Goal: Task Accomplishment & Management: Complete application form

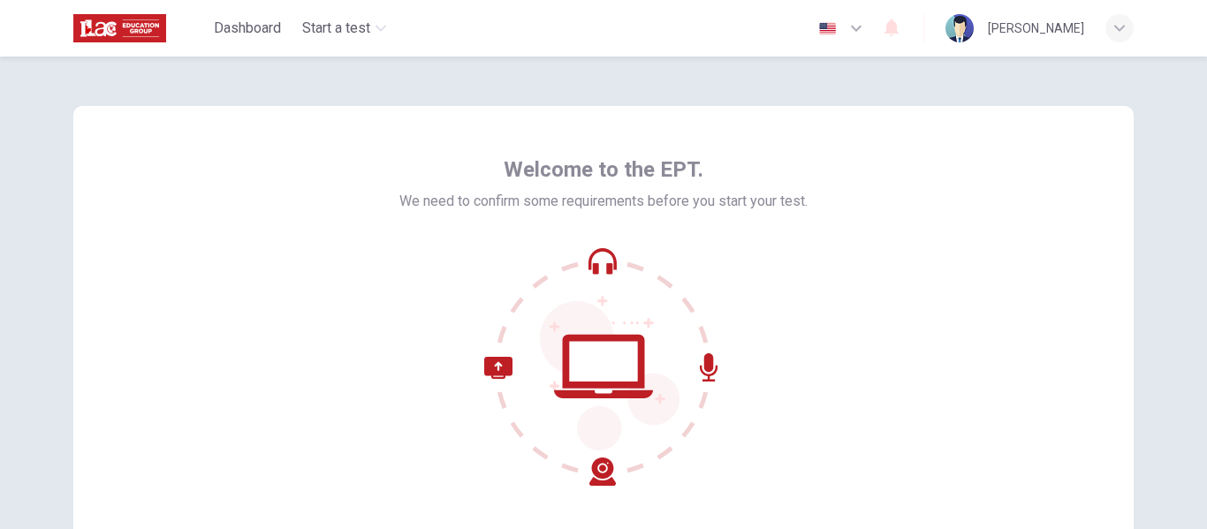
scroll to position [207, 0]
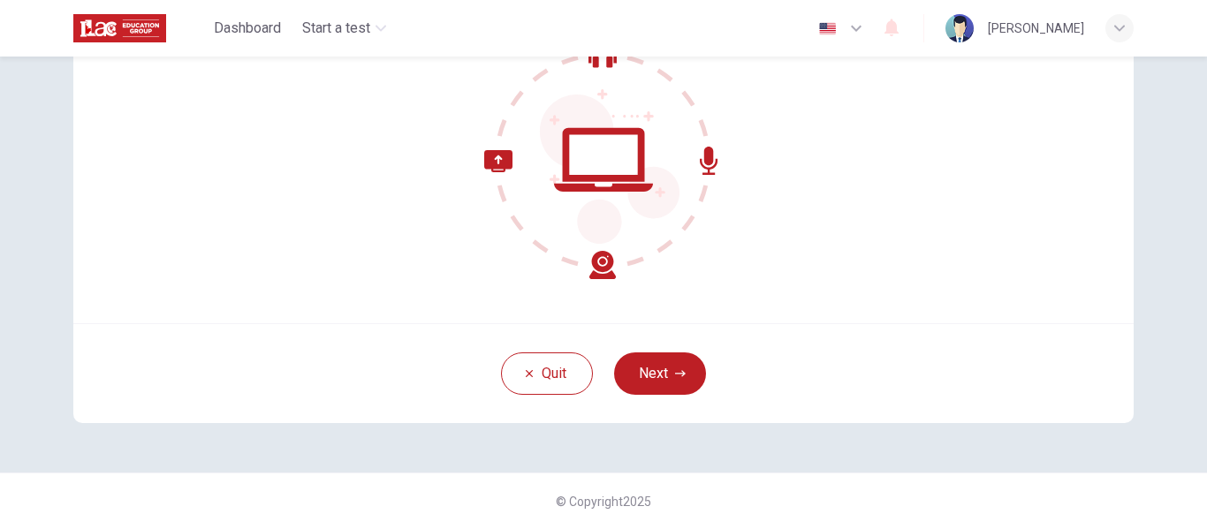
click at [675, 351] on div "Quit Next" at bounding box center [603, 373] width 1060 height 100
click at [661, 381] on button "Next" at bounding box center [660, 373] width 92 height 42
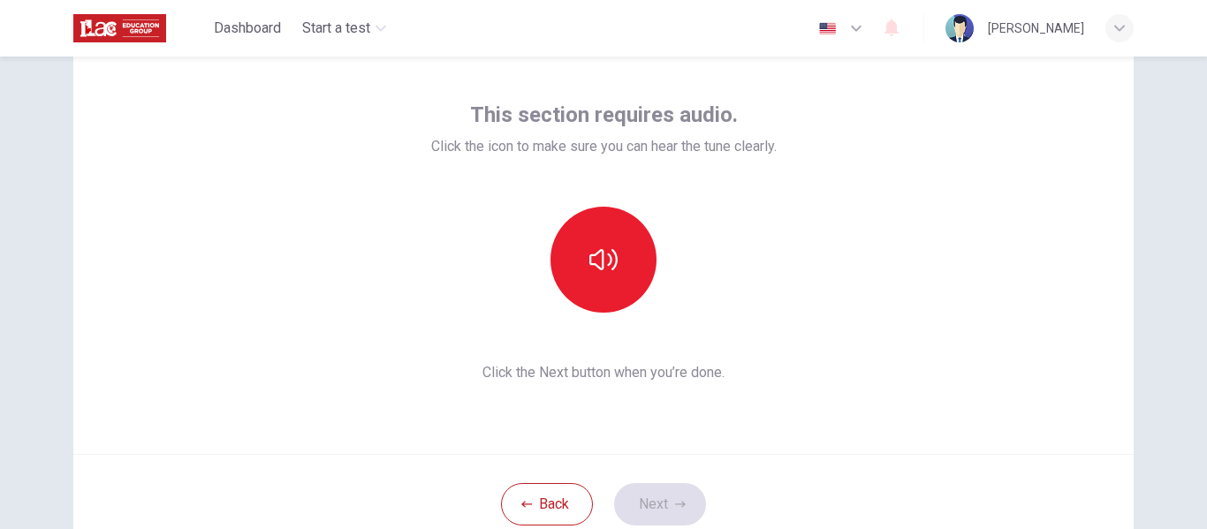
scroll to position [75, 0]
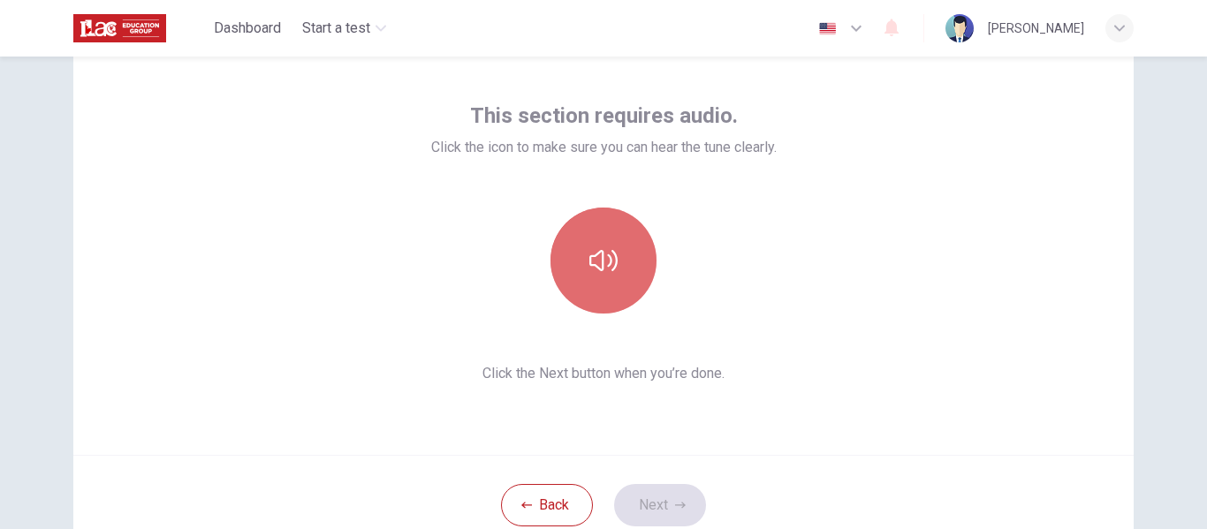
click at [602, 246] on icon "button" at bounding box center [603, 260] width 28 height 28
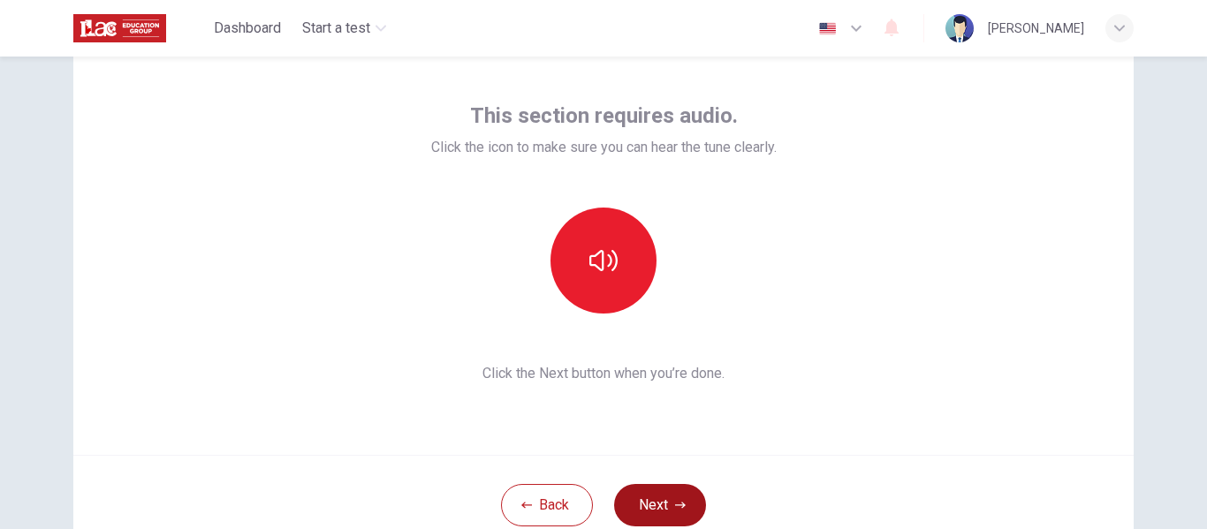
click at [671, 488] on button "Next" at bounding box center [660, 505] width 92 height 42
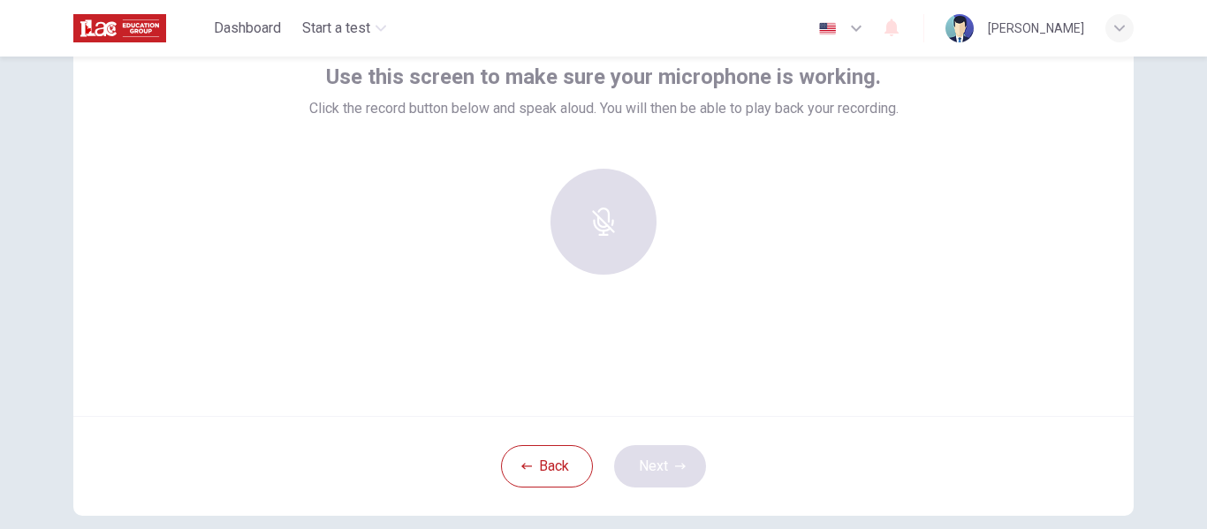
scroll to position [113, 0]
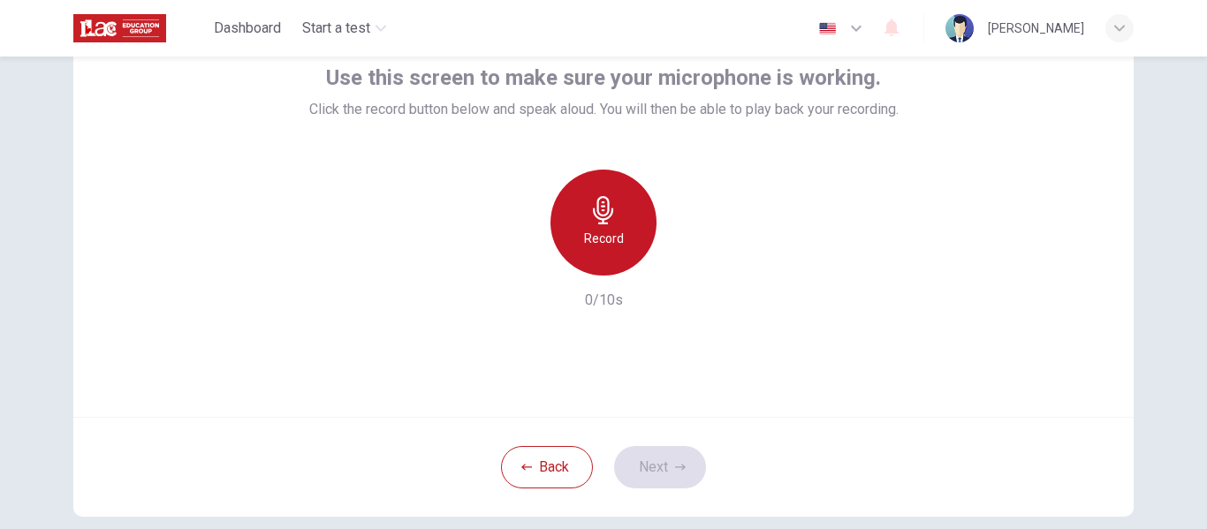
click at [574, 198] on div "Record" at bounding box center [603, 223] width 106 height 106
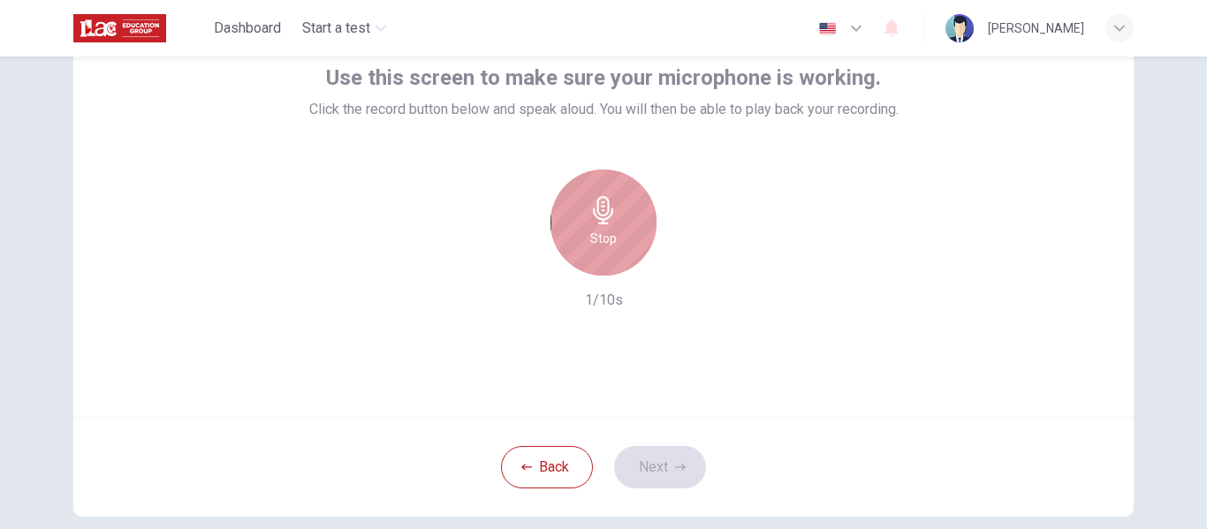
click at [574, 198] on div "Stop" at bounding box center [603, 223] width 106 height 106
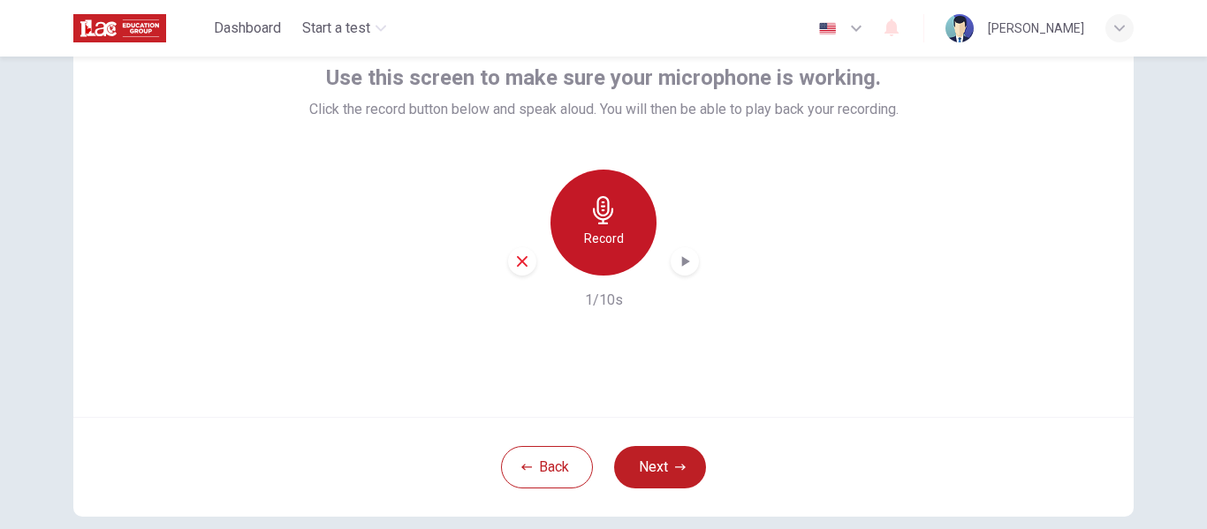
click at [574, 198] on div "Record" at bounding box center [603, 223] width 106 height 106
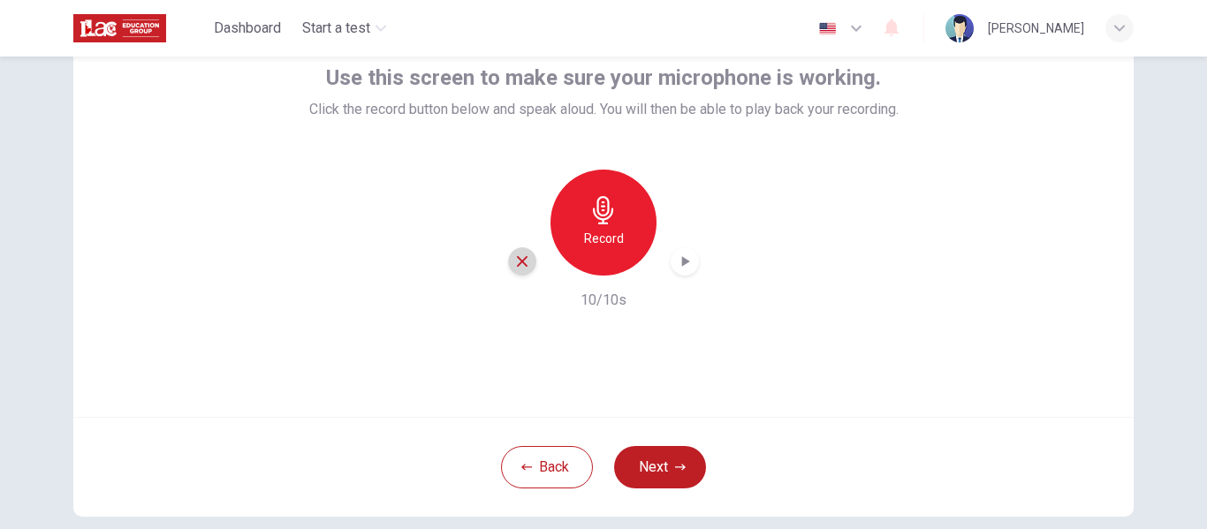
click at [518, 250] on div "button" at bounding box center [522, 261] width 28 height 28
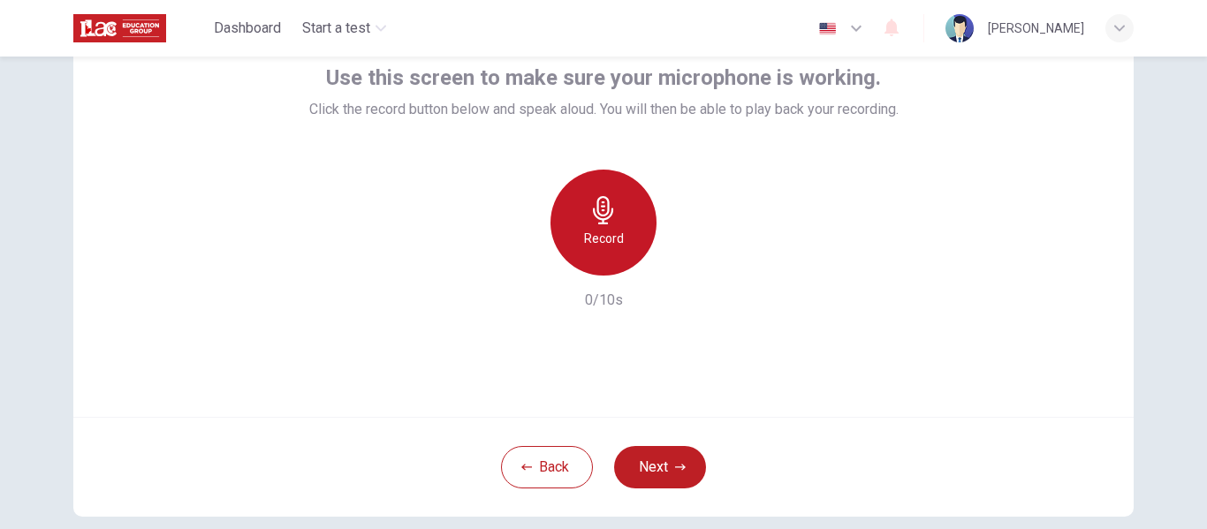
click at [601, 218] on icon "button" at bounding box center [603, 210] width 20 height 28
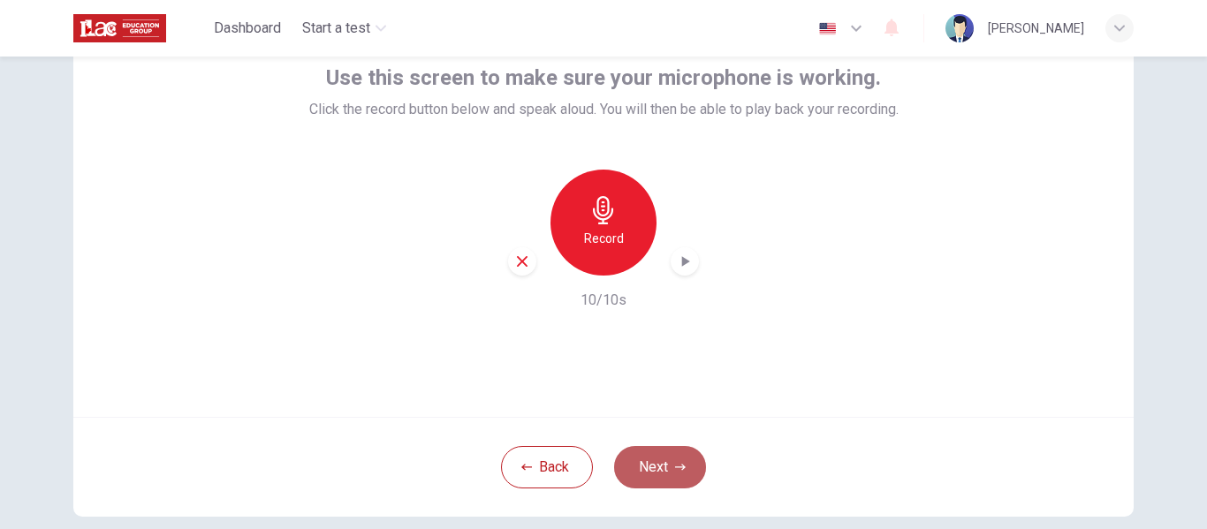
click at [650, 473] on button "Next" at bounding box center [660, 467] width 92 height 42
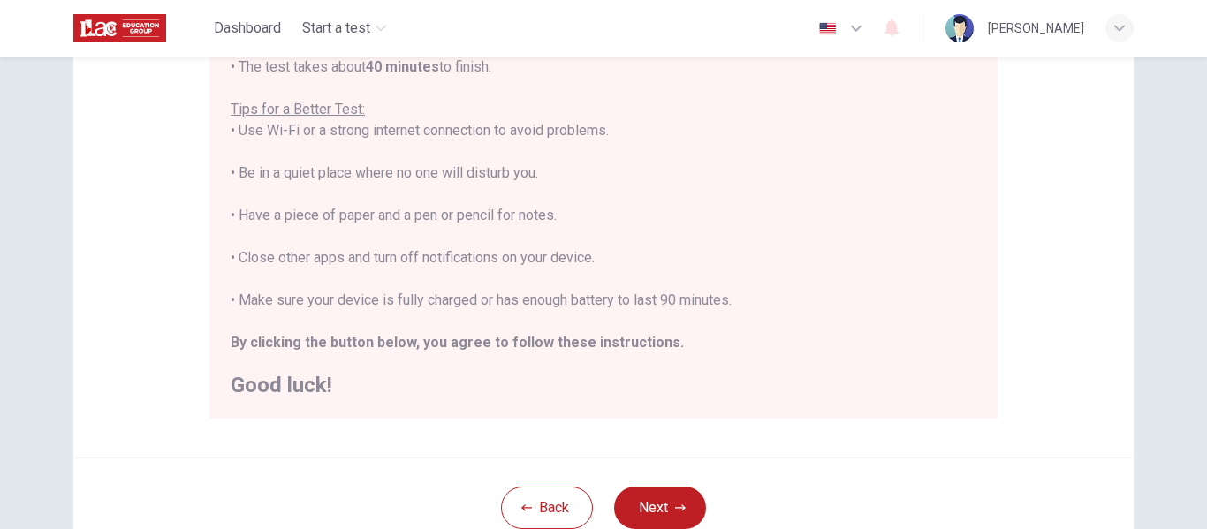
scroll to position [453, 0]
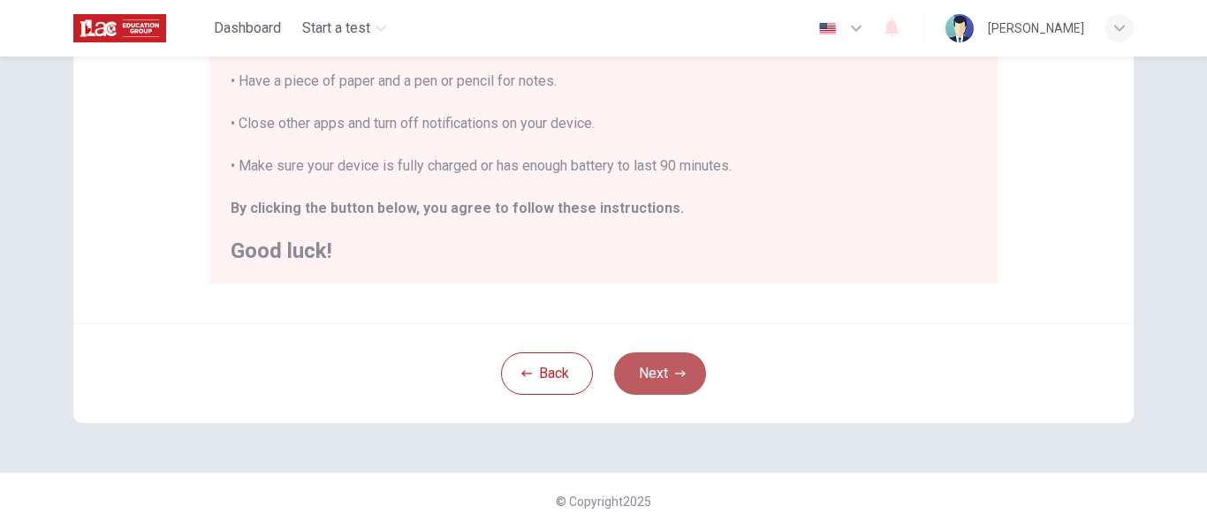
click at [670, 394] on button "Next" at bounding box center [660, 373] width 92 height 42
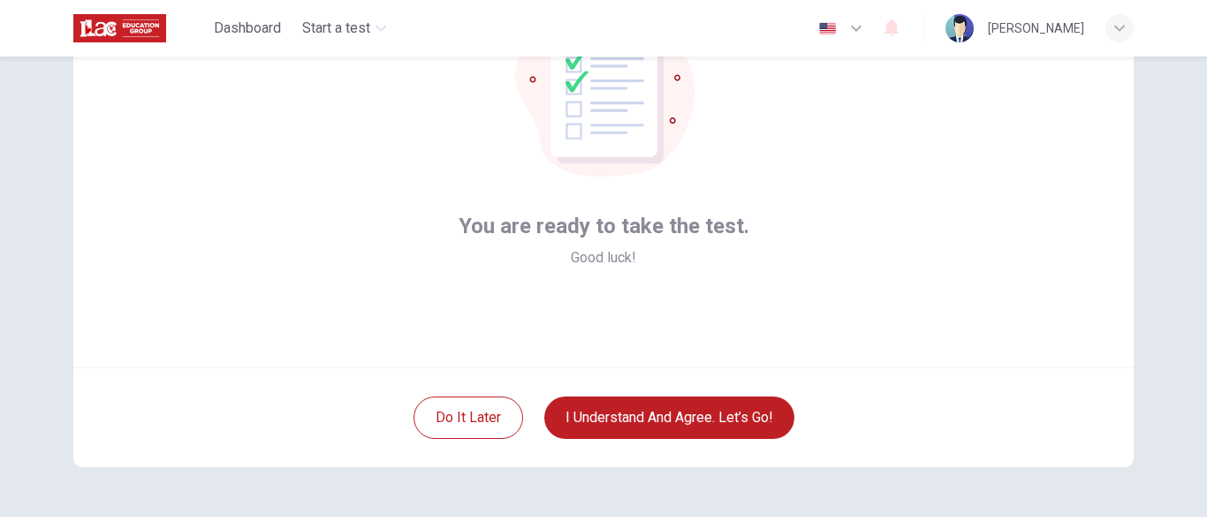
scroll to position [207, 0]
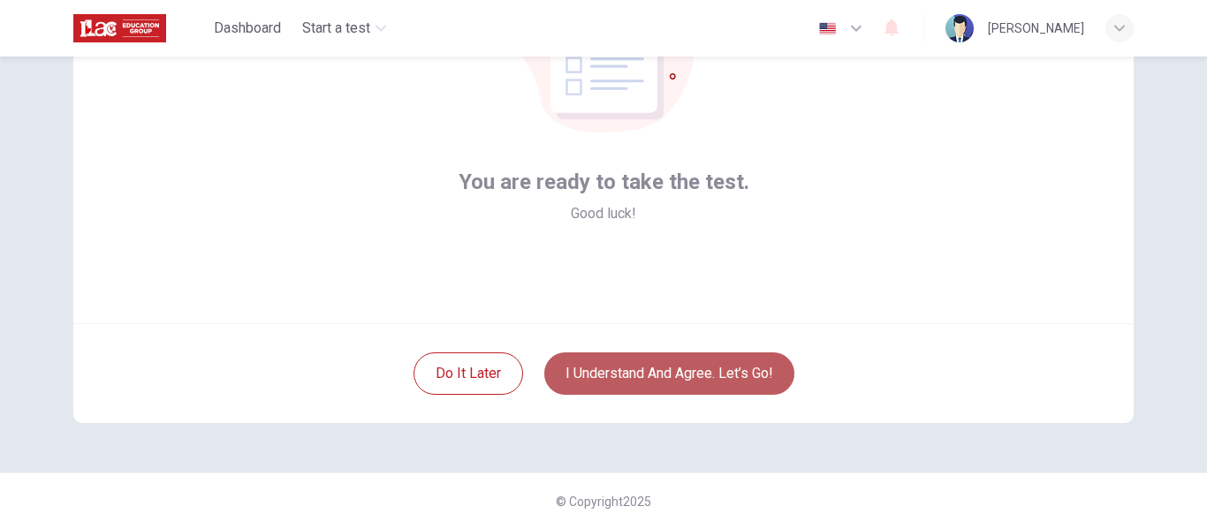
click at [686, 357] on button "I understand and agree. Let’s go!" at bounding box center [669, 373] width 250 height 42
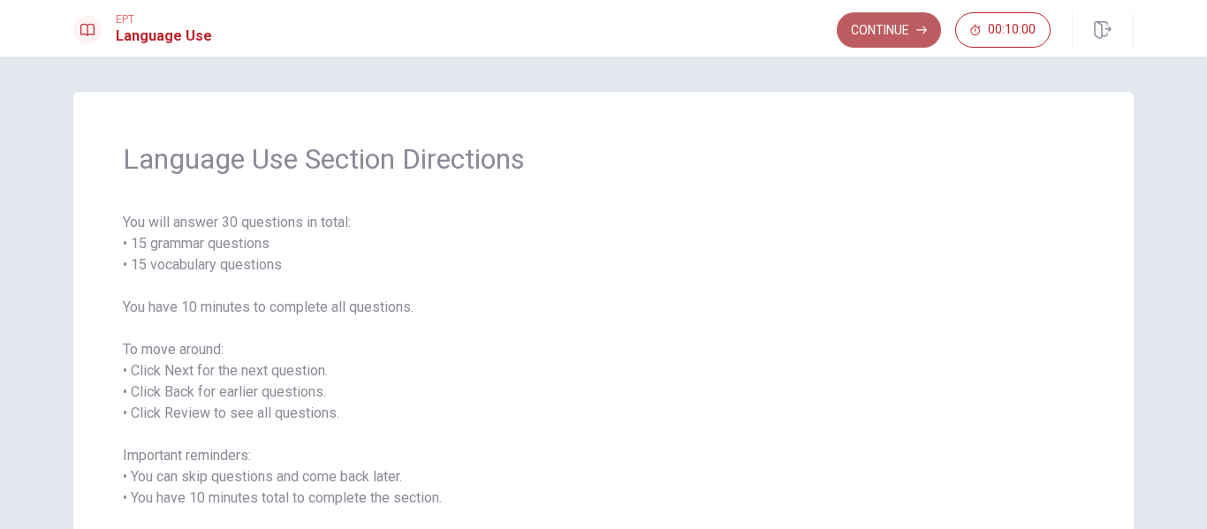
click at [904, 28] on button "Continue" at bounding box center [889, 29] width 104 height 35
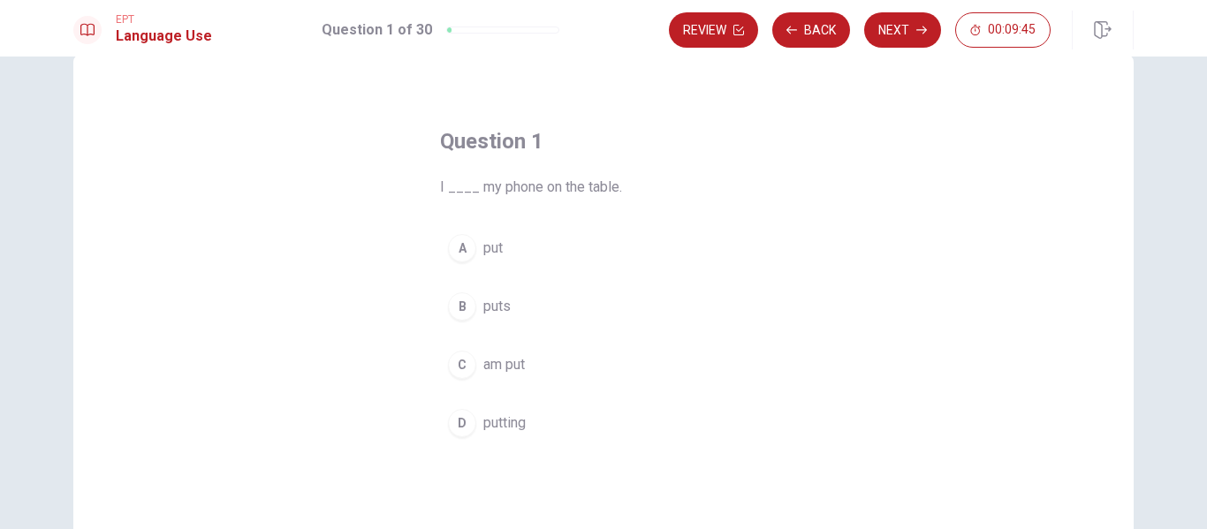
scroll to position [39, 0]
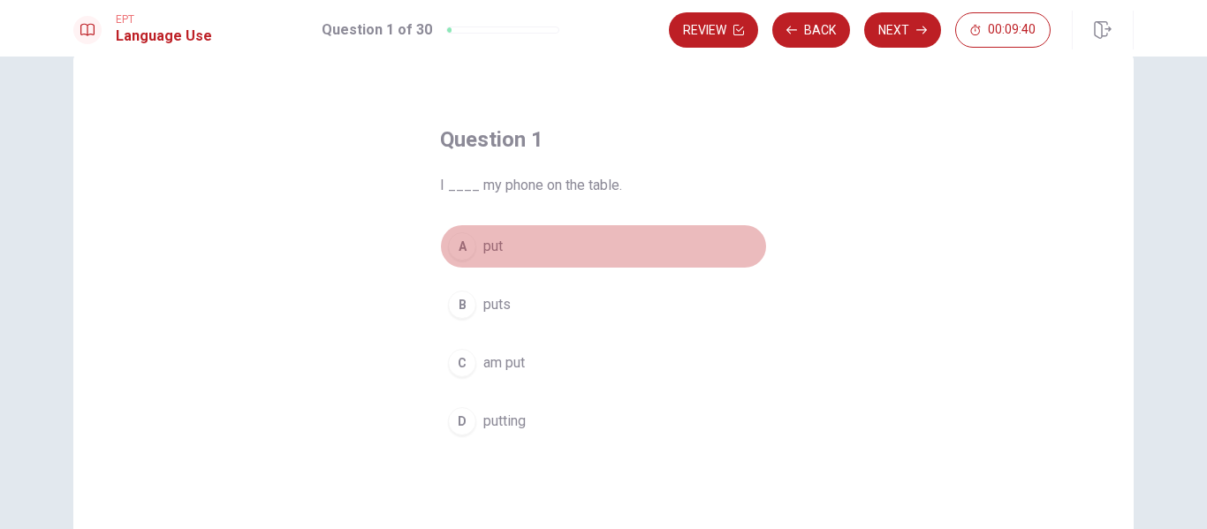
click at [463, 237] on div "A" at bounding box center [462, 246] width 28 height 28
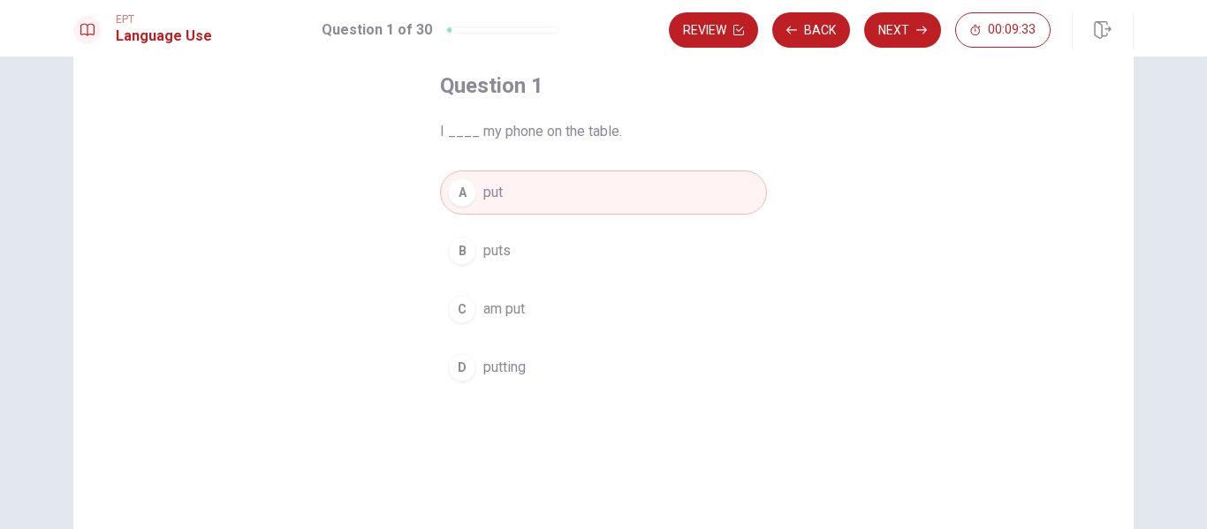
scroll to position [94, 0]
click at [891, 42] on button "Next" at bounding box center [902, 29] width 77 height 35
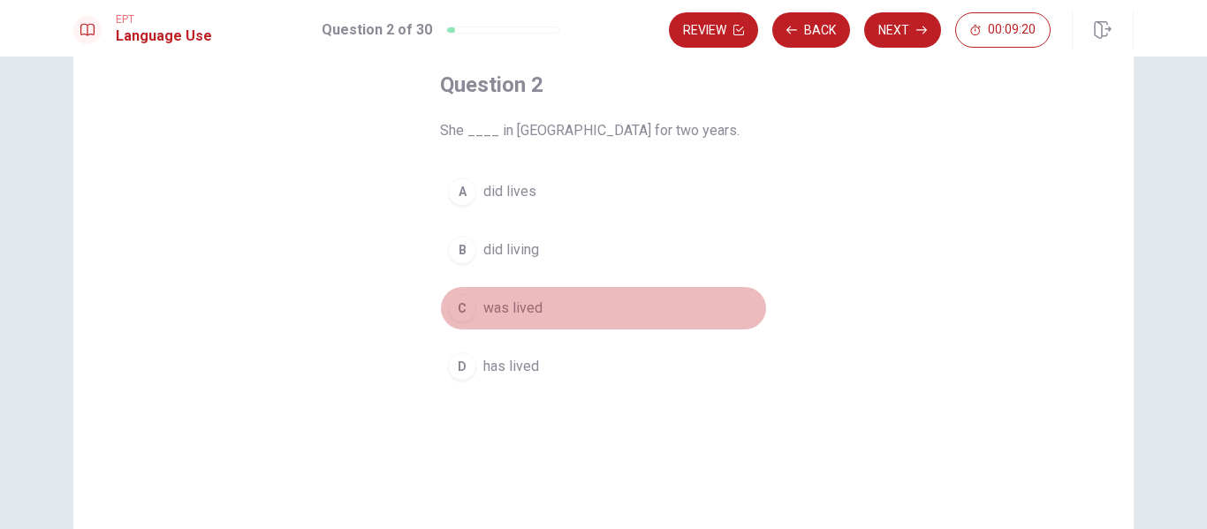
click at [648, 312] on button "C was lived" at bounding box center [603, 308] width 327 height 44
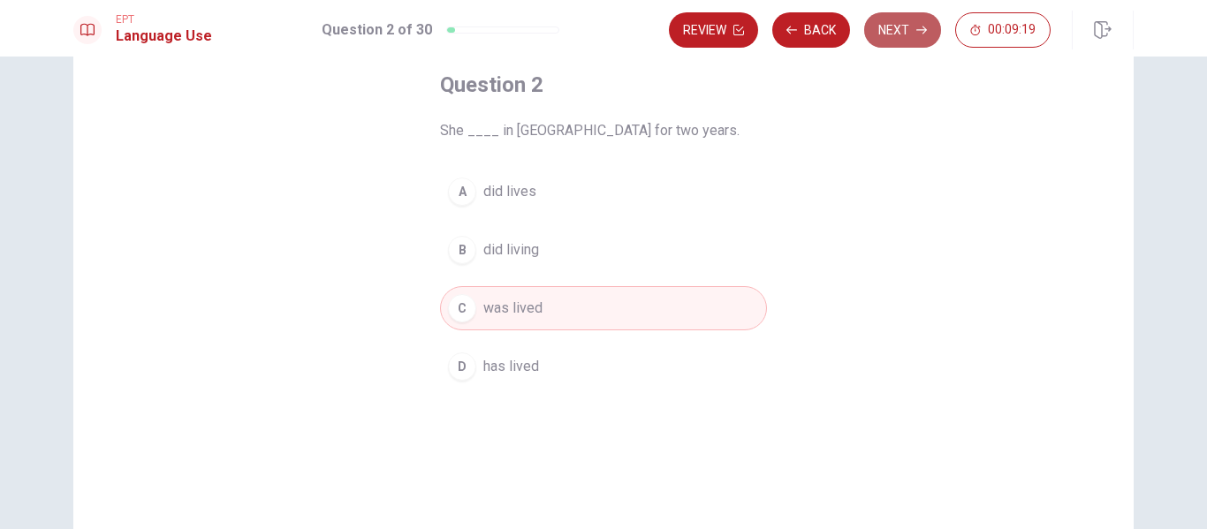
click at [905, 25] on button "Next" at bounding box center [902, 29] width 77 height 35
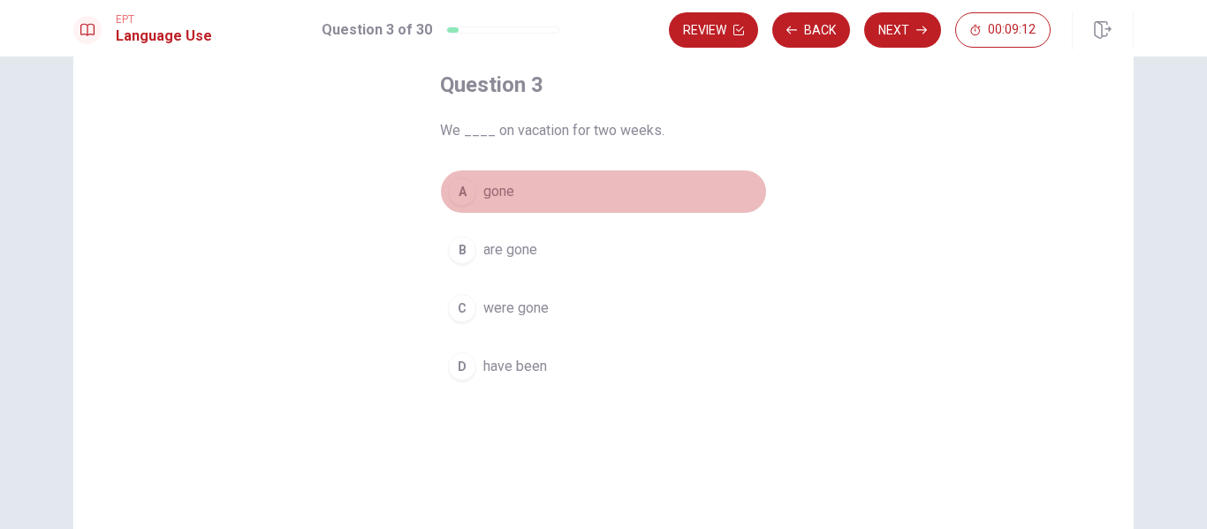
click at [631, 193] on button "A gone" at bounding box center [603, 192] width 327 height 44
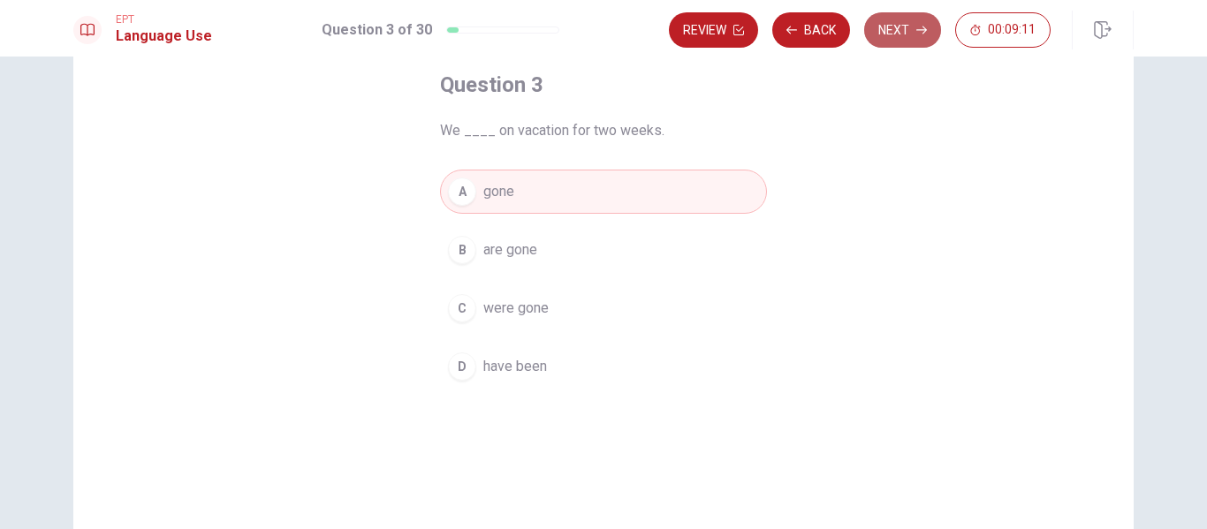
click at [904, 23] on button "Next" at bounding box center [902, 29] width 77 height 35
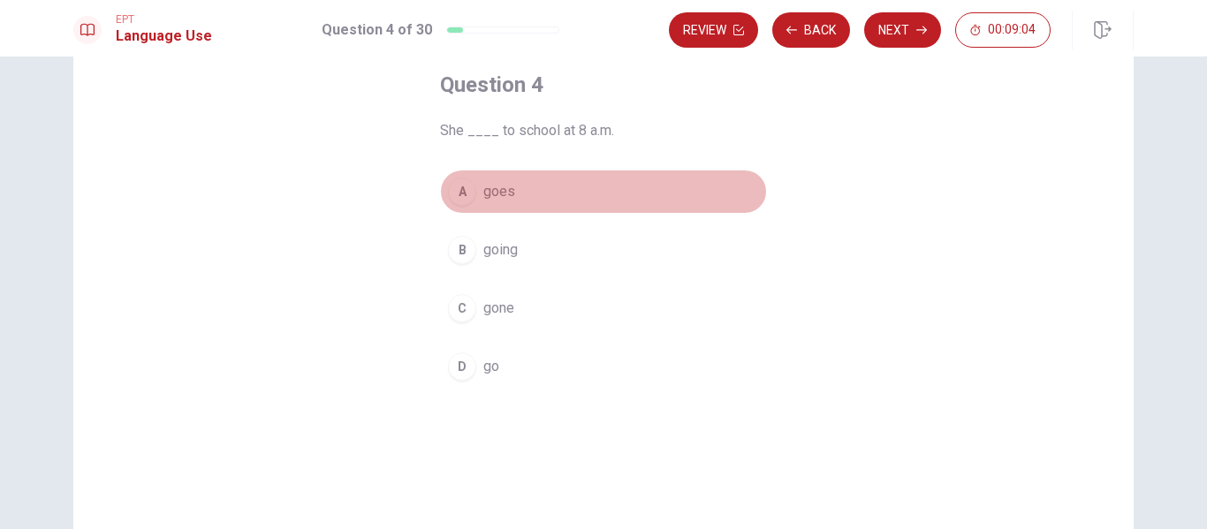
click at [665, 187] on button "A goes" at bounding box center [603, 192] width 327 height 44
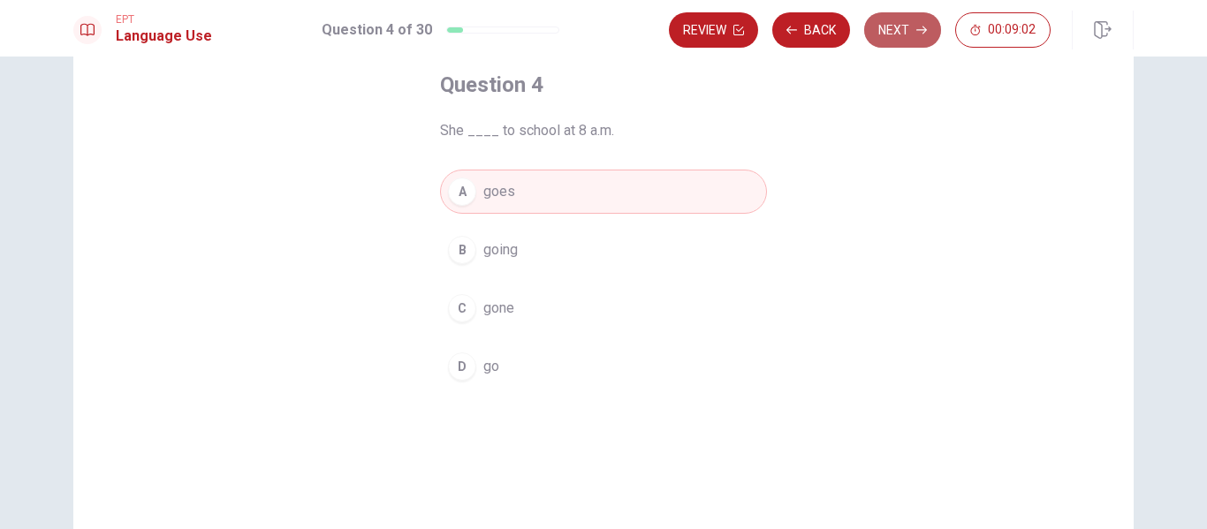
click at [887, 28] on button "Next" at bounding box center [902, 29] width 77 height 35
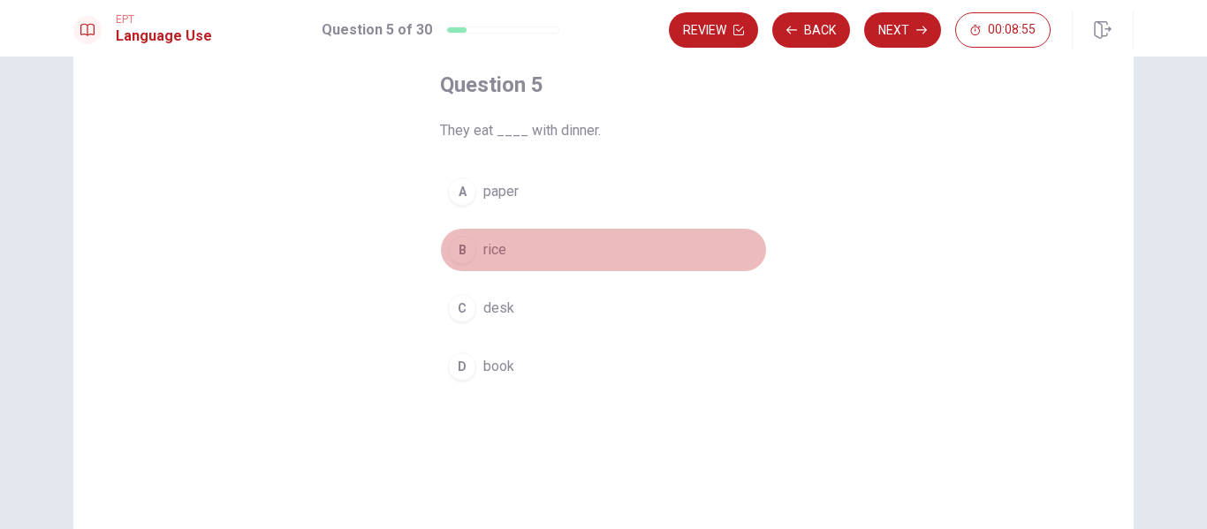
click at [738, 246] on button "B rice" at bounding box center [603, 250] width 327 height 44
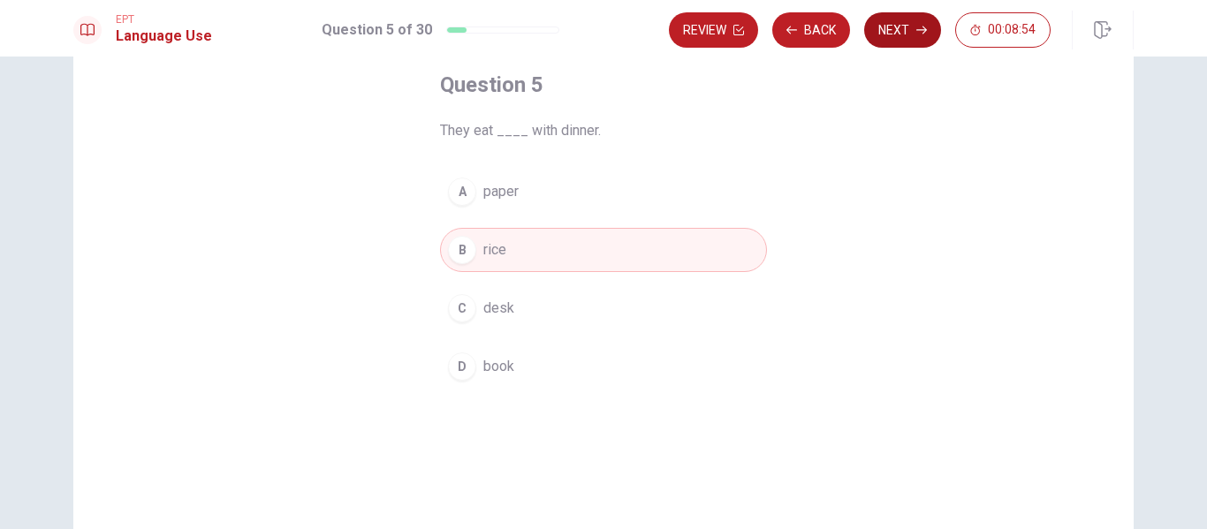
click at [904, 44] on button "Next" at bounding box center [902, 29] width 77 height 35
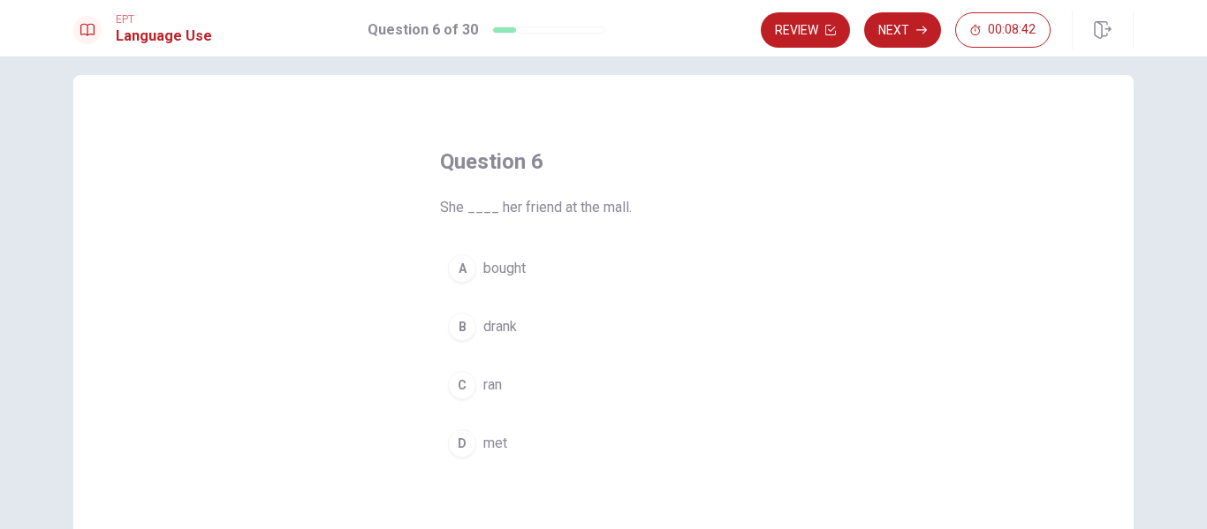
scroll to position [18, 0]
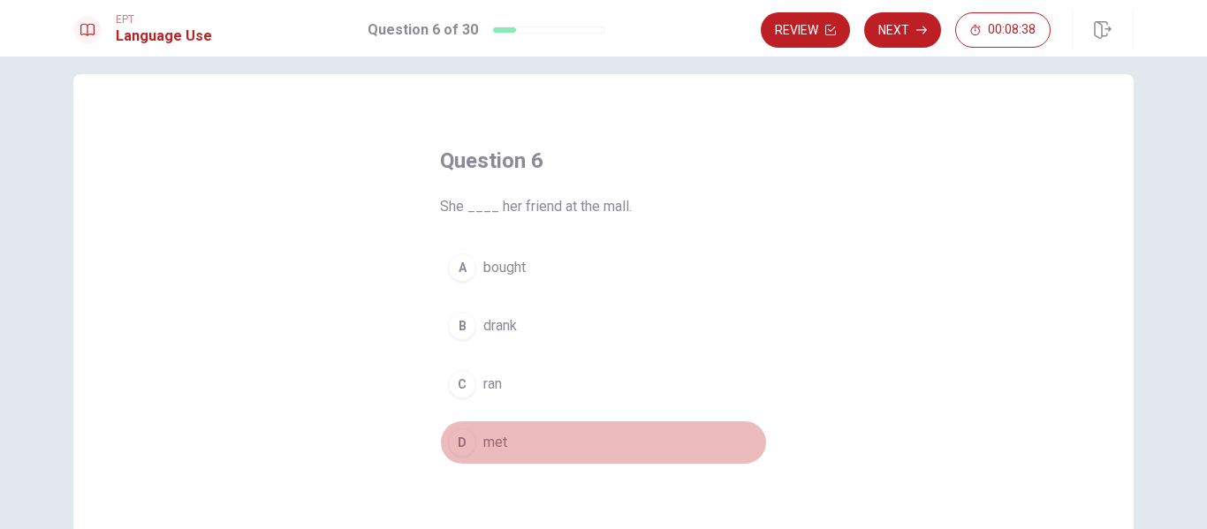
click at [466, 445] on div "D" at bounding box center [462, 442] width 28 height 28
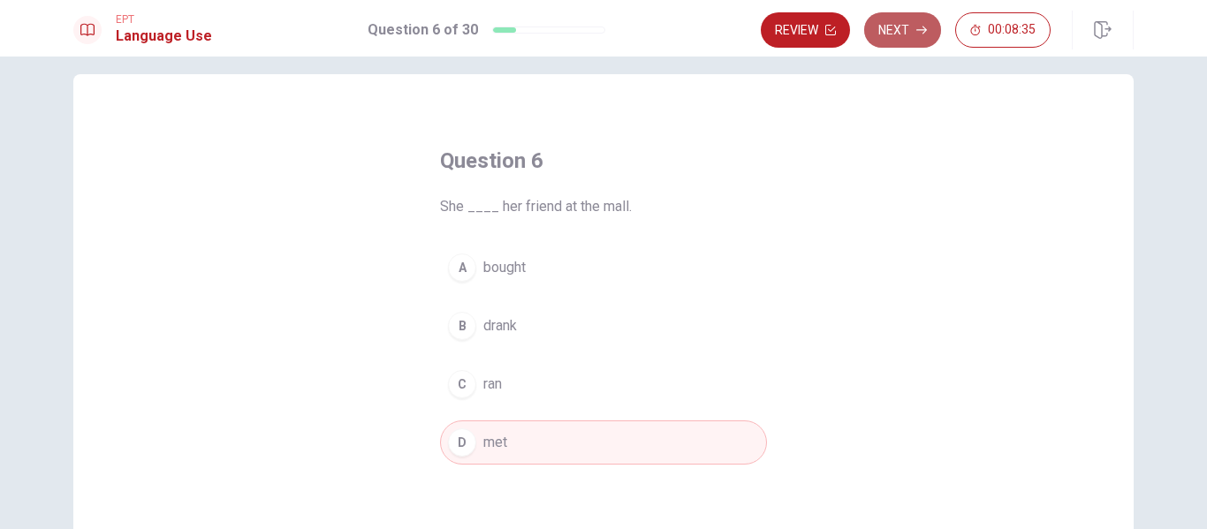
click at [906, 39] on button "Next" at bounding box center [902, 29] width 77 height 35
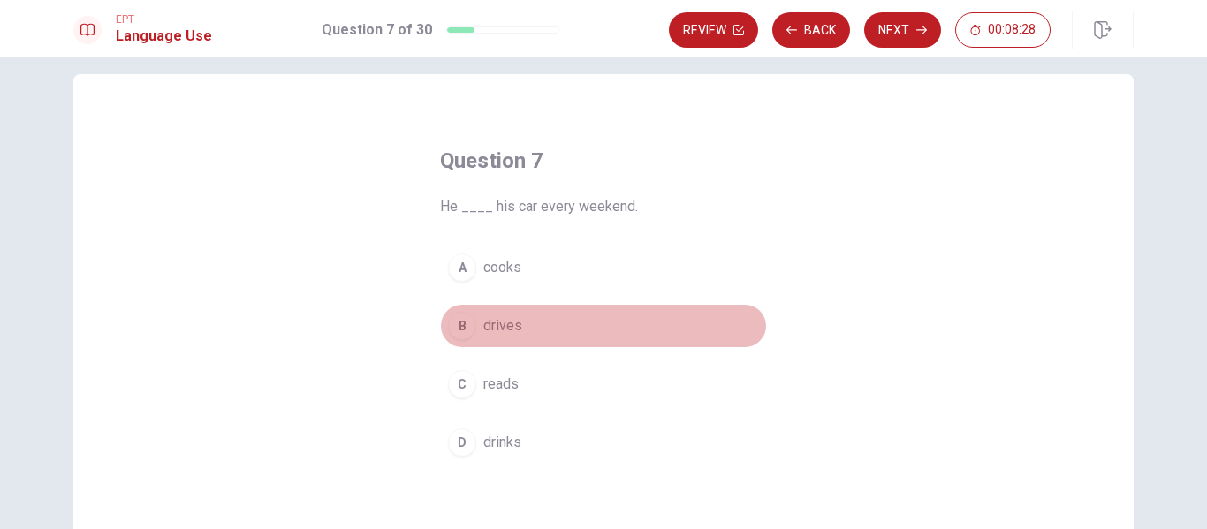
click at [606, 321] on button "B drives" at bounding box center [603, 326] width 327 height 44
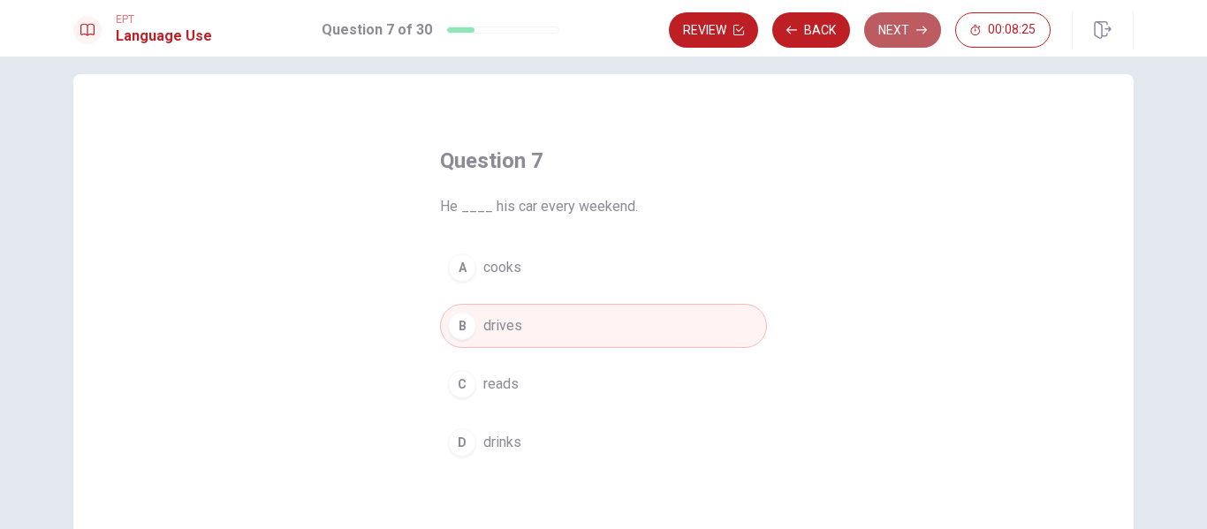
click at [900, 40] on button "Next" at bounding box center [902, 29] width 77 height 35
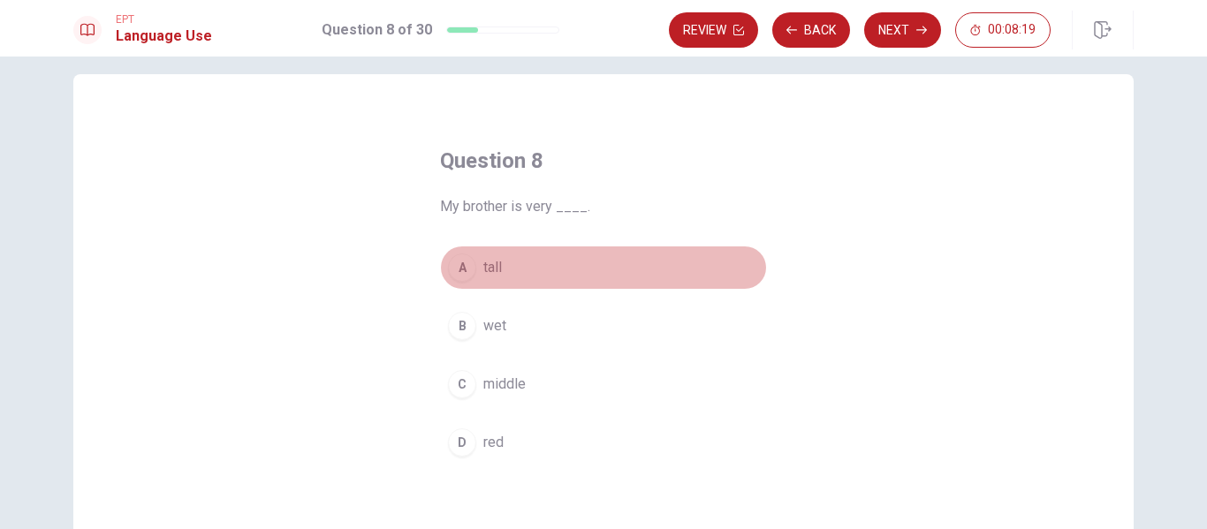
click at [702, 269] on button "A tall" at bounding box center [603, 268] width 327 height 44
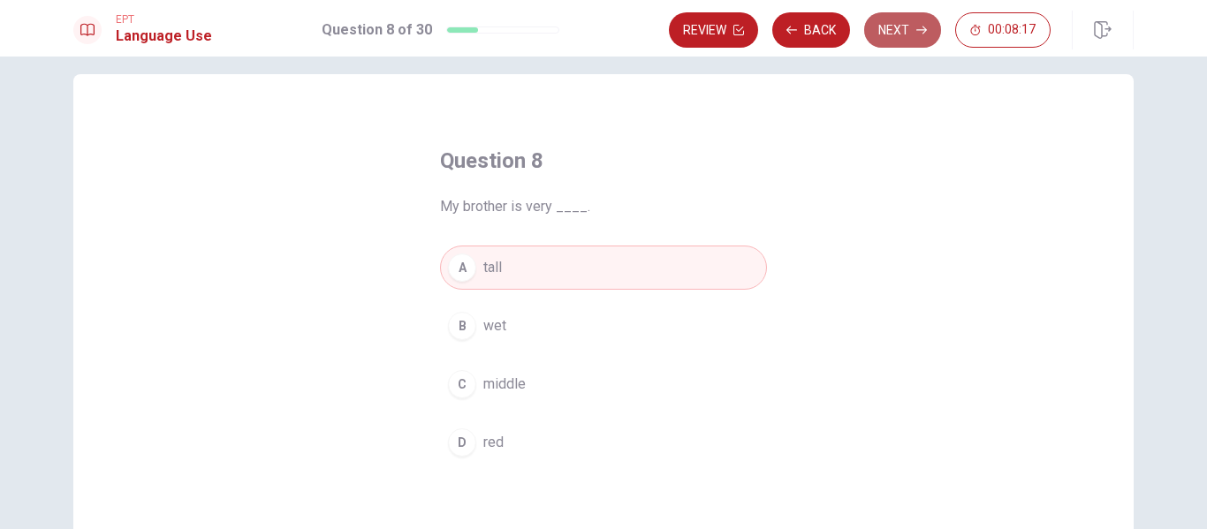
click at [909, 39] on button "Next" at bounding box center [902, 29] width 77 height 35
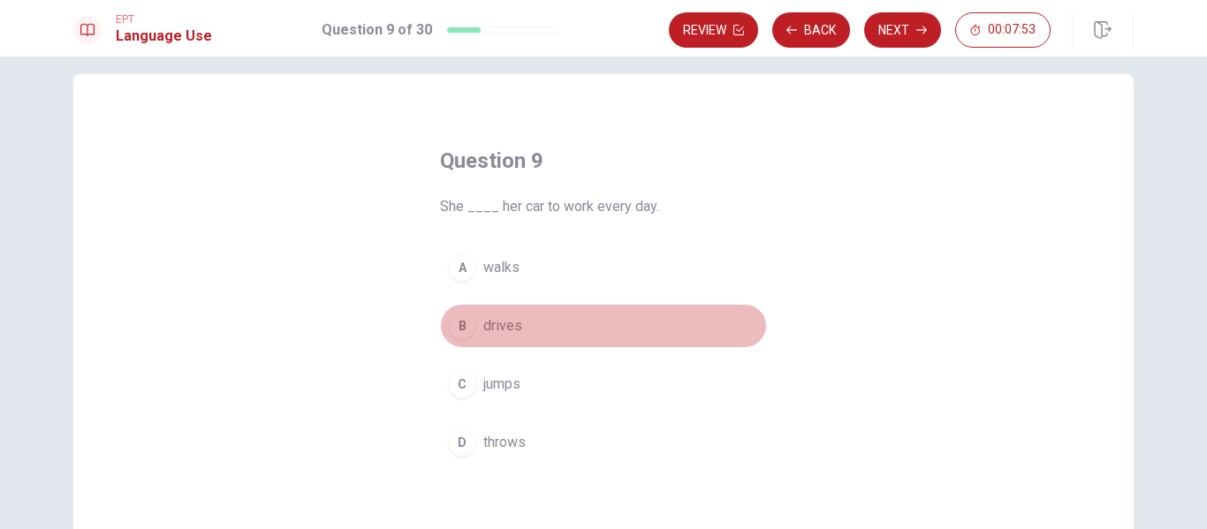
click at [600, 321] on button "B drives" at bounding box center [603, 326] width 327 height 44
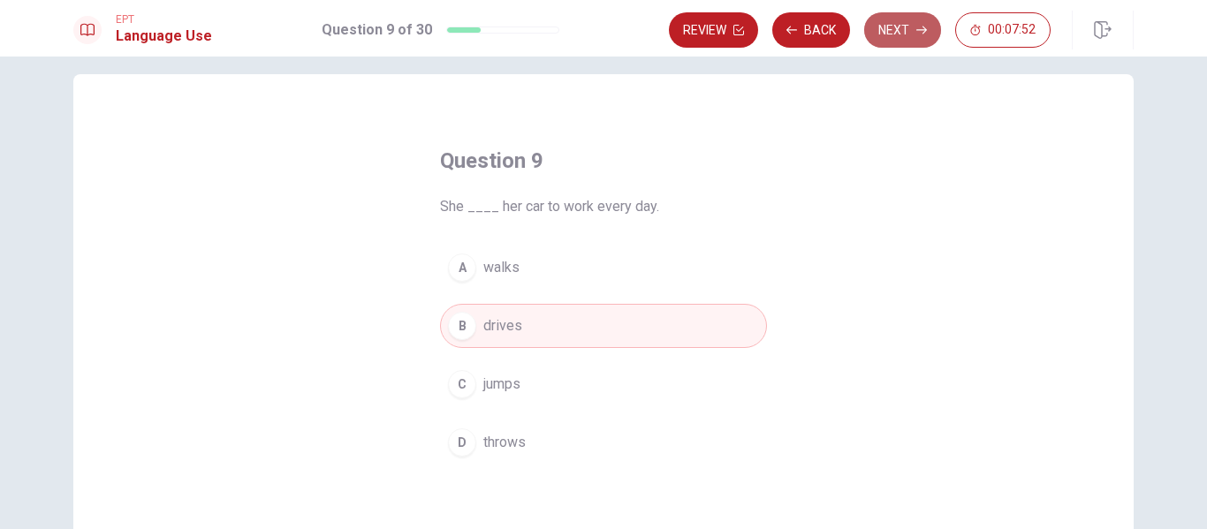
click at [900, 28] on button "Next" at bounding box center [902, 29] width 77 height 35
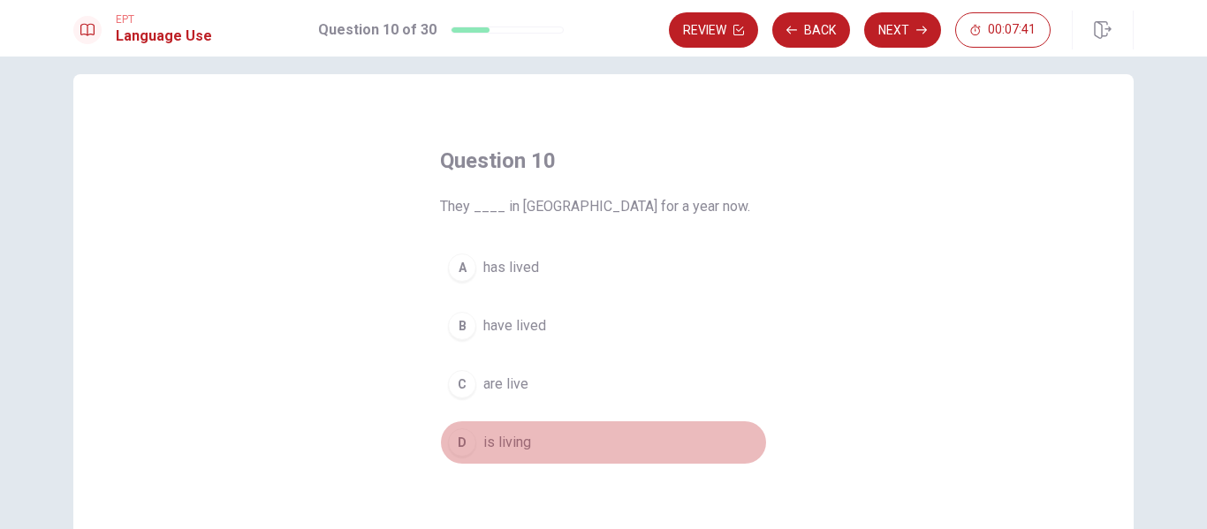
click at [574, 449] on button "D is living" at bounding box center [603, 442] width 327 height 44
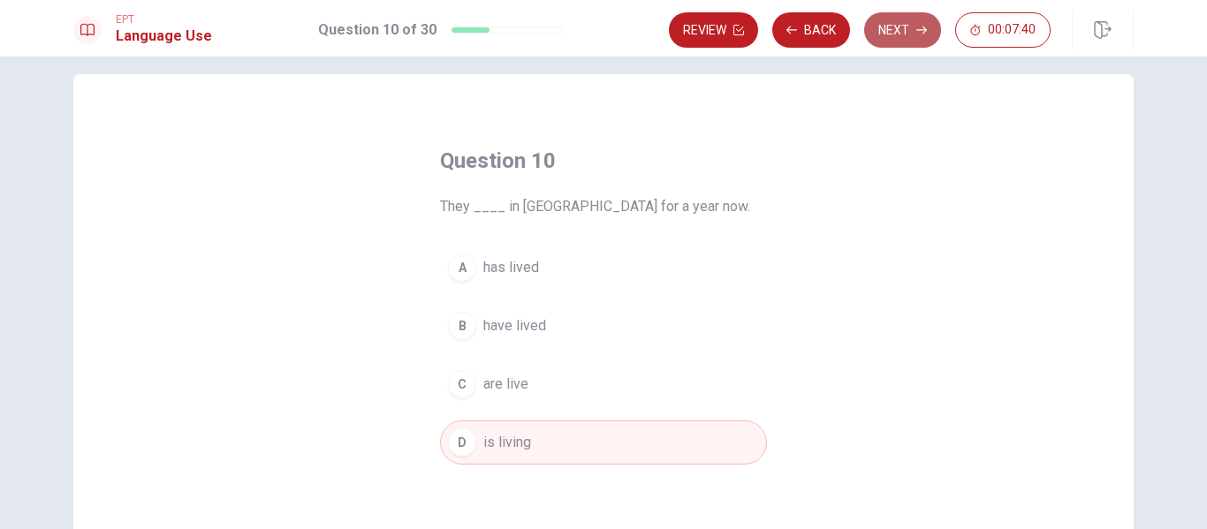
click at [877, 18] on button "Next" at bounding box center [902, 29] width 77 height 35
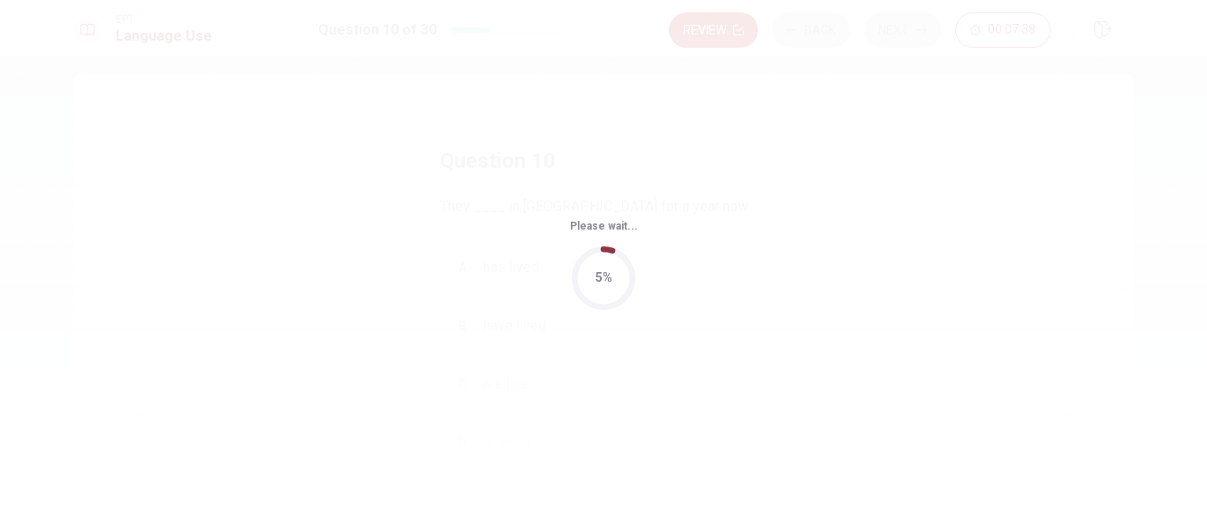
scroll to position [0, 0]
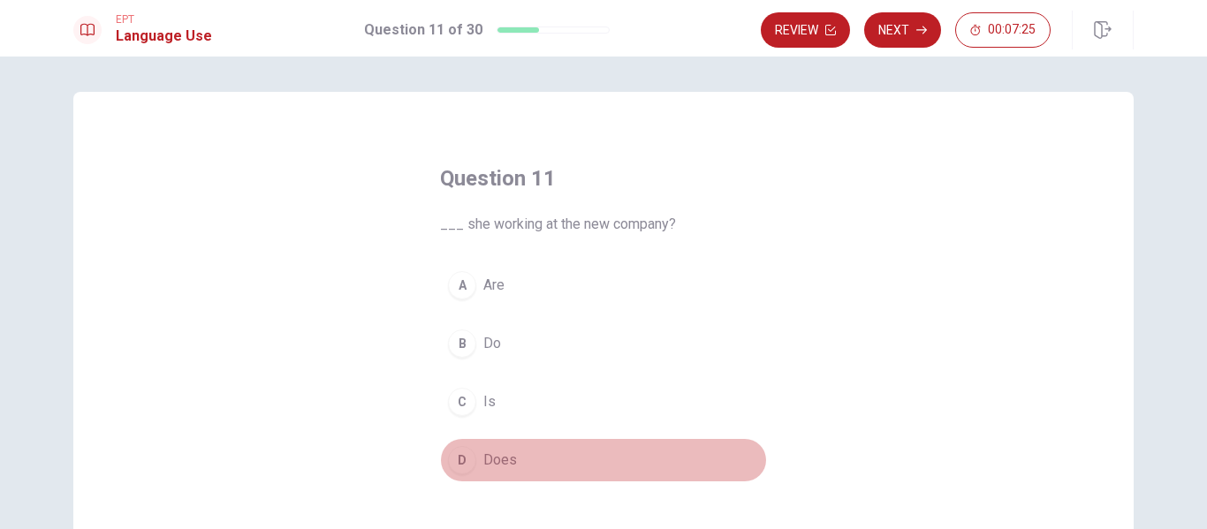
click at [524, 458] on button "D Does" at bounding box center [603, 460] width 327 height 44
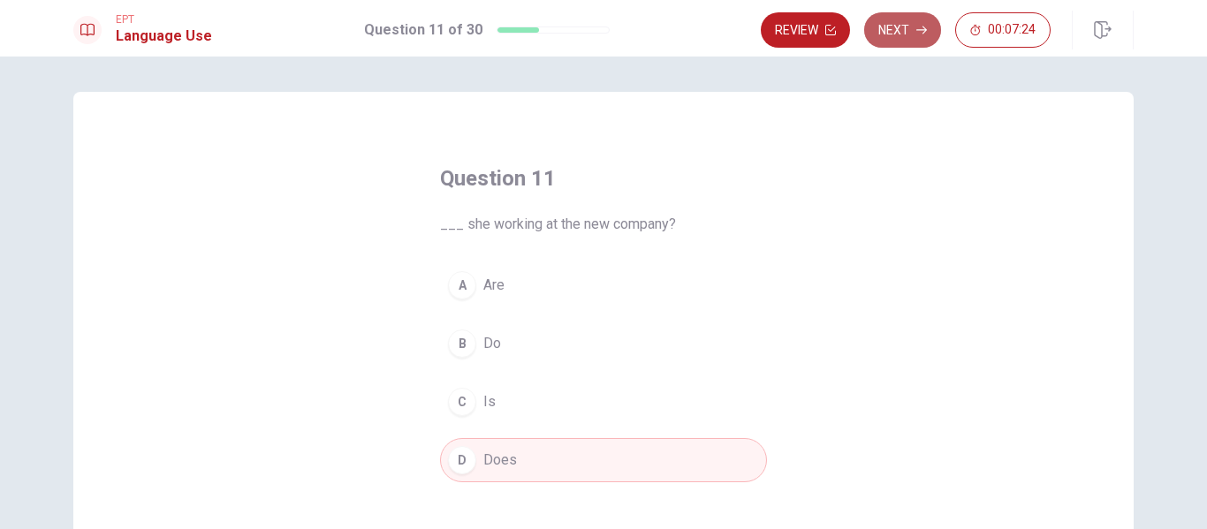
click at [902, 35] on button "Next" at bounding box center [902, 29] width 77 height 35
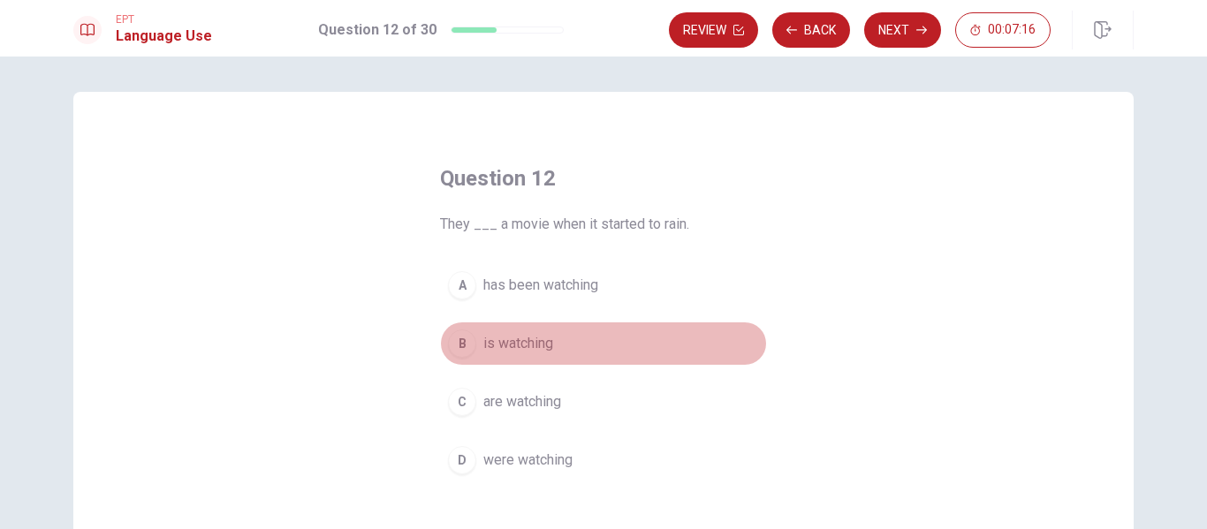
click at [655, 331] on button "B is watching" at bounding box center [603, 344] width 327 height 44
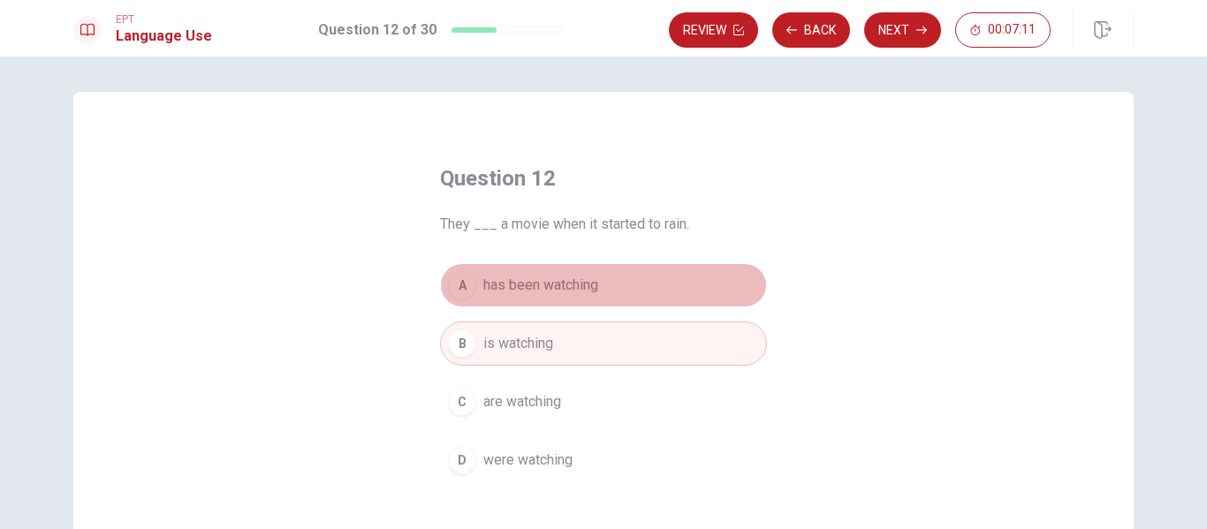
click at [666, 282] on button "A has been watching" at bounding box center [603, 285] width 327 height 44
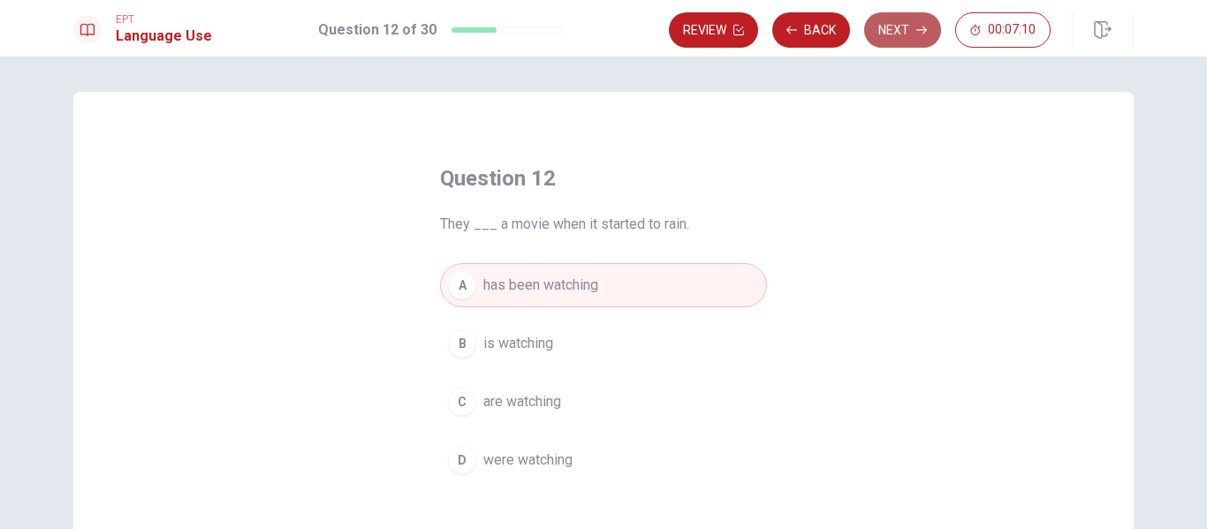
click at [890, 13] on button "Next" at bounding box center [902, 29] width 77 height 35
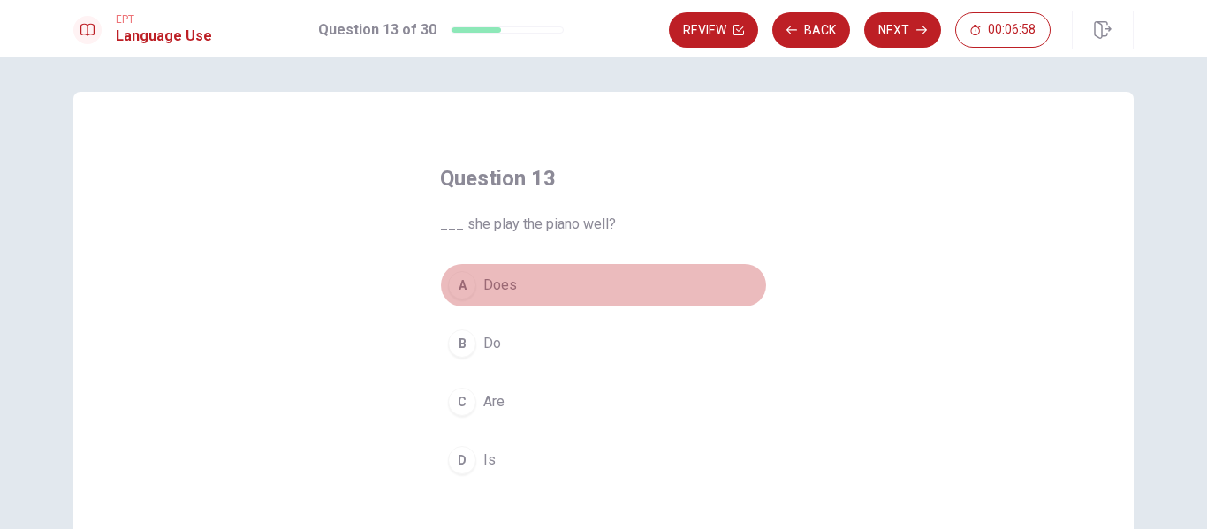
click at [599, 278] on button "A Does" at bounding box center [603, 285] width 327 height 44
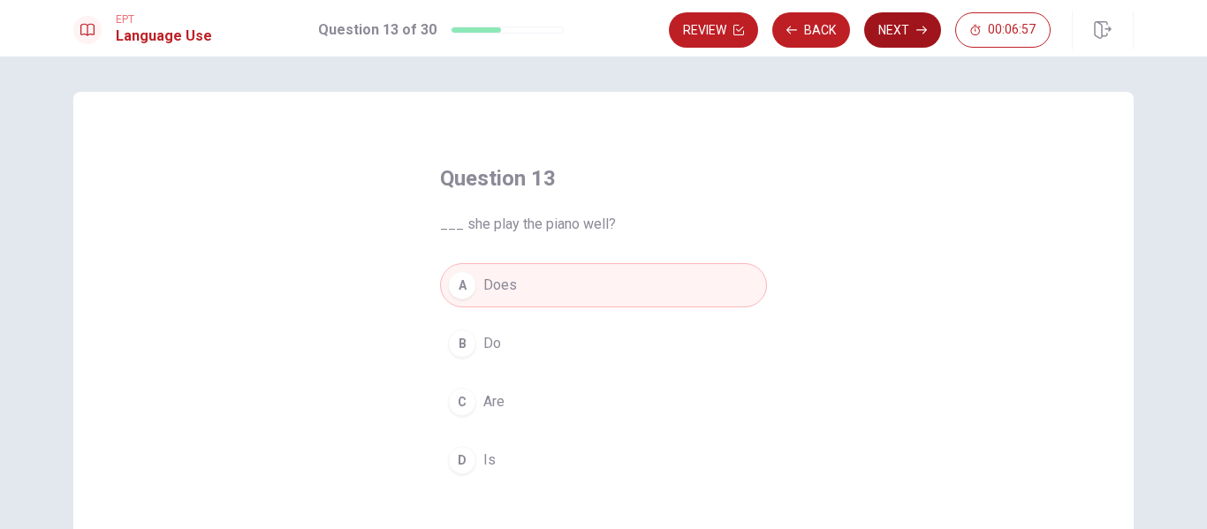
click at [905, 40] on button "Next" at bounding box center [902, 29] width 77 height 35
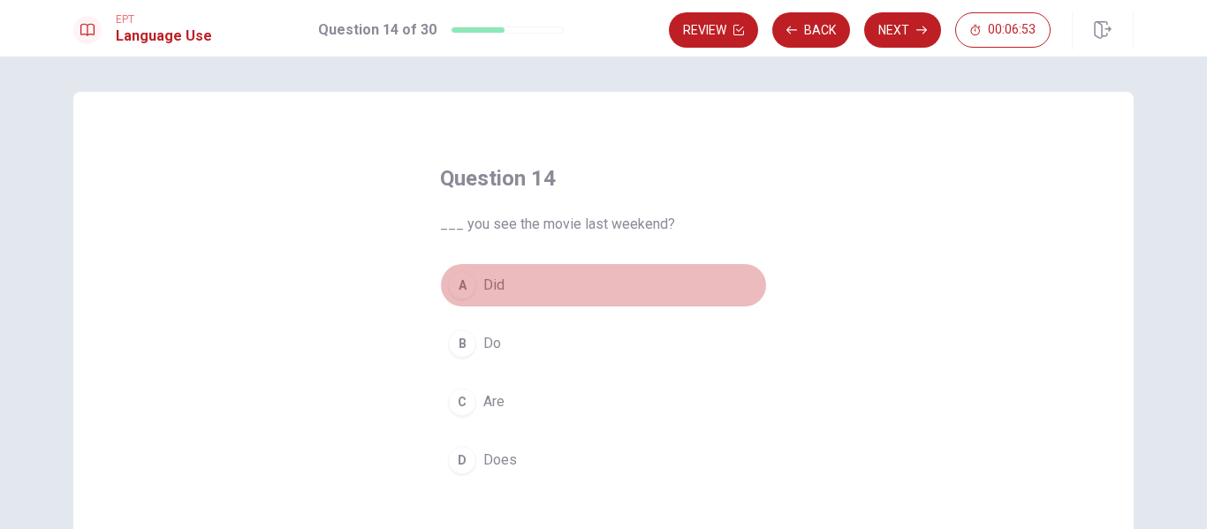
click at [634, 286] on button "A Did" at bounding box center [603, 285] width 327 height 44
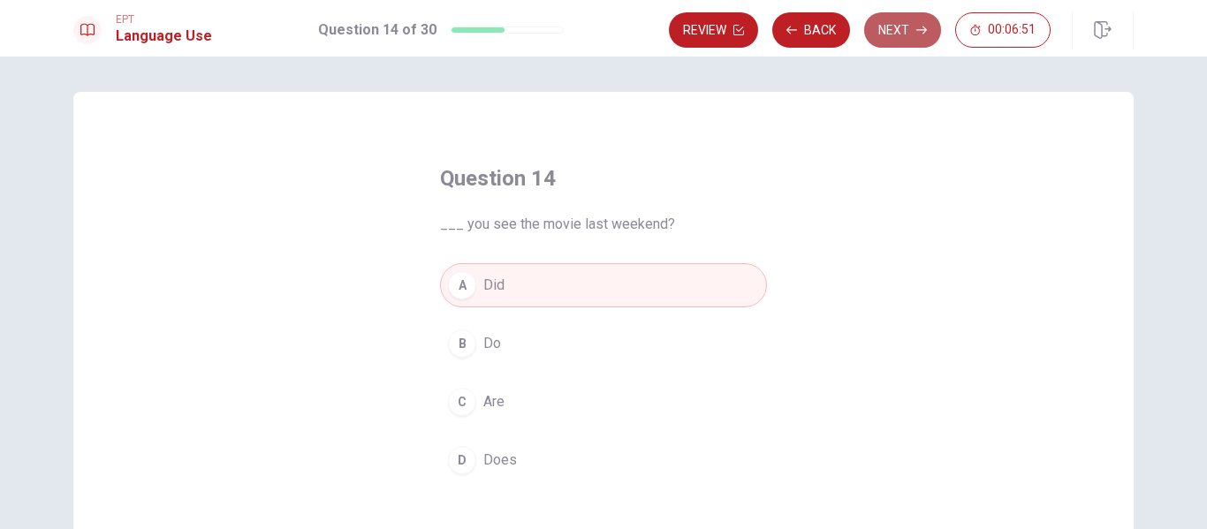
click at [899, 27] on button "Next" at bounding box center [902, 29] width 77 height 35
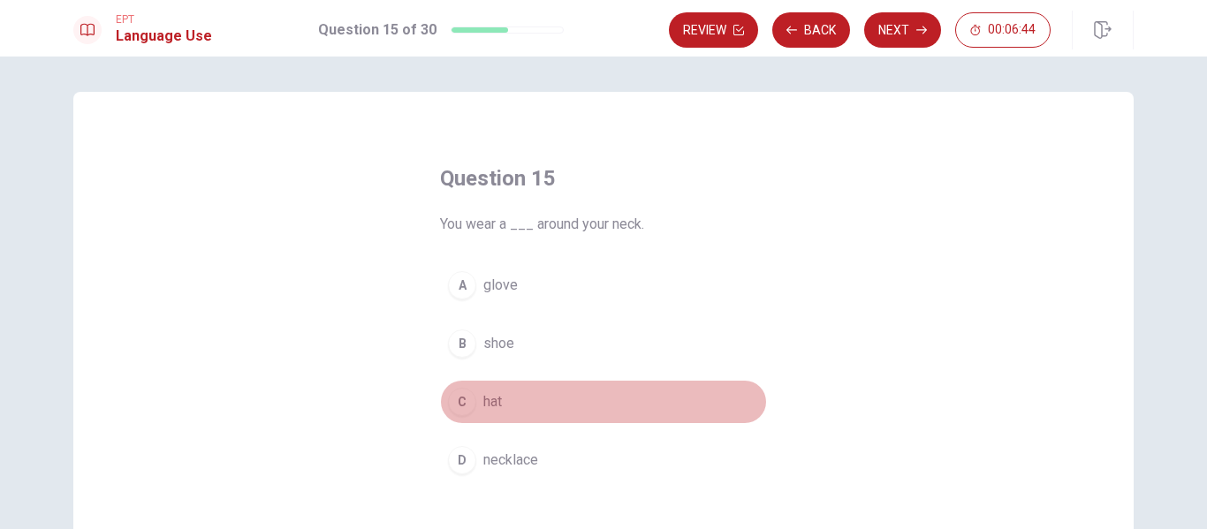
click at [600, 391] on button "C hat" at bounding box center [603, 402] width 327 height 44
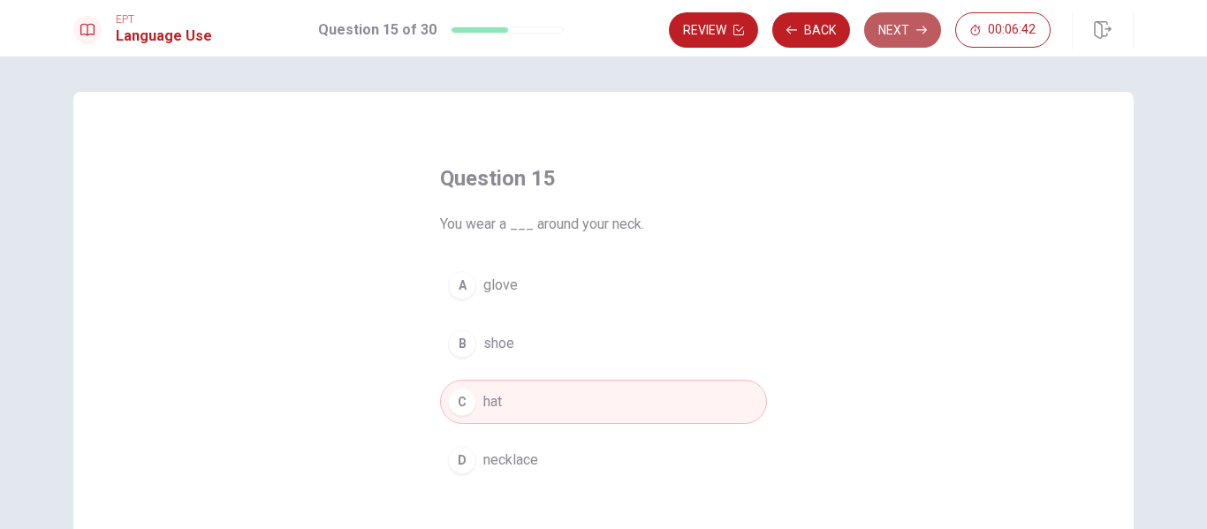
click at [889, 42] on button "Next" at bounding box center [902, 29] width 77 height 35
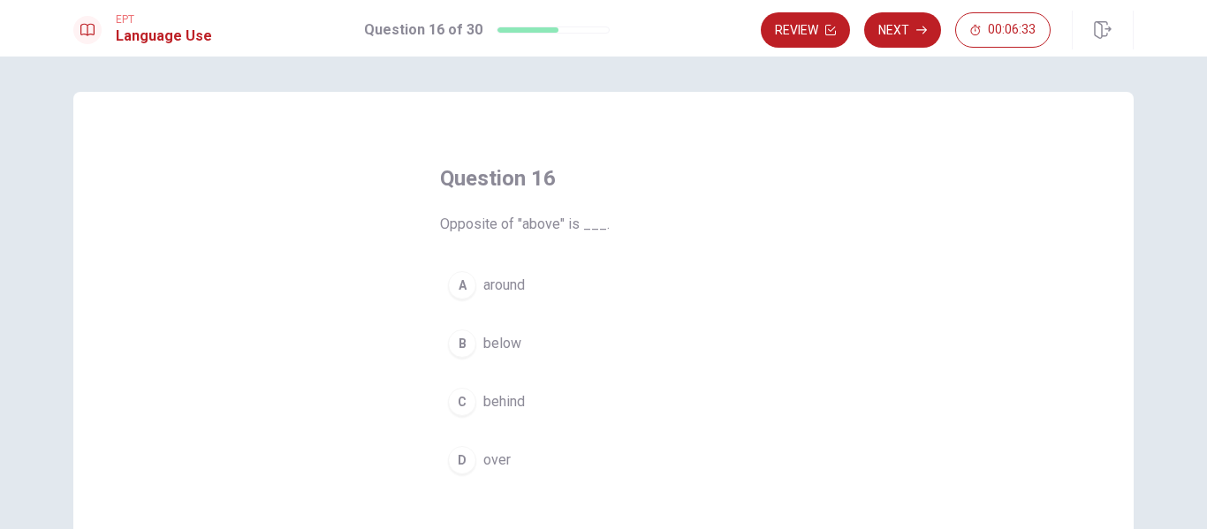
click at [519, 232] on span "Opposite of "above" is ___." at bounding box center [603, 224] width 327 height 21
click at [538, 222] on span "Opposite of "above" is ___." at bounding box center [603, 224] width 327 height 21
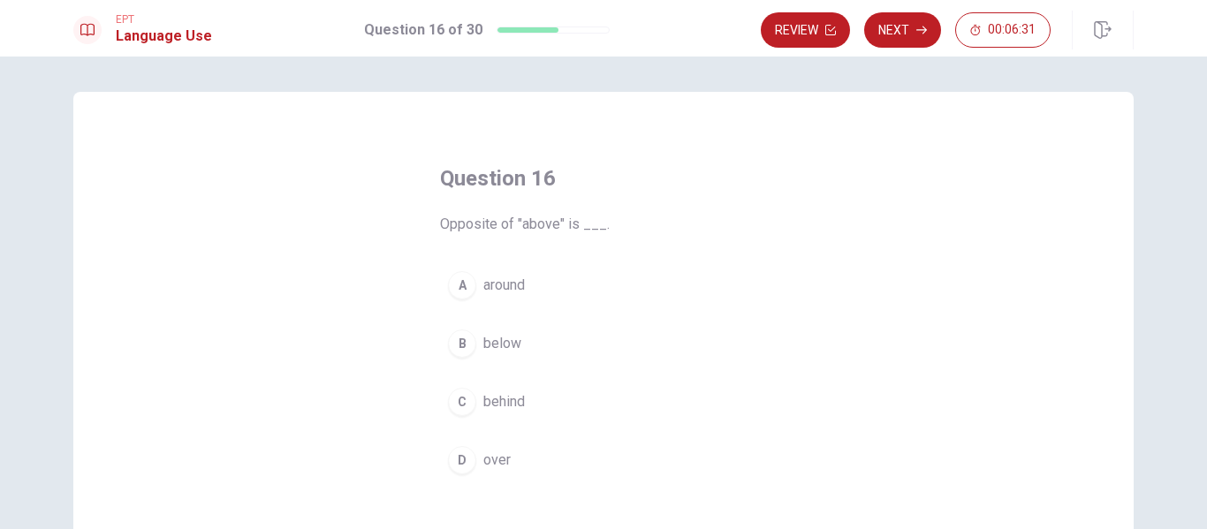
drag, startPoint x: 538, startPoint y: 222, endPoint x: 412, endPoint y: 211, distance: 126.8
click at [412, 211] on div "Question 16 Opposite of "above" is ___. A around B below C behind D over" at bounding box center [604, 323] width 398 height 375
drag, startPoint x: 436, startPoint y: 223, endPoint x: 483, endPoint y: 223, distance: 46.8
click at [483, 223] on span "Opposite of "above" is ___." at bounding box center [603, 224] width 327 height 21
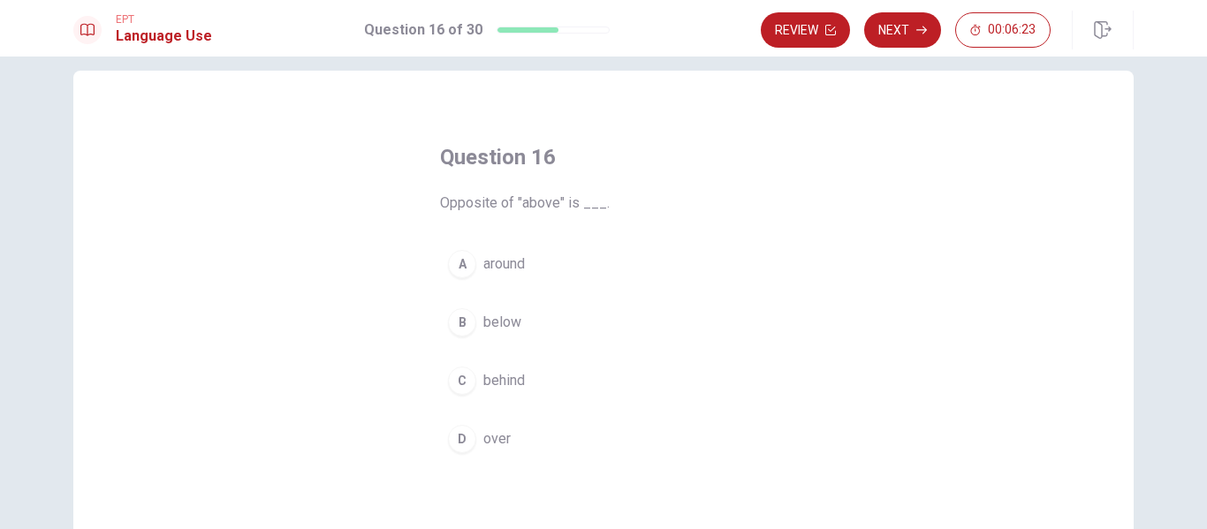
scroll to position [20, 0]
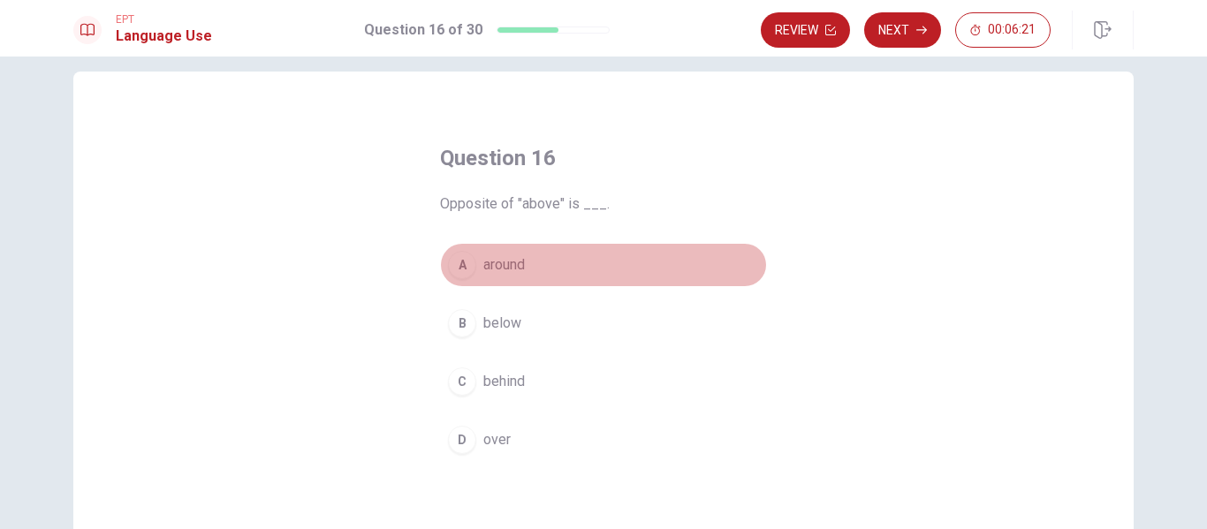
click at [495, 273] on span "around" at bounding box center [504, 264] width 42 height 21
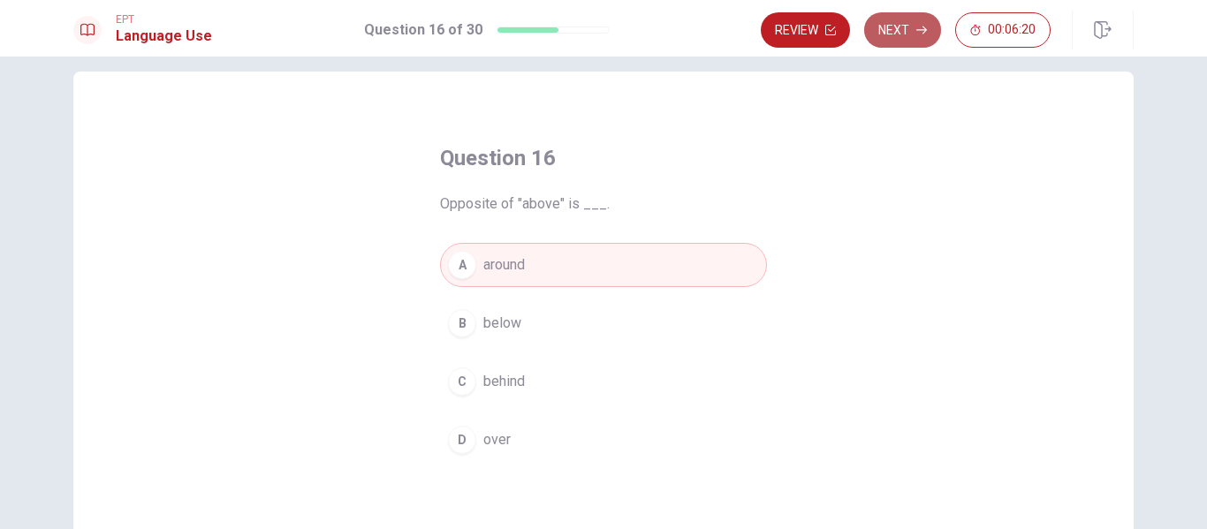
click at [906, 44] on button "Next" at bounding box center [902, 29] width 77 height 35
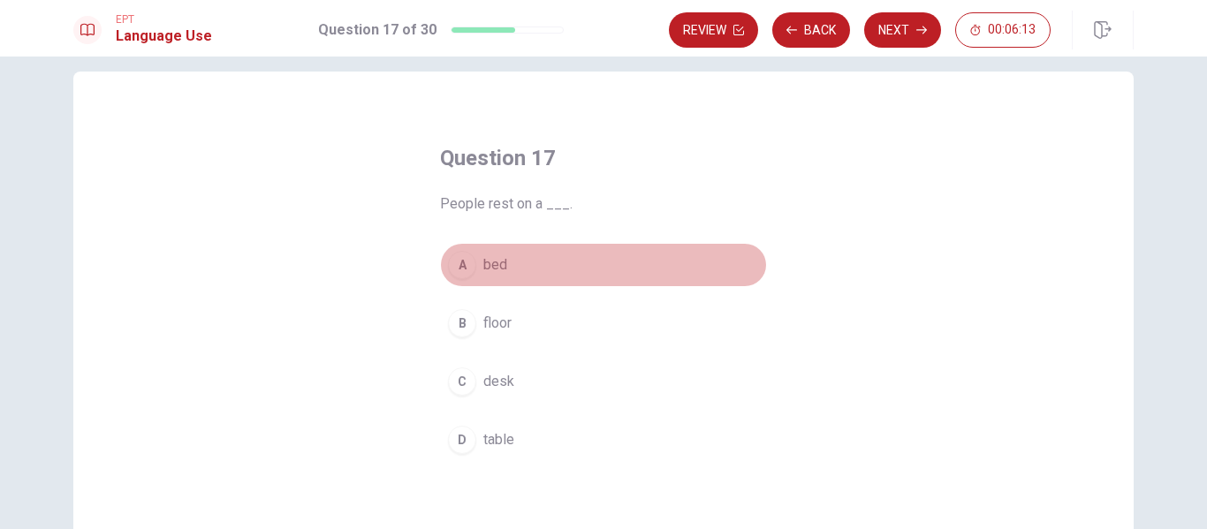
click at [605, 265] on button "A bed" at bounding box center [603, 265] width 327 height 44
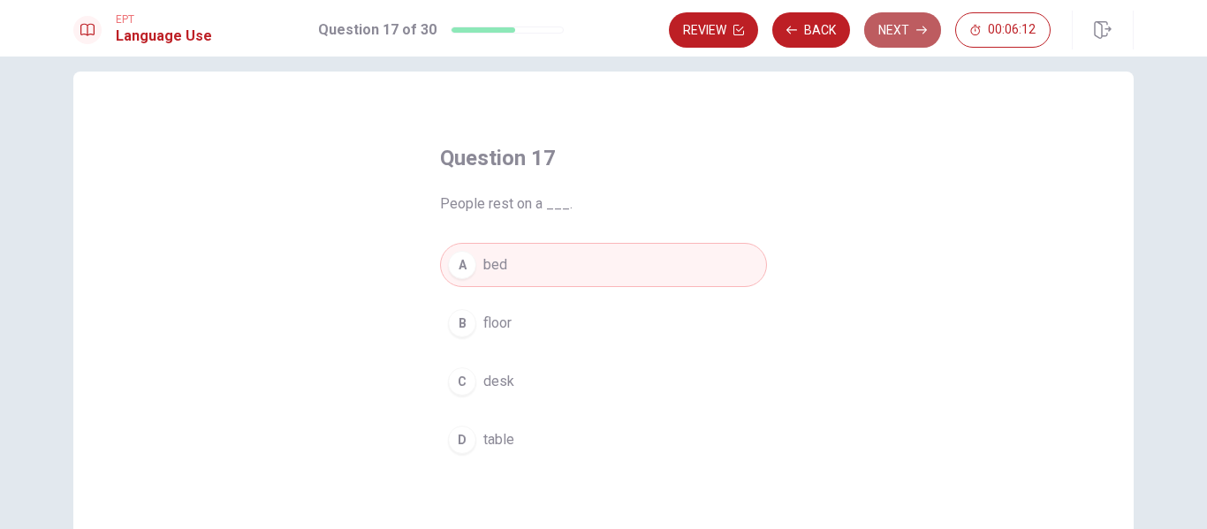
click at [919, 25] on icon "button" at bounding box center [921, 30] width 11 height 11
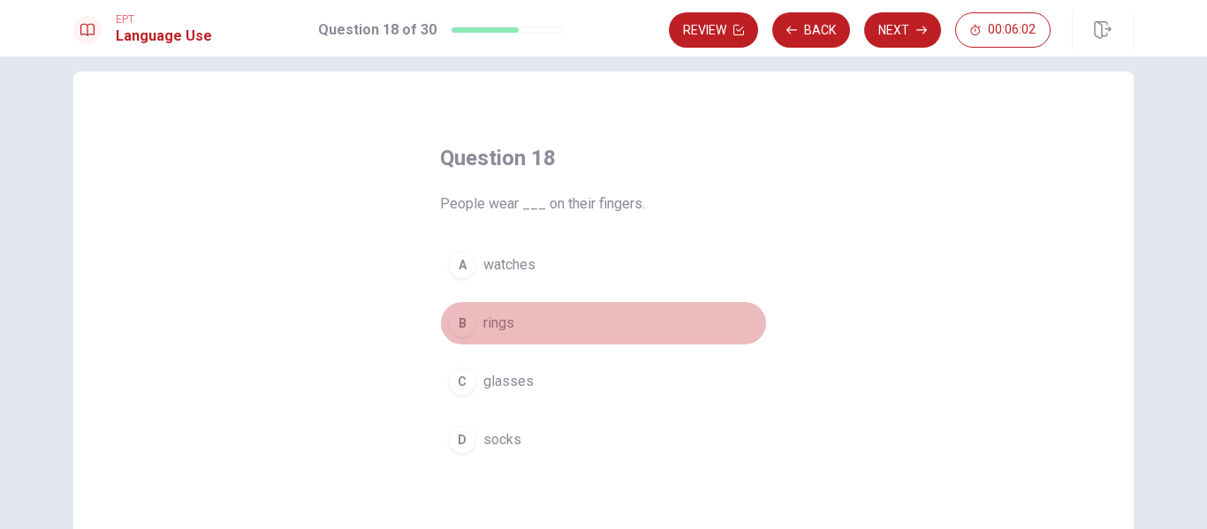
click at [659, 322] on button "B rings" at bounding box center [603, 323] width 327 height 44
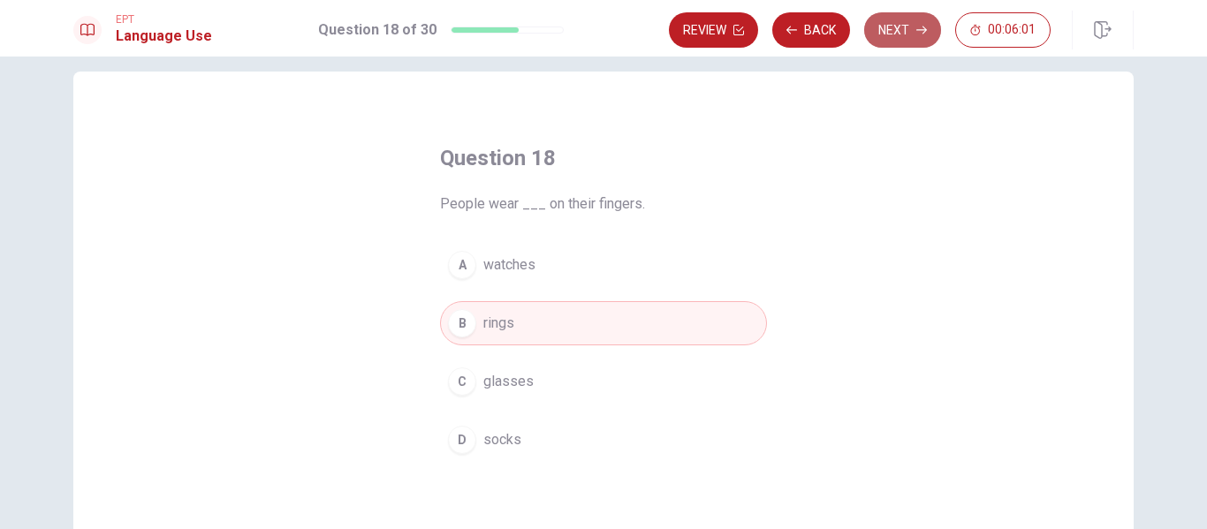
click at [896, 30] on button "Next" at bounding box center [902, 29] width 77 height 35
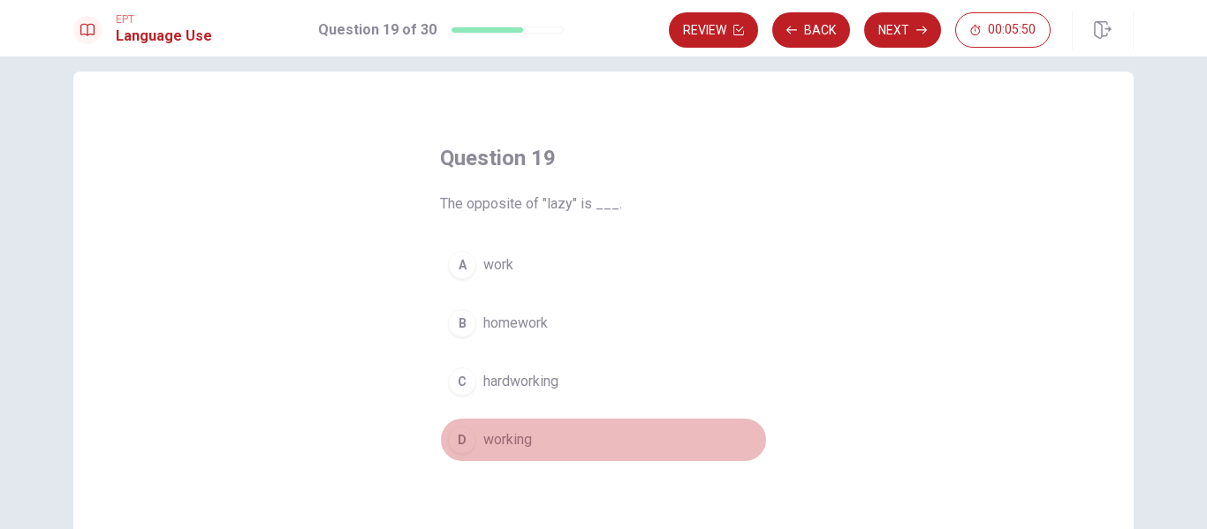
click at [622, 428] on button "D working" at bounding box center [603, 440] width 327 height 44
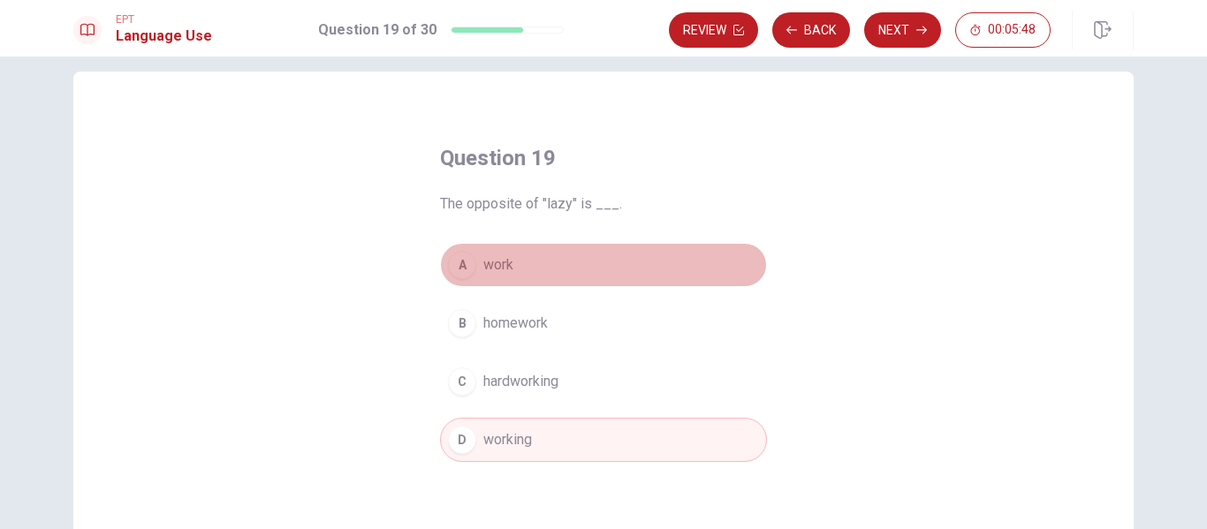
click at [681, 261] on button "A work" at bounding box center [603, 265] width 327 height 44
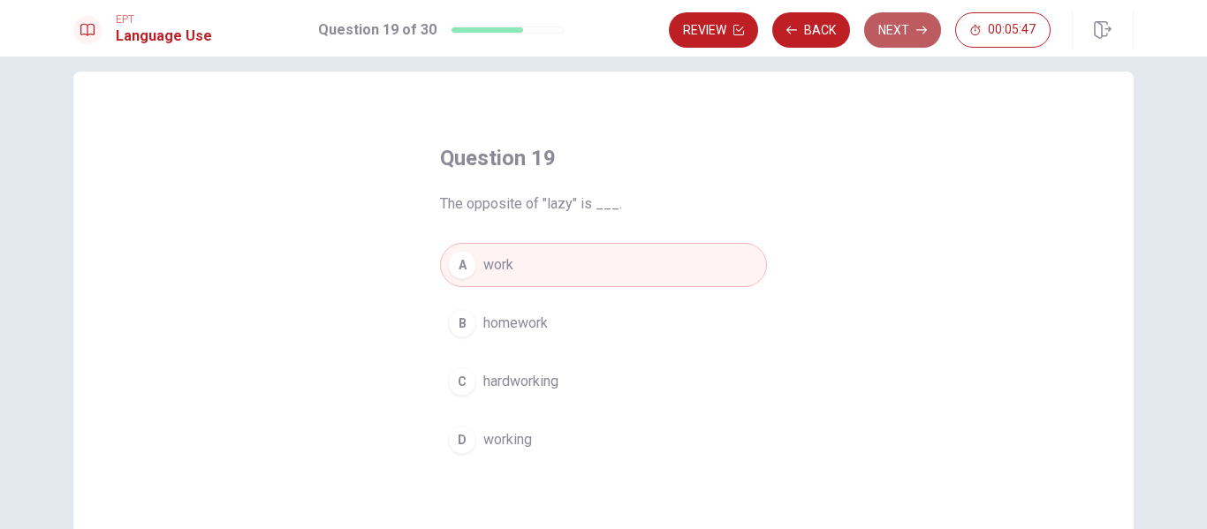
click at [913, 27] on button "Next" at bounding box center [902, 29] width 77 height 35
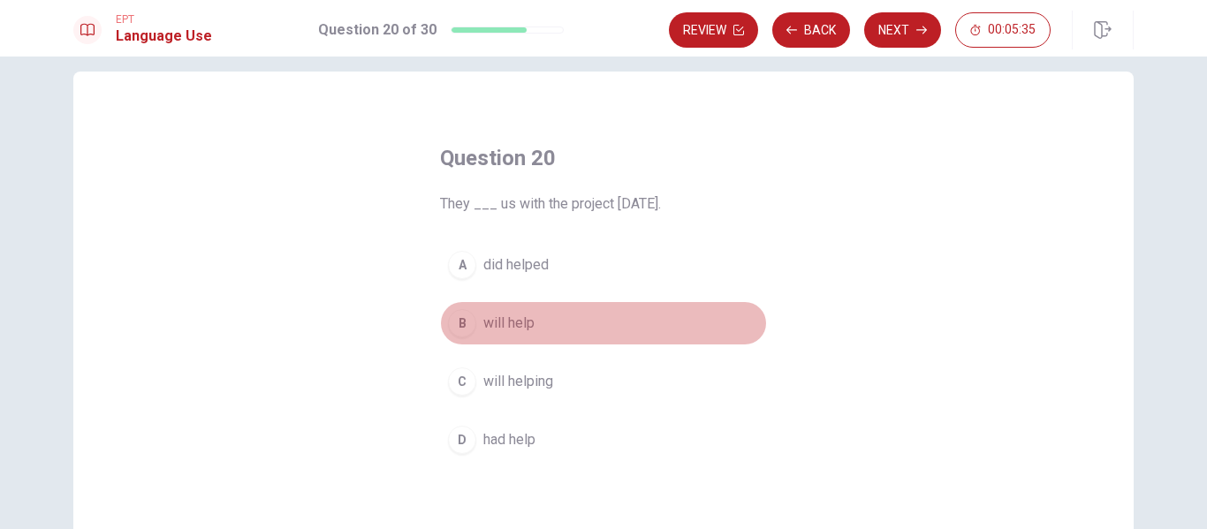
click at [602, 321] on button "B will help" at bounding box center [603, 323] width 327 height 44
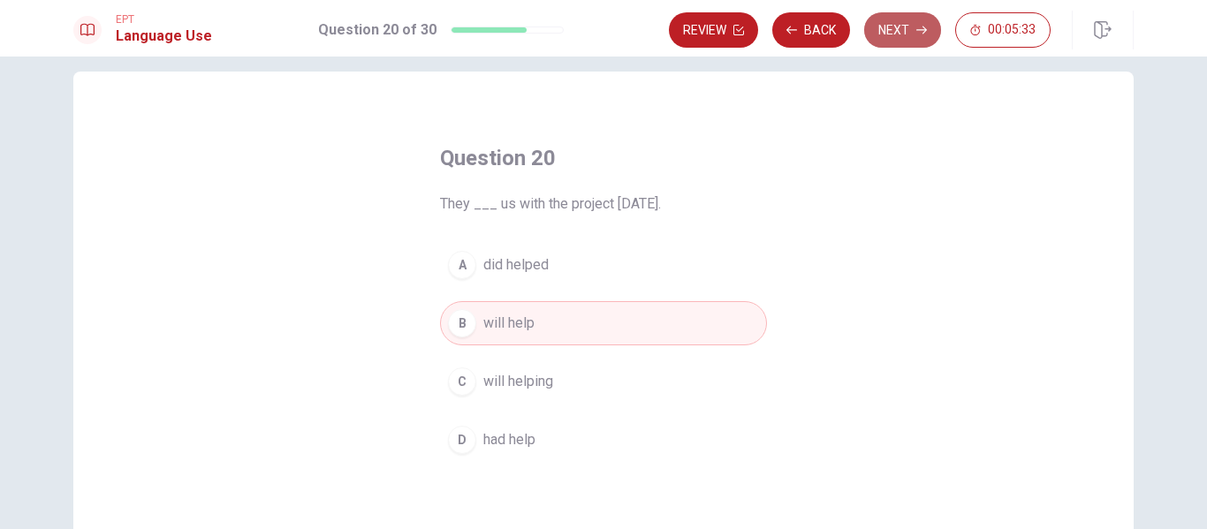
click at [905, 28] on button "Next" at bounding box center [902, 29] width 77 height 35
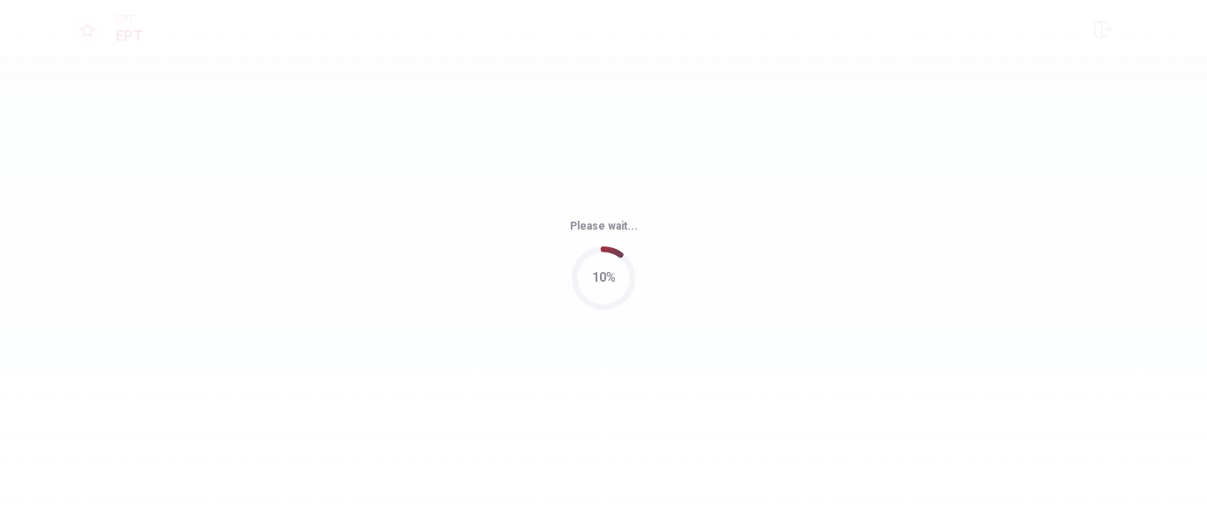
scroll to position [0, 0]
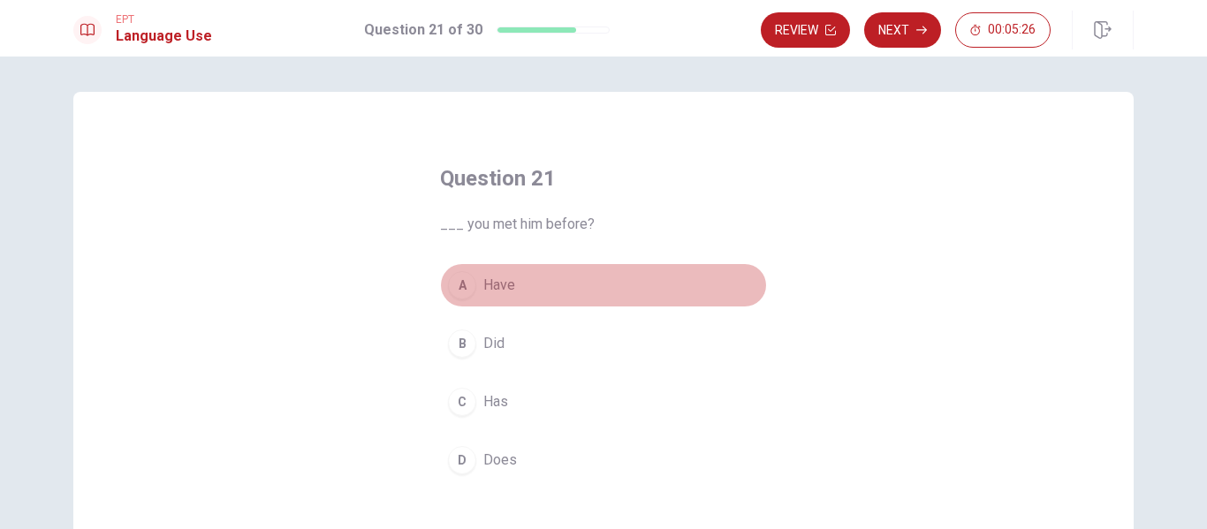
click at [544, 267] on button "A Have" at bounding box center [603, 285] width 327 height 44
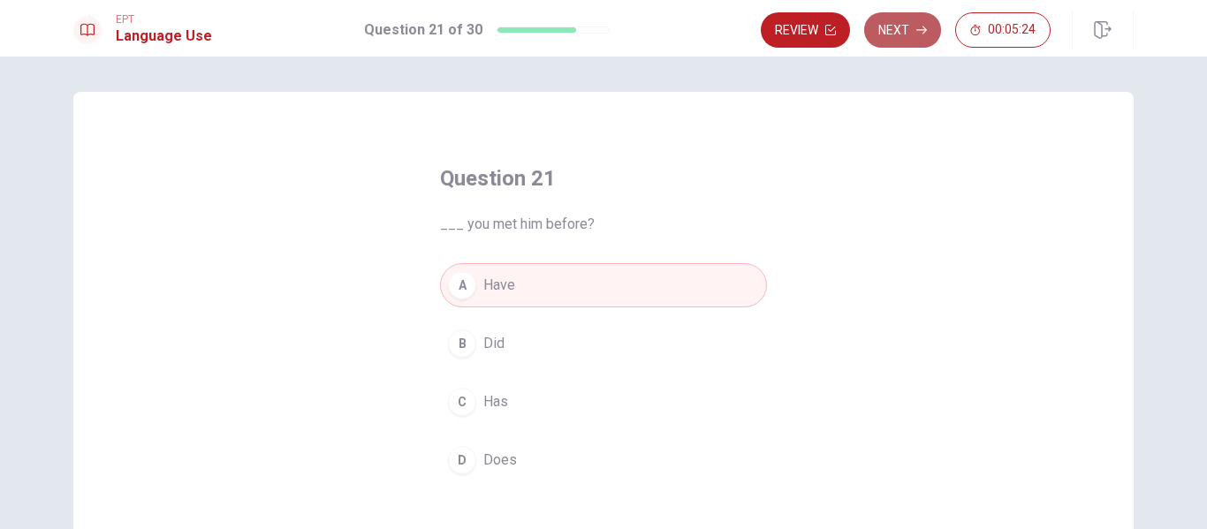
click at [891, 34] on button "Next" at bounding box center [902, 29] width 77 height 35
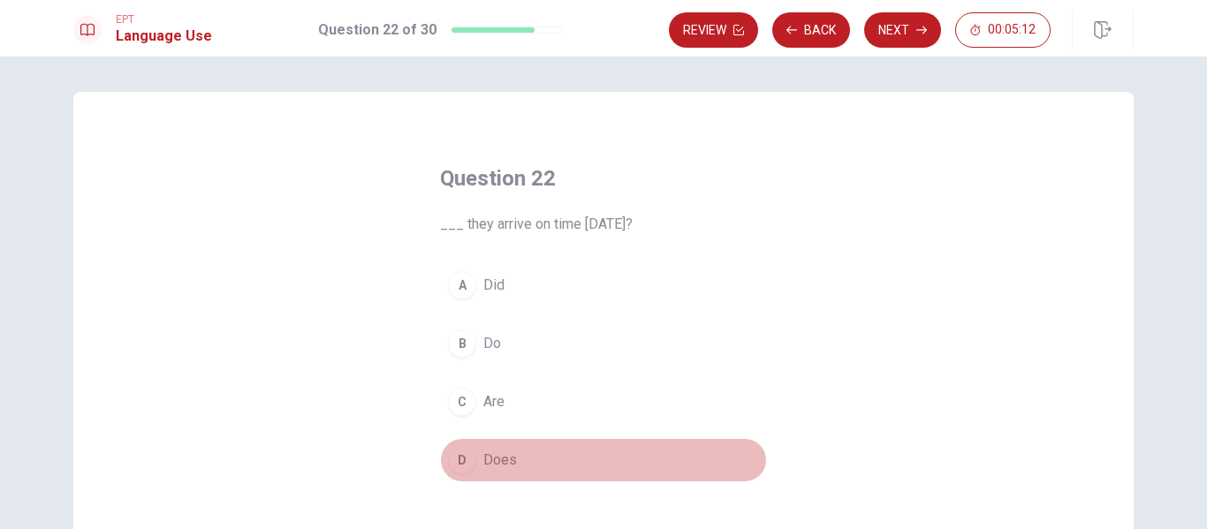
click at [488, 452] on span "Does" at bounding box center [500, 460] width 34 height 21
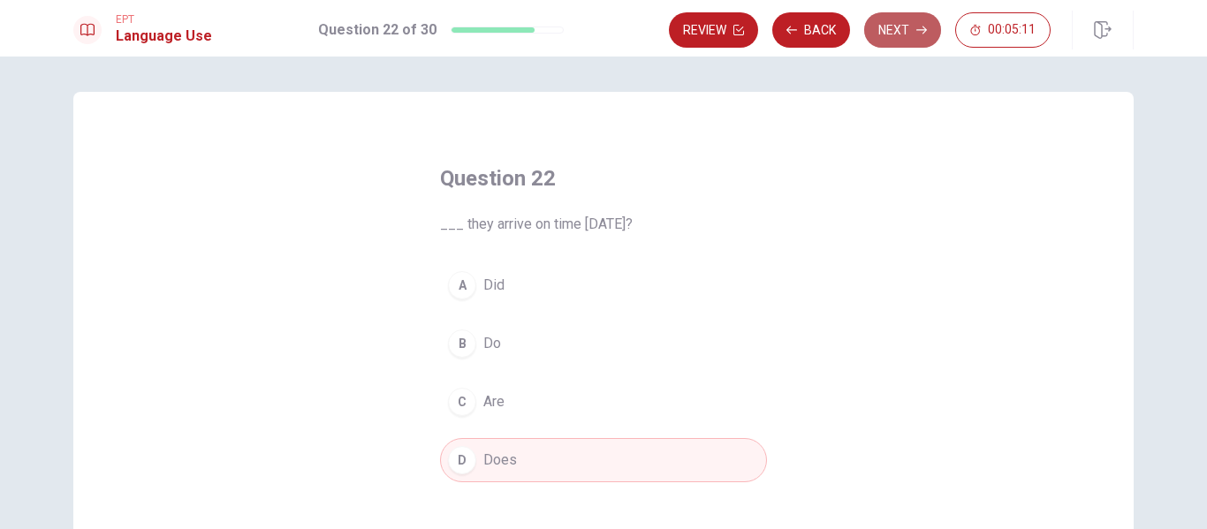
click at [869, 40] on button "Next" at bounding box center [902, 29] width 77 height 35
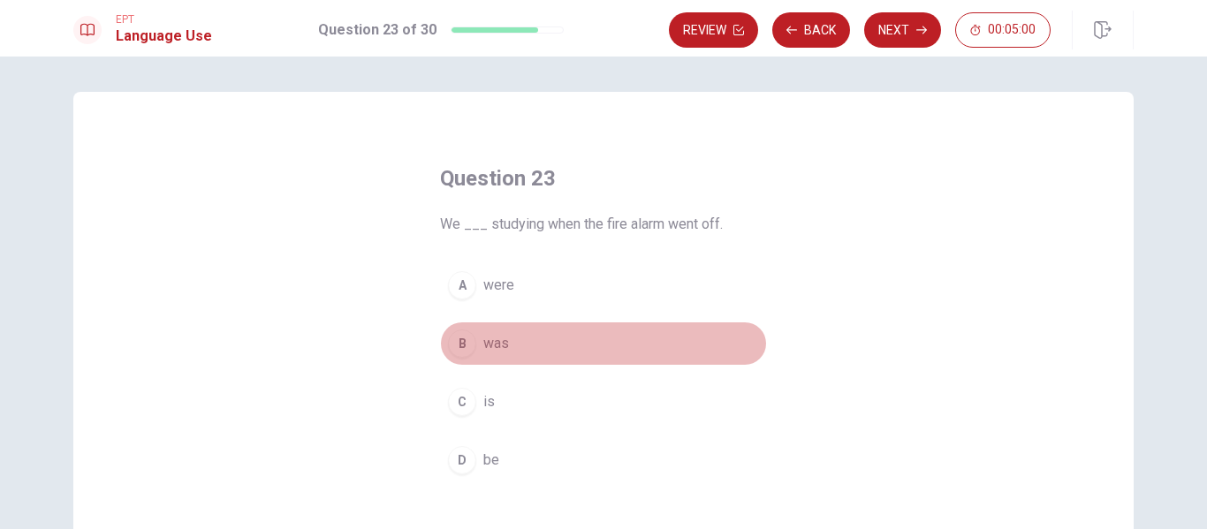
click at [557, 336] on button "B was" at bounding box center [603, 344] width 327 height 44
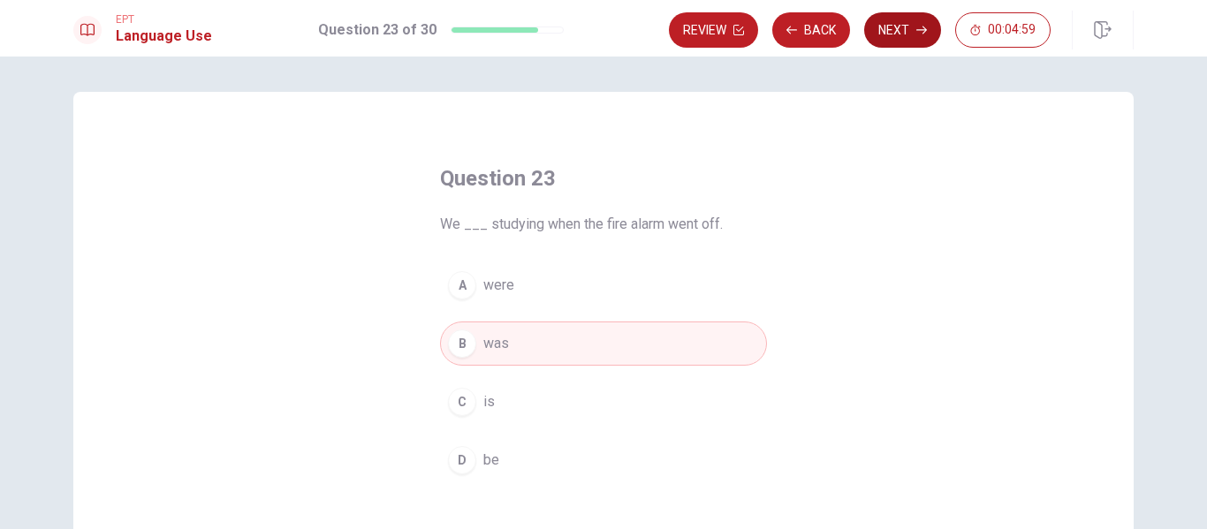
click at [893, 20] on button "Next" at bounding box center [902, 29] width 77 height 35
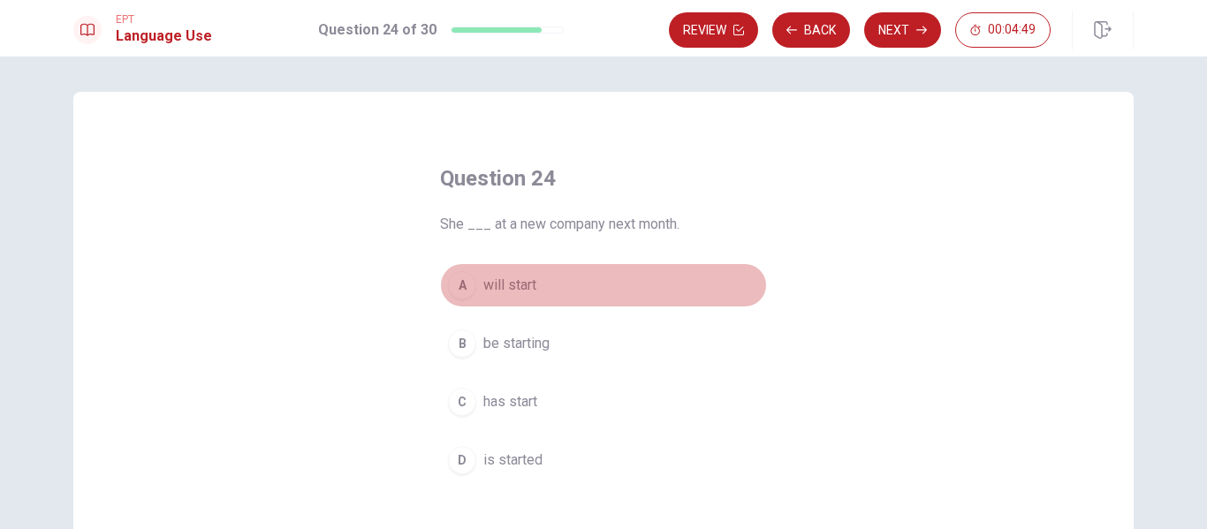
click at [599, 276] on button "A will start" at bounding box center [603, 285] width 327 height 44
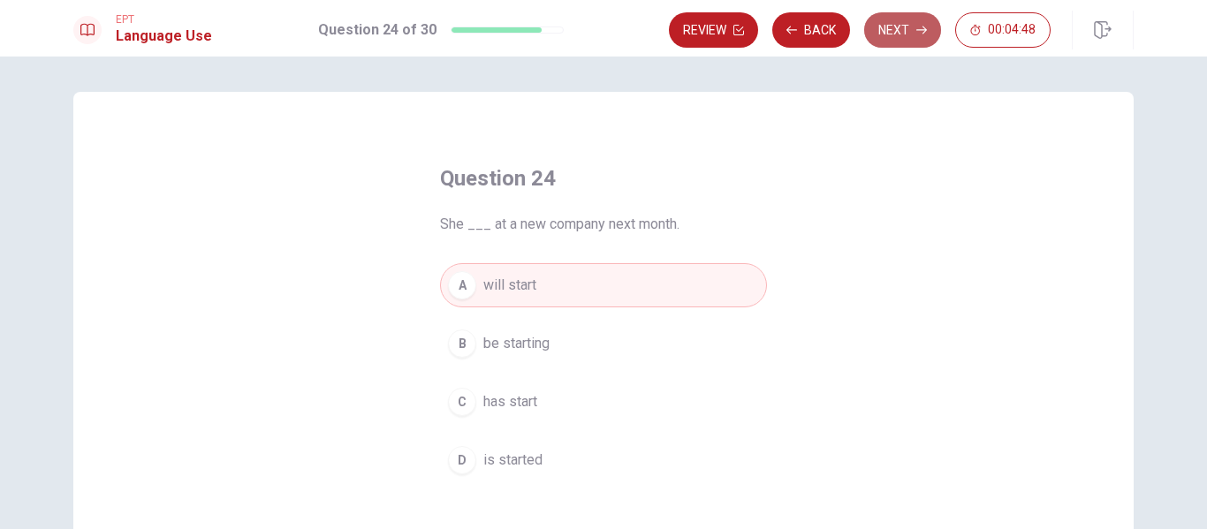
click at [919, 25] on icon "button" at bounding box center [921, 30] width 11 height 11
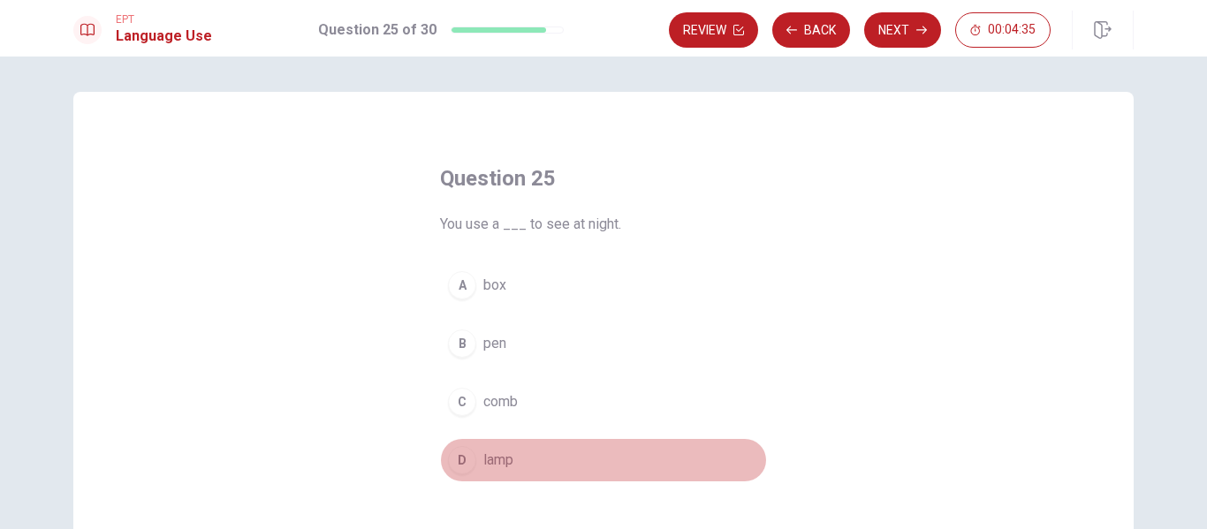
click at [519, 454] on button "D lamp" at bounding box center [603, 460] width 327 height 44
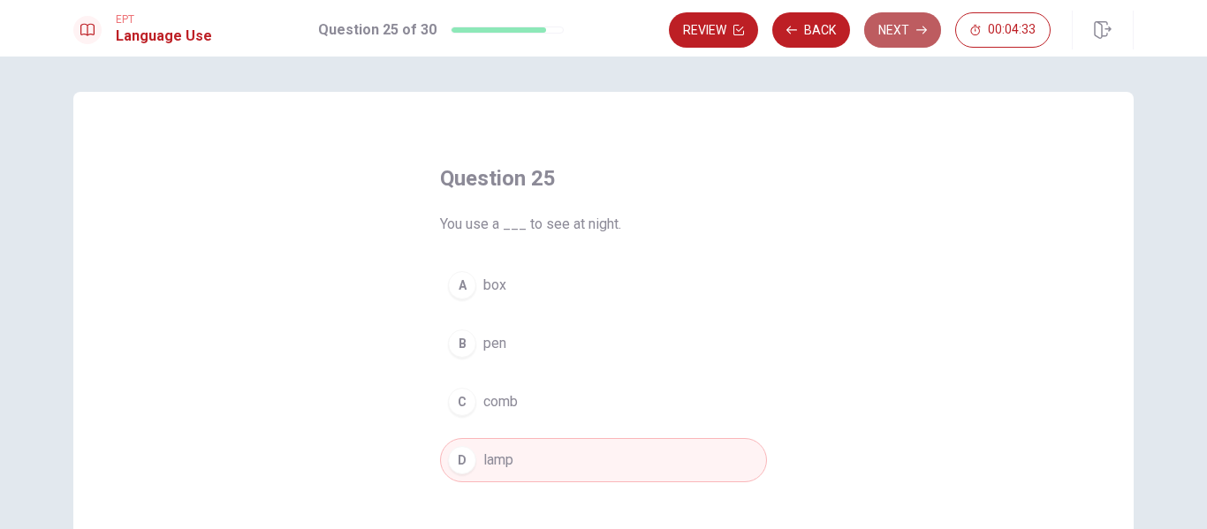
click at [906, 30] on button "Next" at bounding box center [902, 29] width 77 height 35
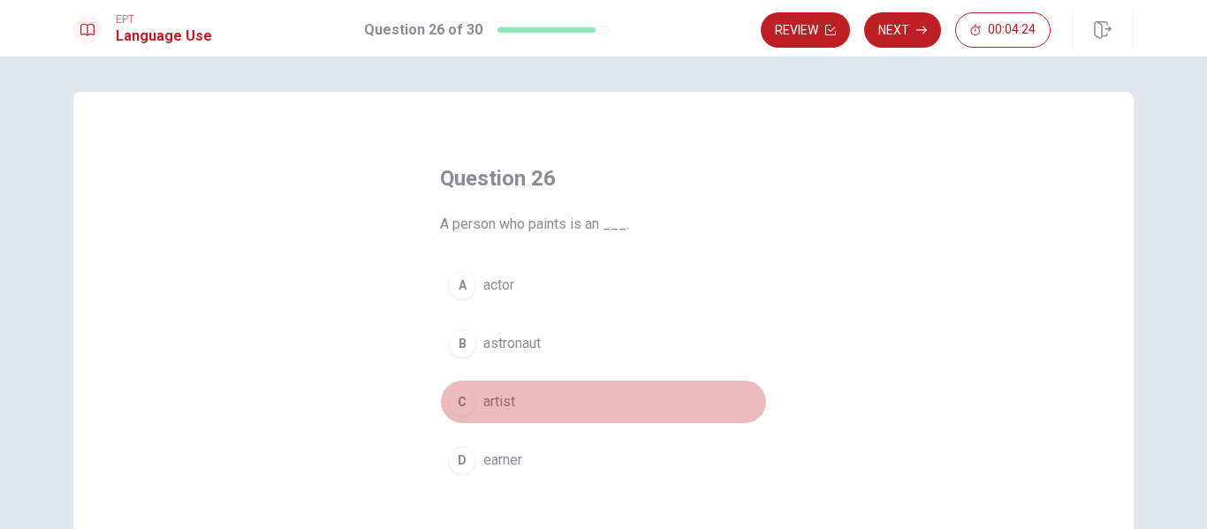
click at [496, 386] on button "C artist" at bounding box center [603, 402] width 327 height 44
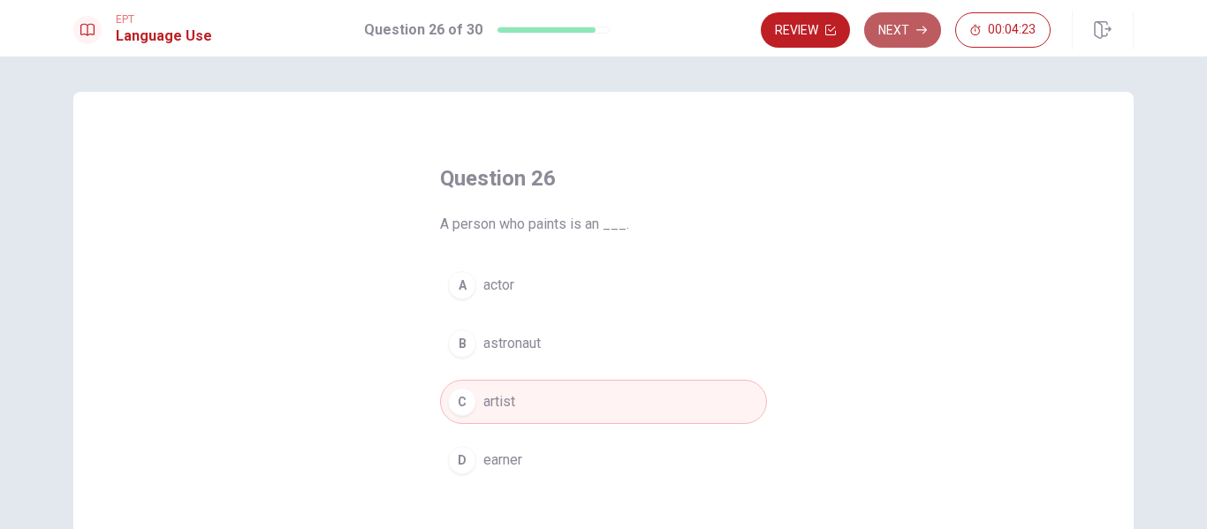
click at [891, 15] on button "Next" at bounding box center [902, 29] width 77 height 35
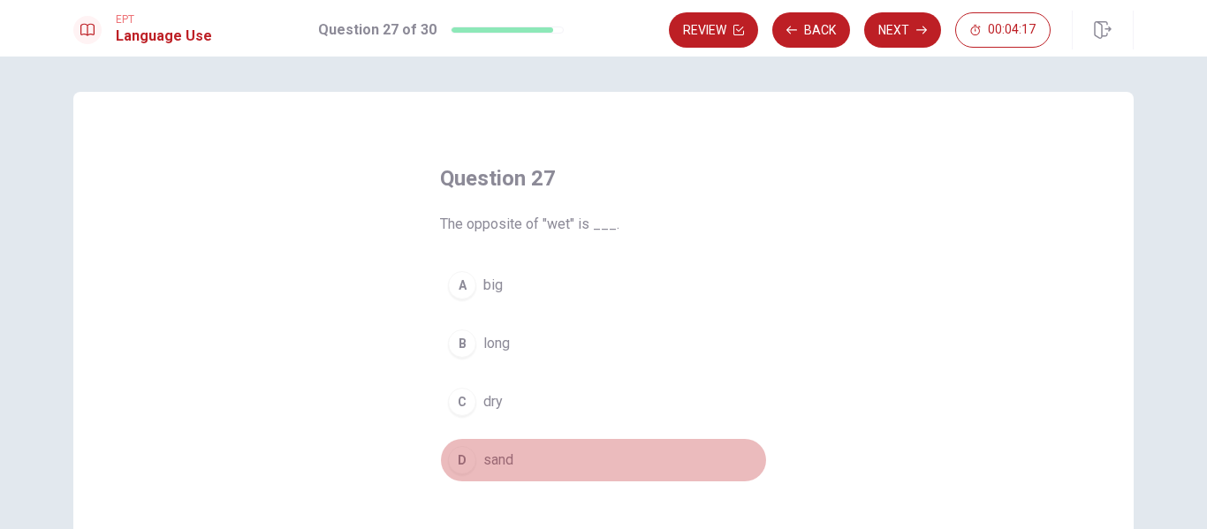
click at [569, 442] on button "D sand" at bounding box center [603, 460] width 327 height 44
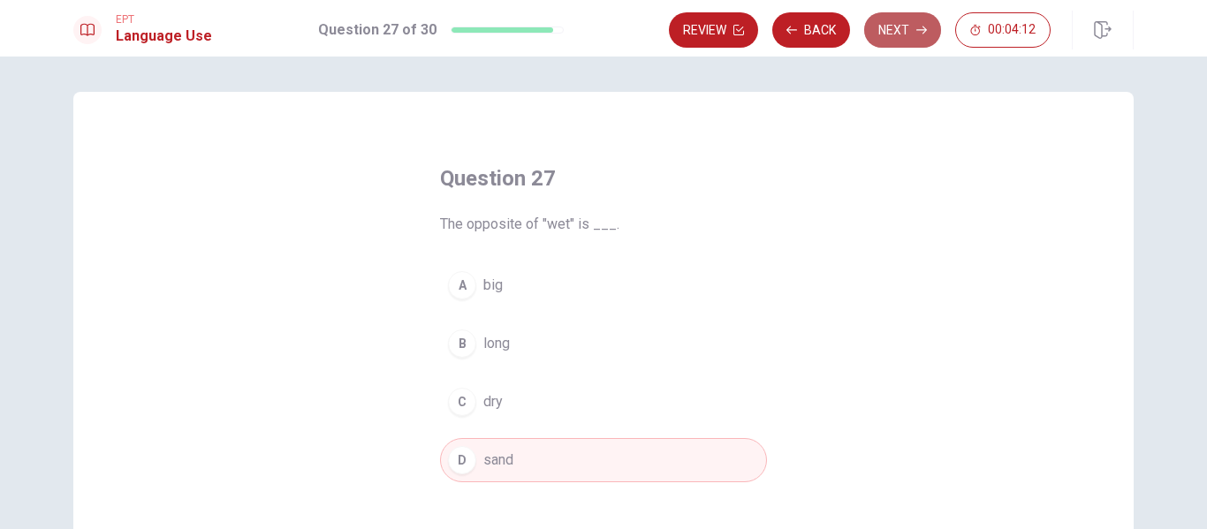
click at [890, 32] on button "Next" at bounding box center [902, 29] width 77 height 35
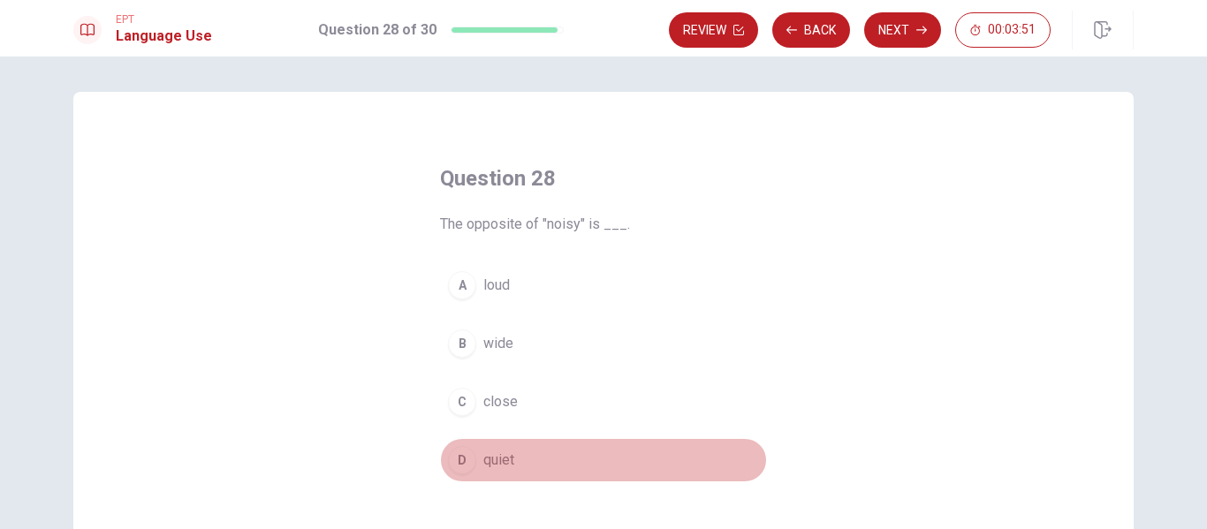
click at [472, 468] on button "D quiet" at bounding box center [603, 460] width 327 height 44
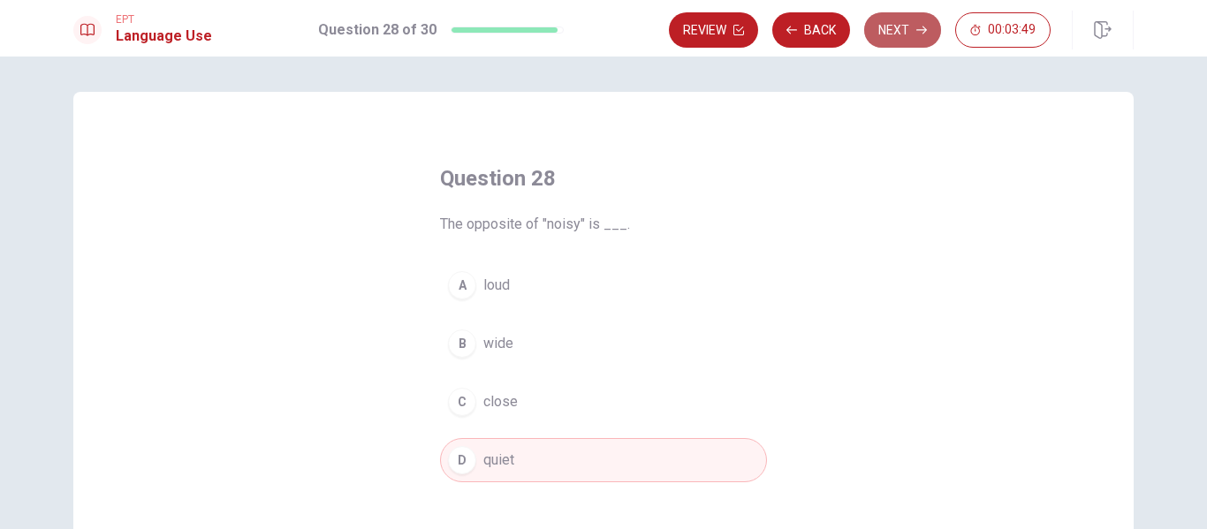
click at [897, 36] on button "Next" at bounding box center [902, 29] width 77 height 35
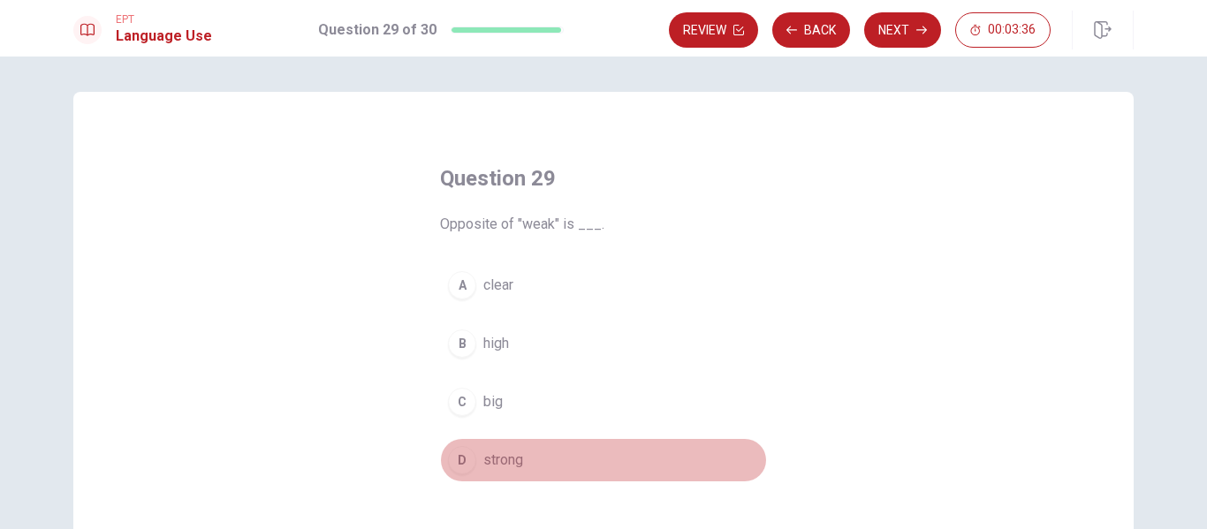
click at [515, 457] on span "strong" at bounding box center [503, 460] width 40 height 21
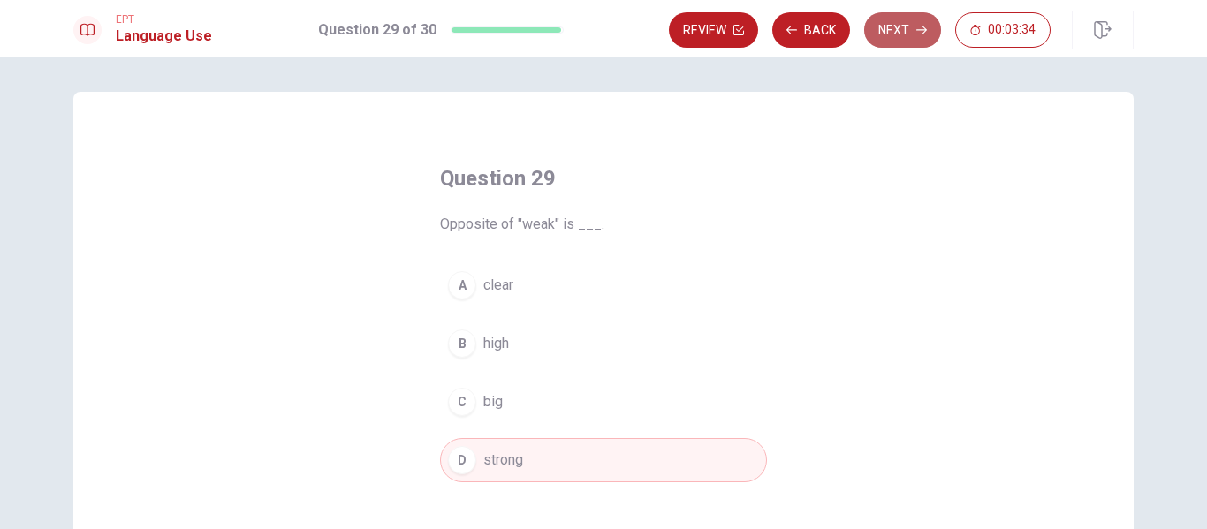
click at [893, 29] on button "Next" at bounding box center [902, 29] width 77 height 35
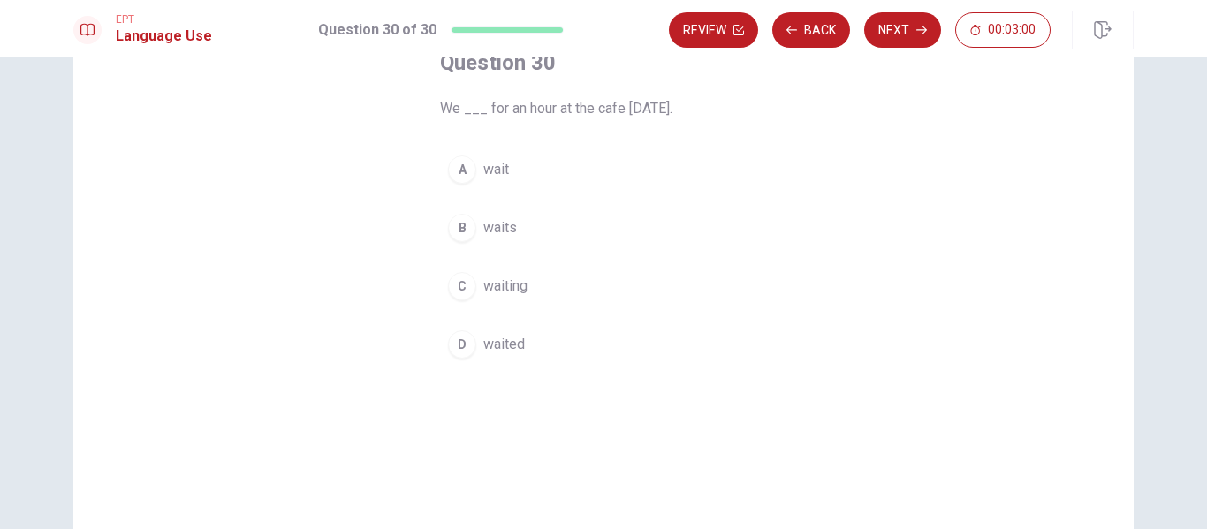
scroll to position [116, 0]
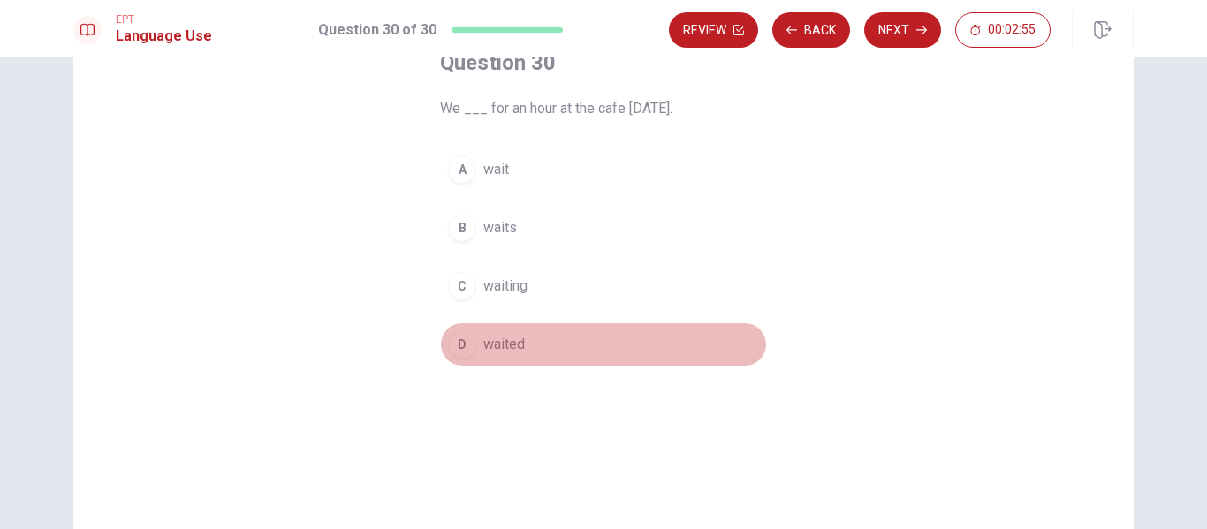
click at [506, 347] on span "waited" at bounding box center [504, 344] width 42 height 21
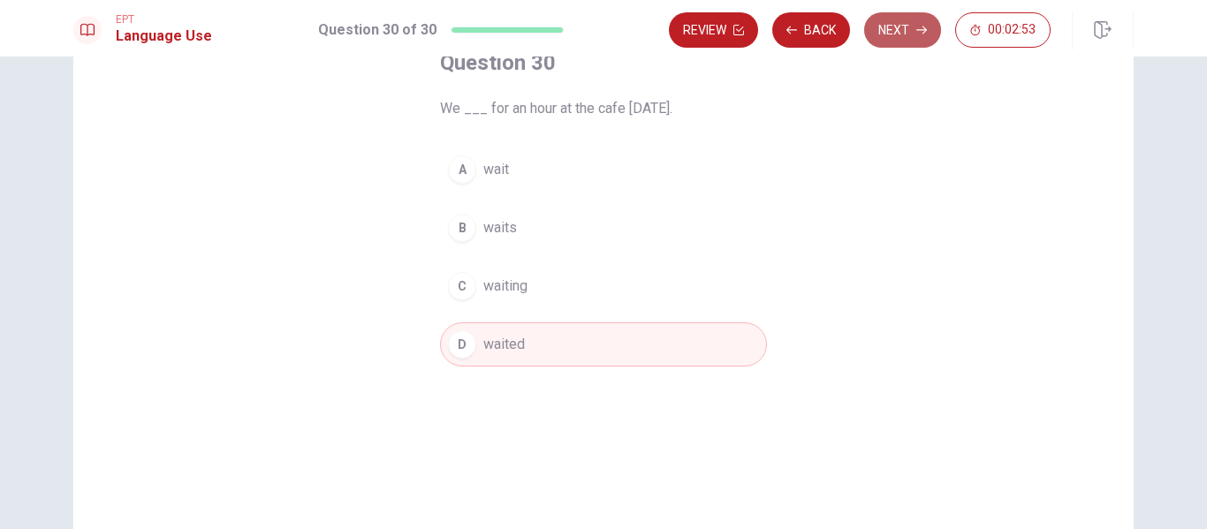
click at [890, 30] on button "Next" at bounding box center [902, 29] width 77 height 35
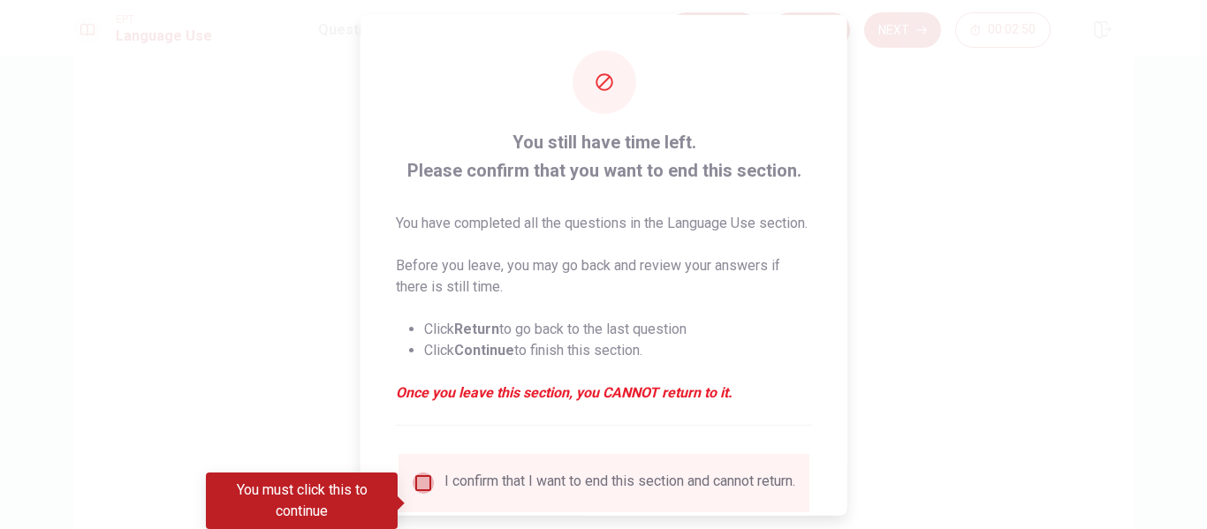
click at [421, 493] on input "You must click this to continue" at bounding box center [423, 482] width 21 height 21
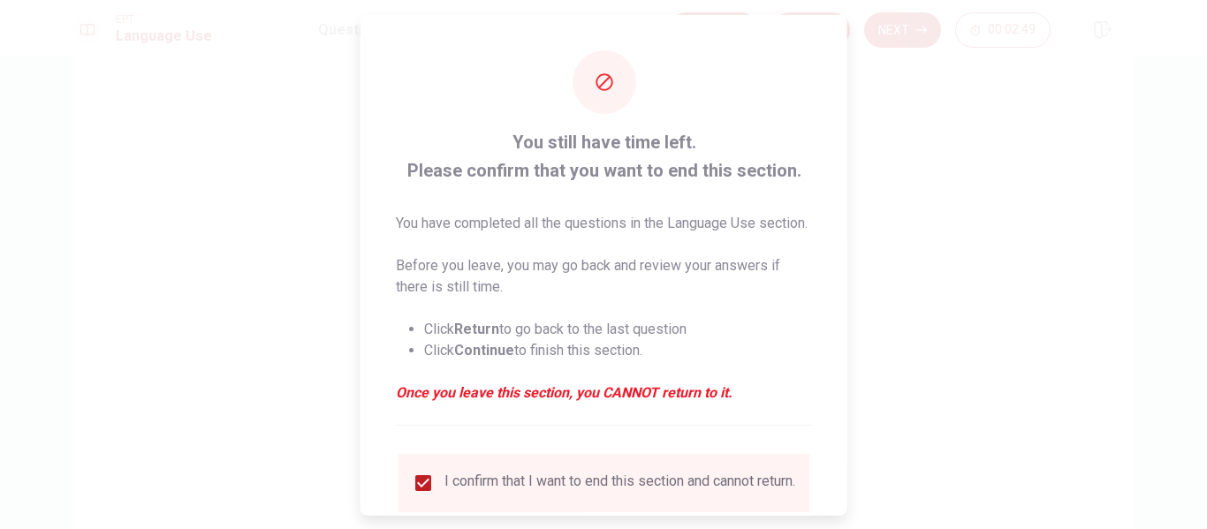
scroll to position [151, 0]
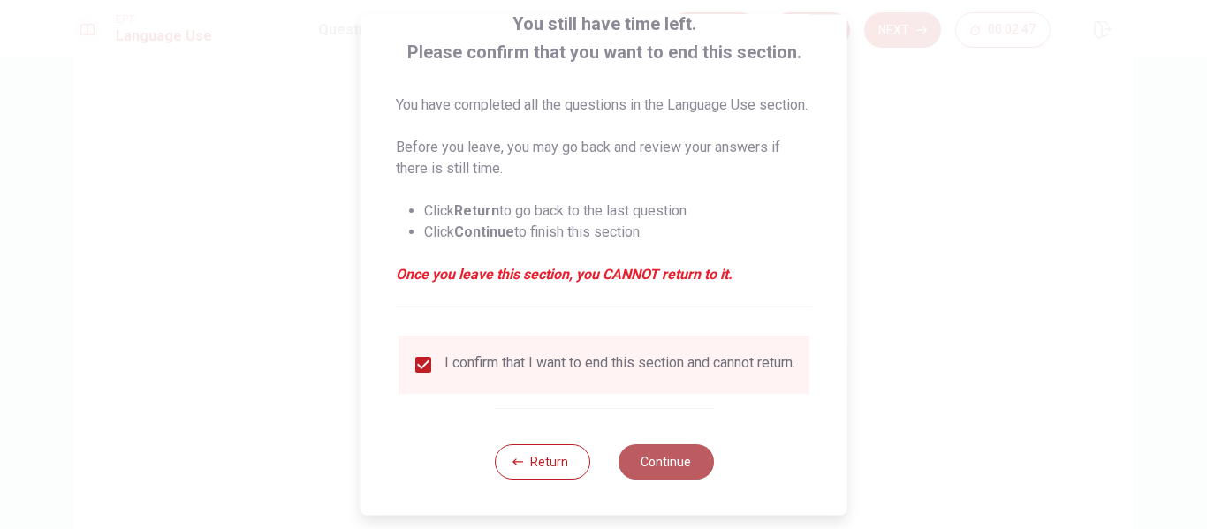
click at [647, 461] on button "Continue" at bounding box center [664, 461] width 95 height 35
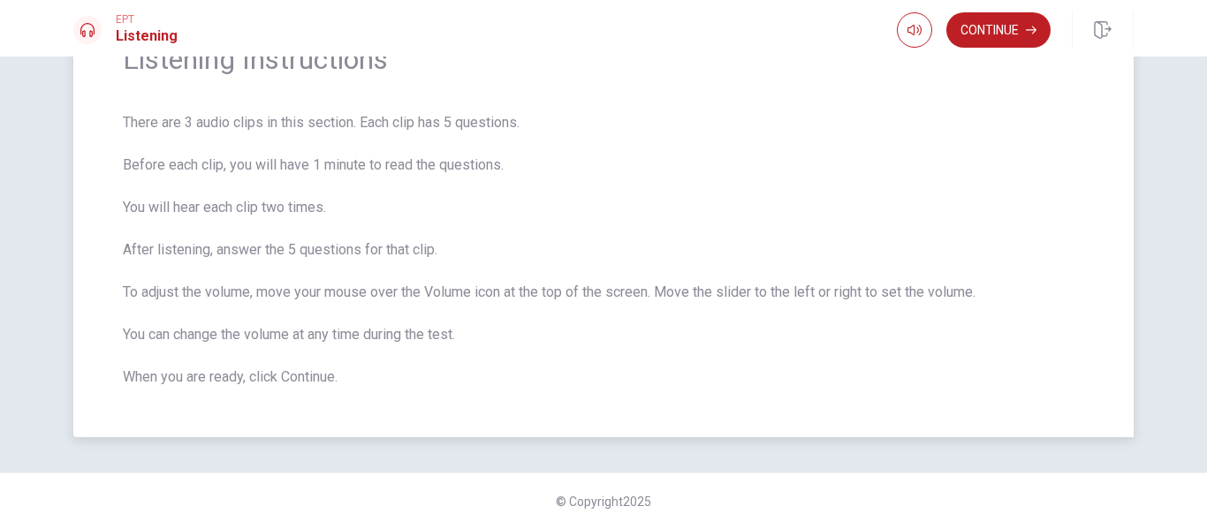
scroll to position [0, 0]
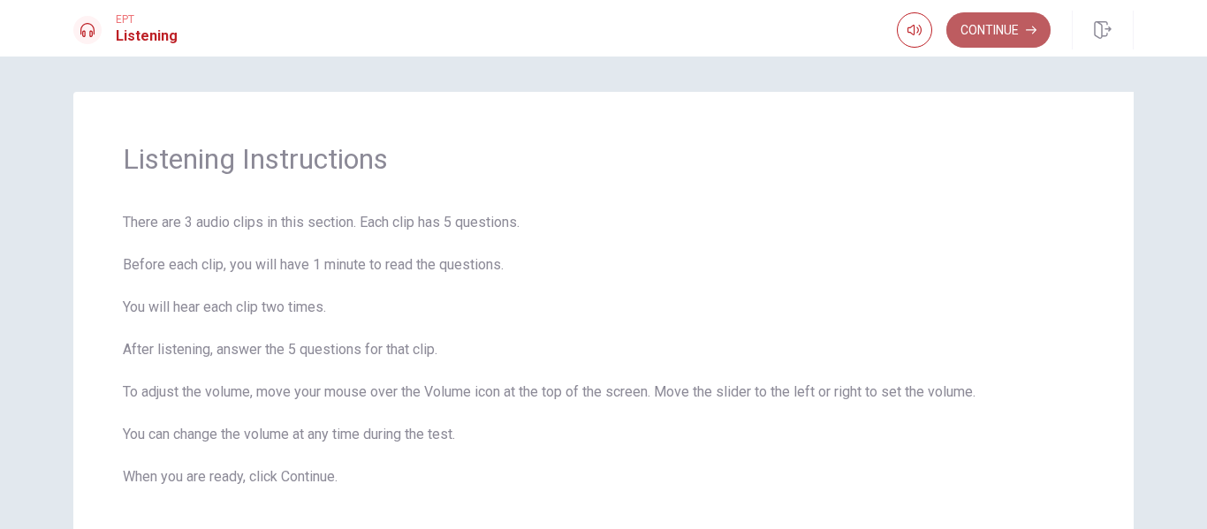
click at [1014, 19] on button "Continue" at bounding box center [998, 29] width 104 height 35
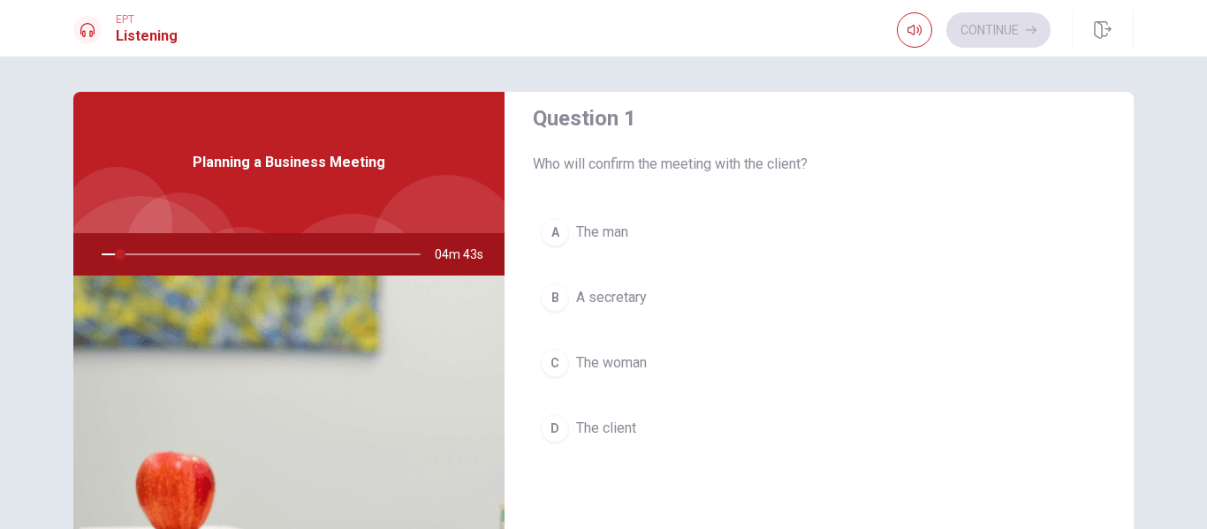
scroll to position [22, 0]
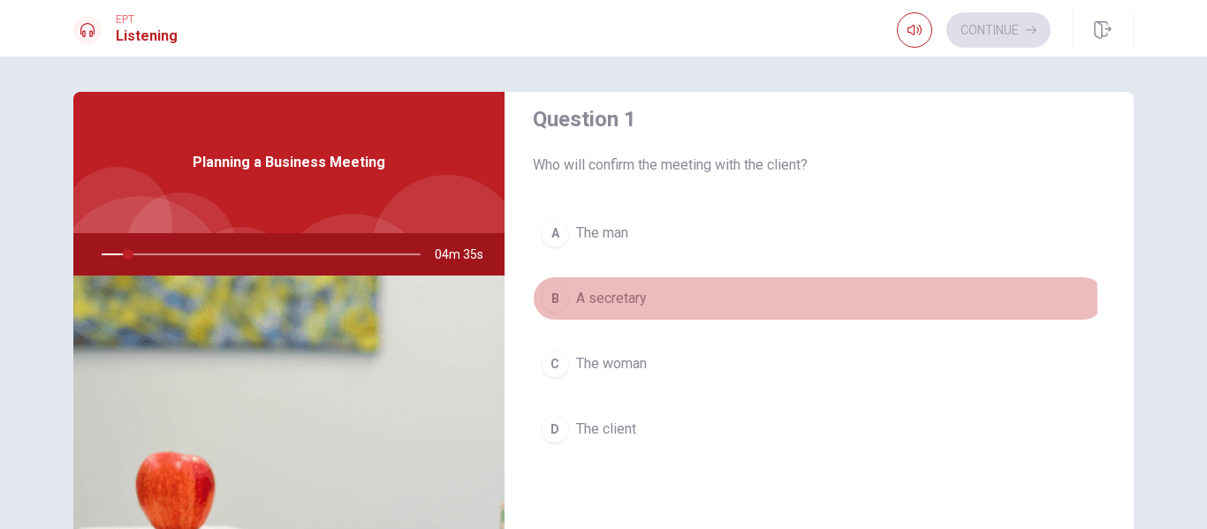
click at [626, 302] on span "A secretary" at bounding box center [611, 298] width 71 height 21
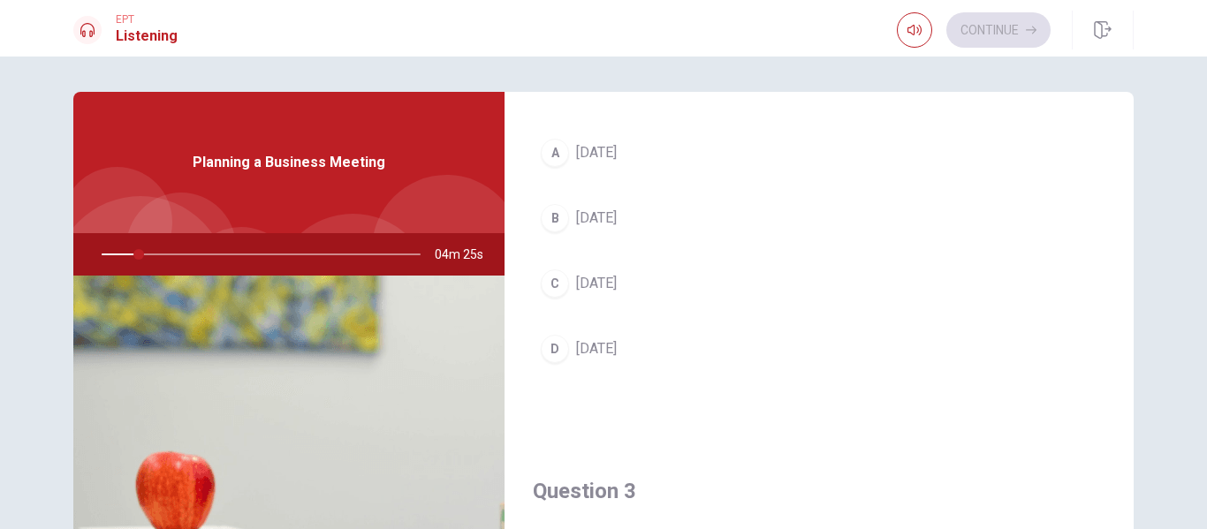
scroll to position [490, 0]
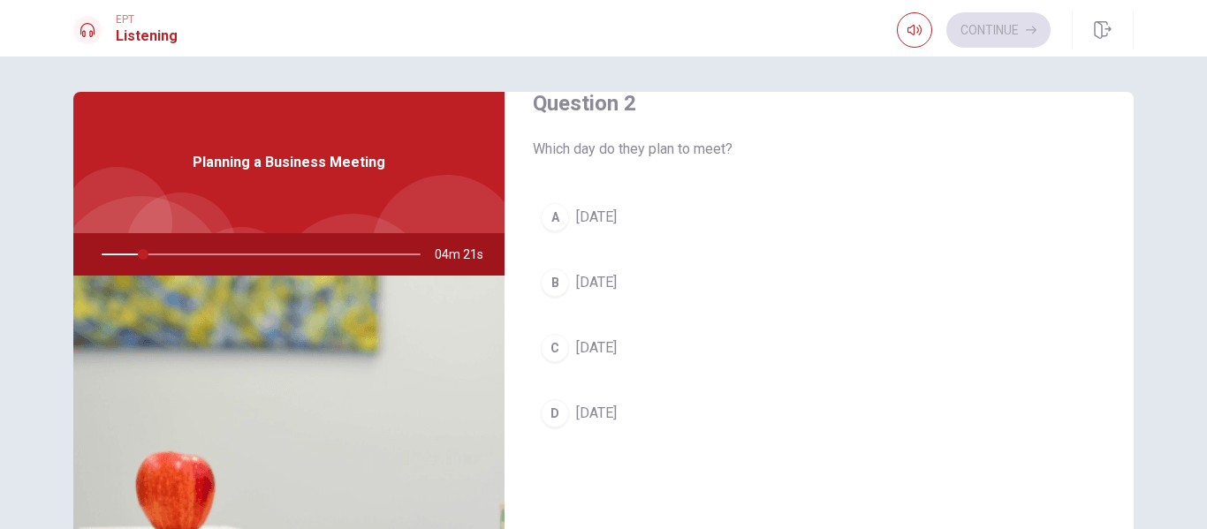
click at [685, 345] on button "C [DATE]" at bounding box center [819, 348] width 572 height 44
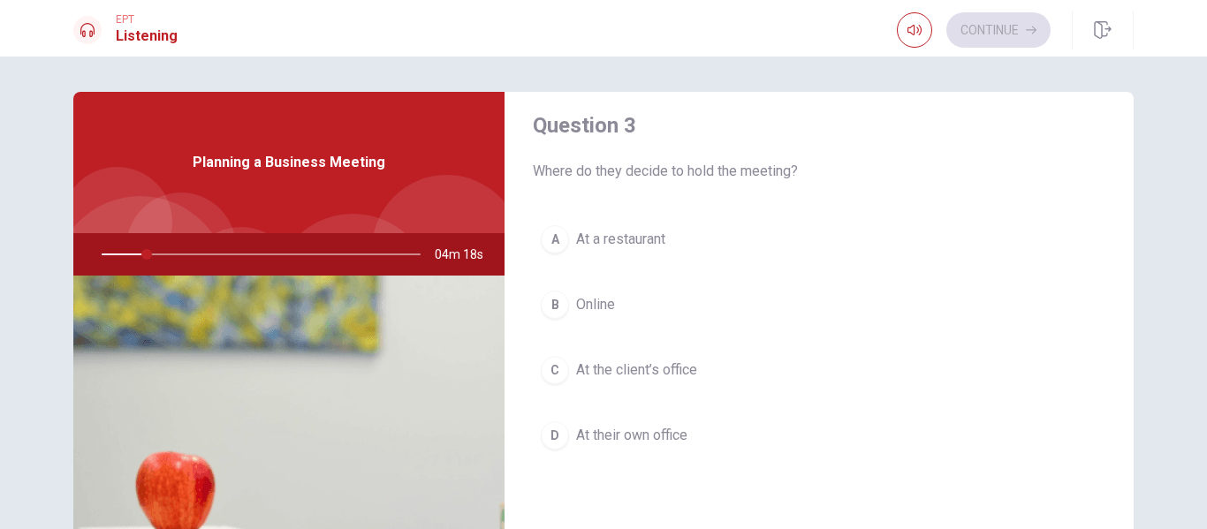
scroll to position [921, 0]
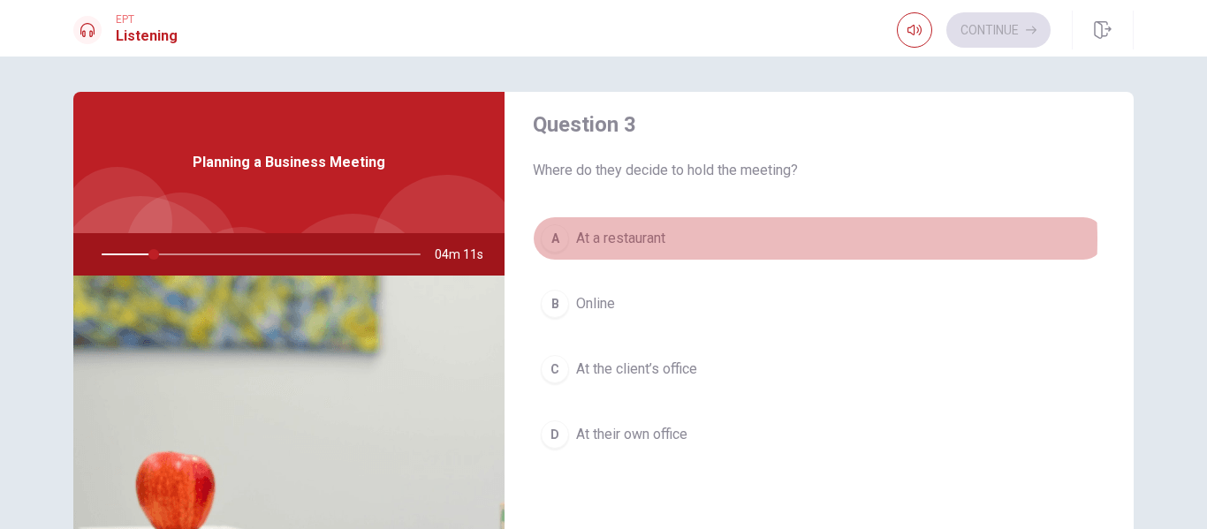
click at [715, 239] on button "A At a restaurant" at bounding box center [819, 238] width 572 height 44
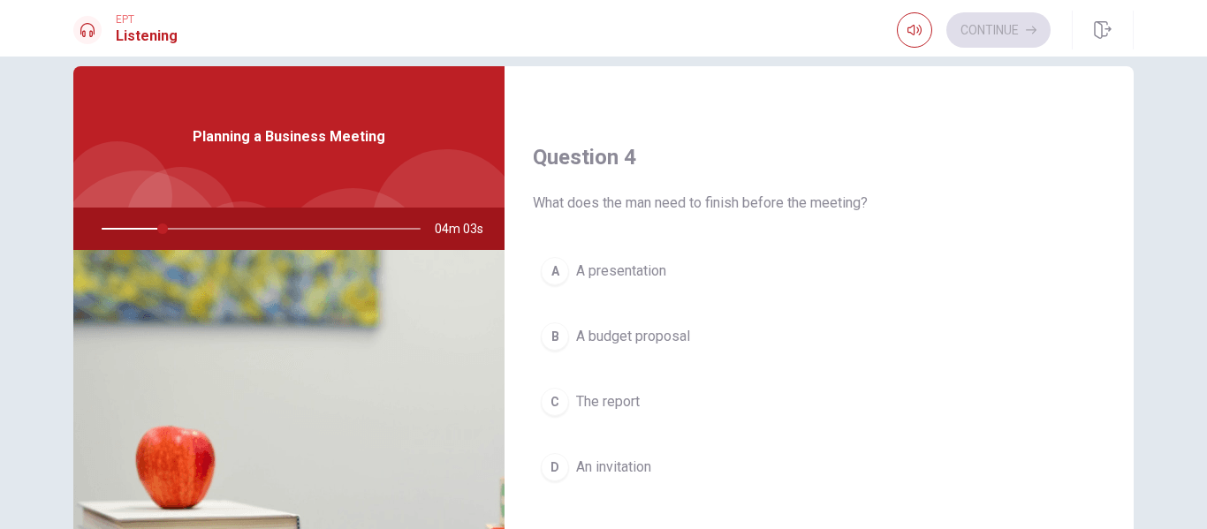
scroll to position [0, 0]
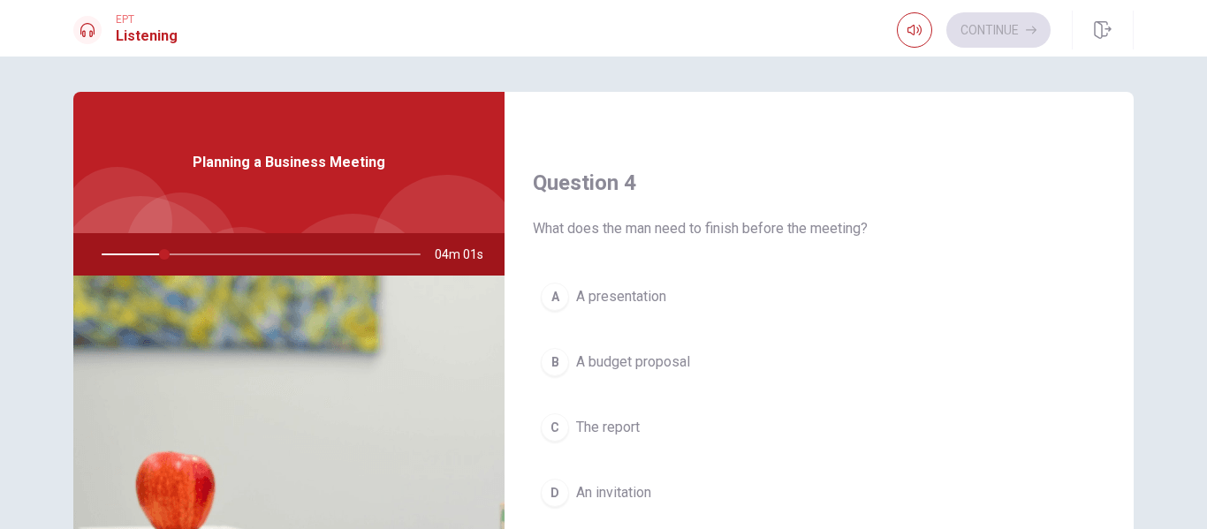
drag, startPoint x: 123, startPoint y: 252, endPoint x: 113, endPoint y: 252, distance: 9.7
click at [113, 252] on div at bounding box center [257, 254] width 354 height 42
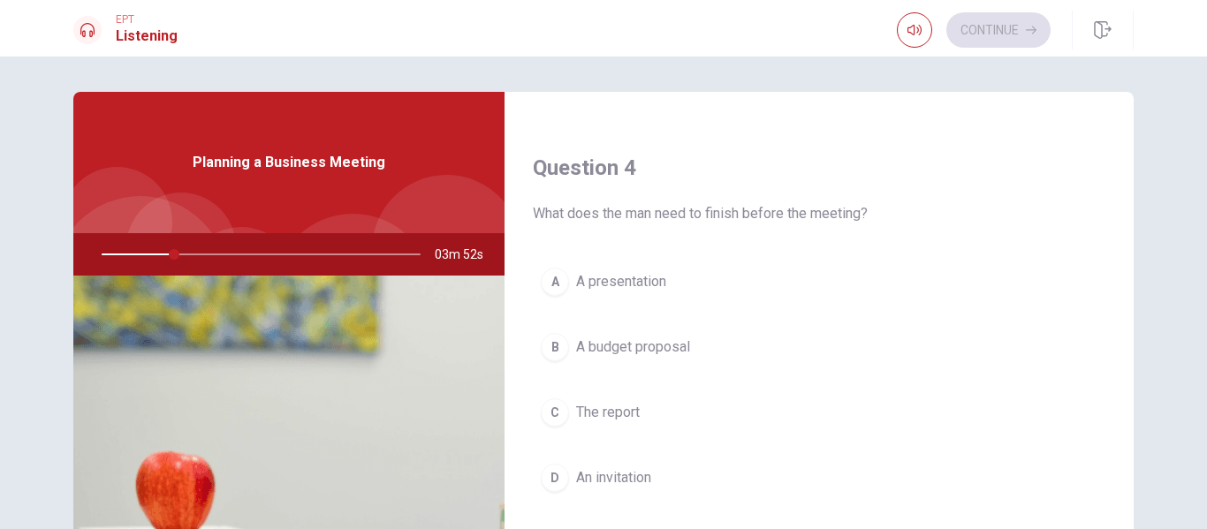
scroll to position [1375, 0]
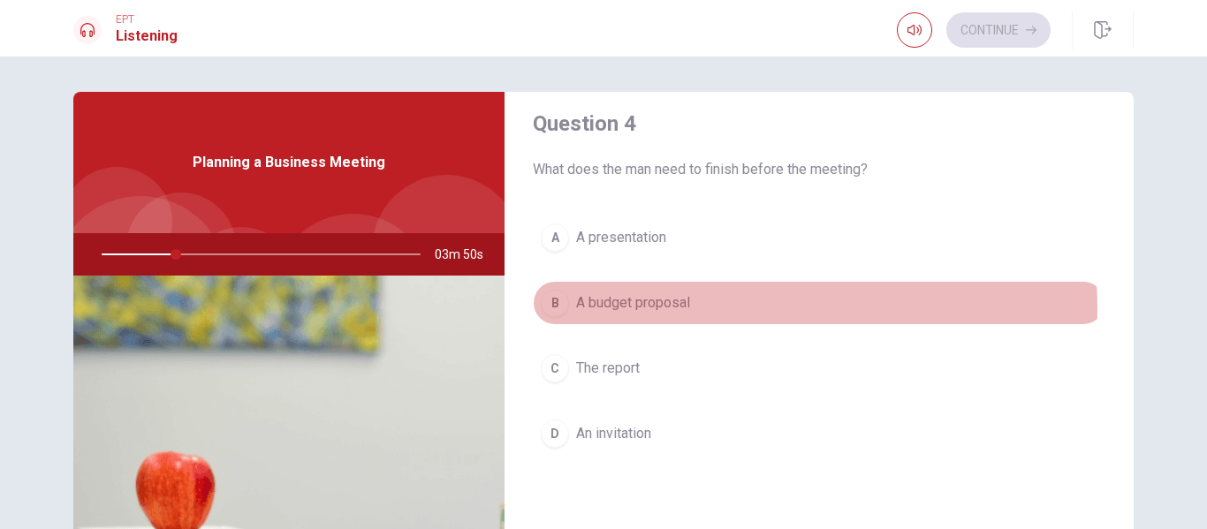
click at [654, 310] on span "A budget proposal" at bounding box center [633, 302] width 114 height 21
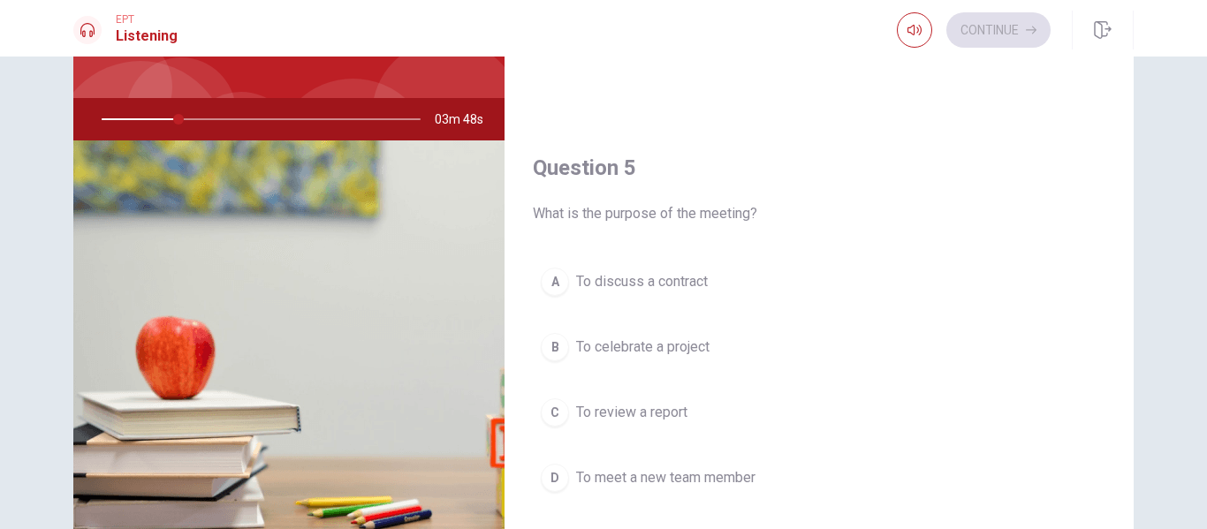
scroll to position [135, 0]
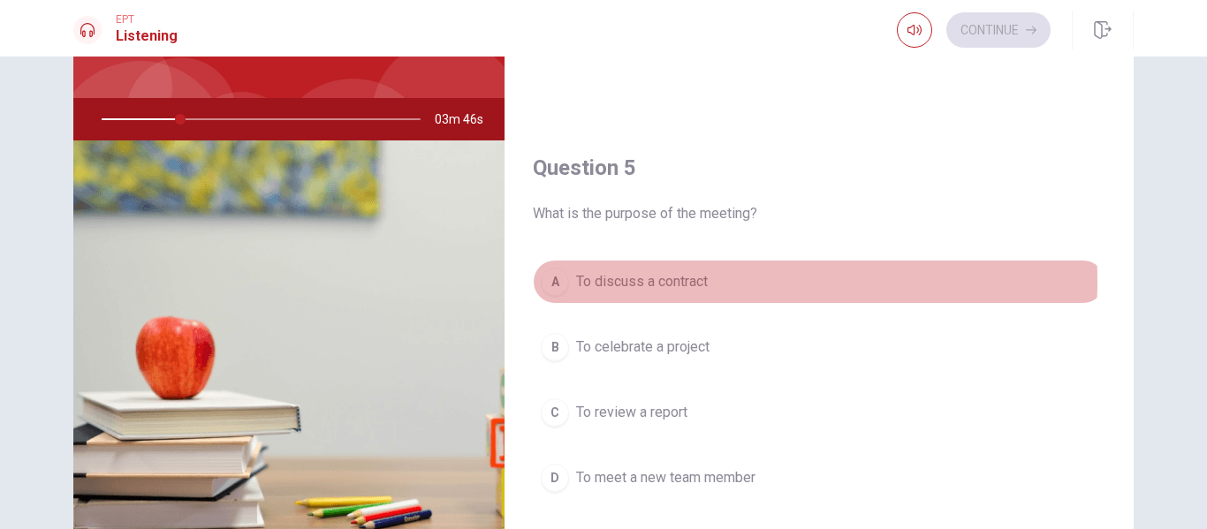
click at [665, 282] on span "To discuss a contract" at bounding box center [642, 281] width 132 height 21
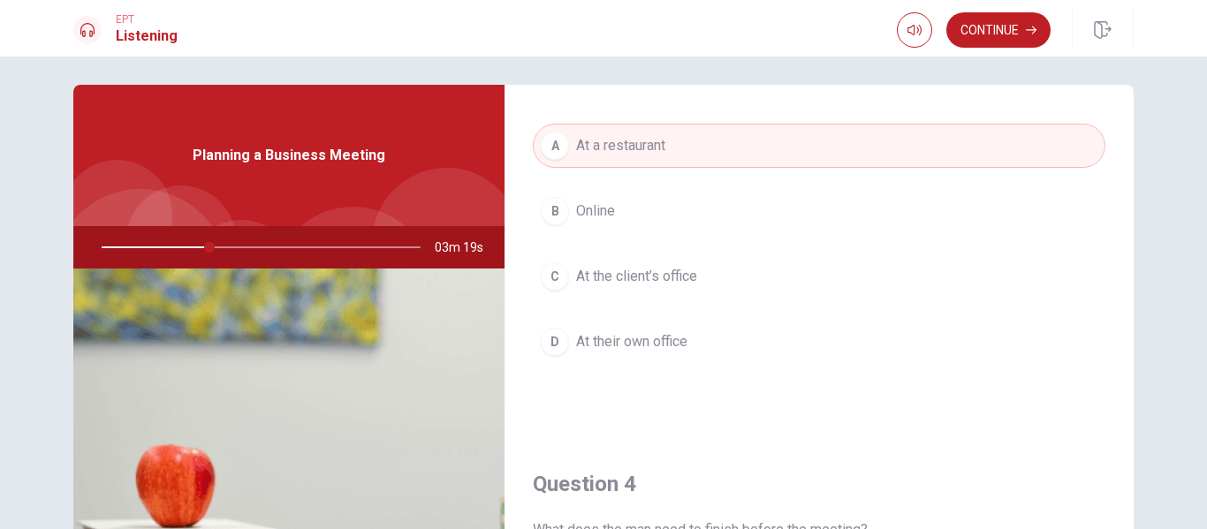
scroll to position [1008, 0]
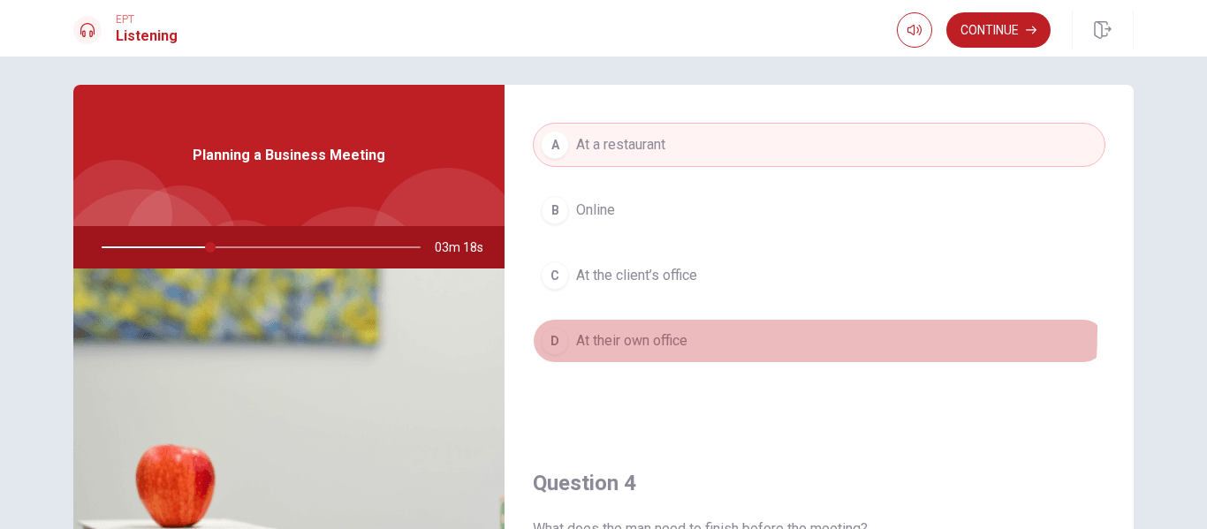
click at [630, 329] on button "D At their own office" at bounding box center [819, 341] width 572 height 44
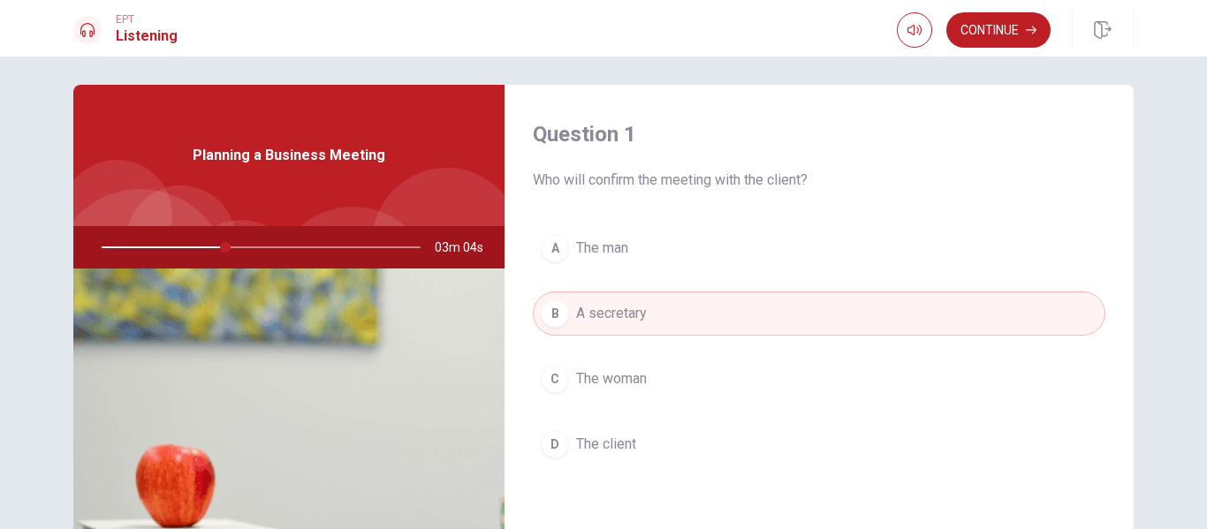
scroll to position [0, 0]
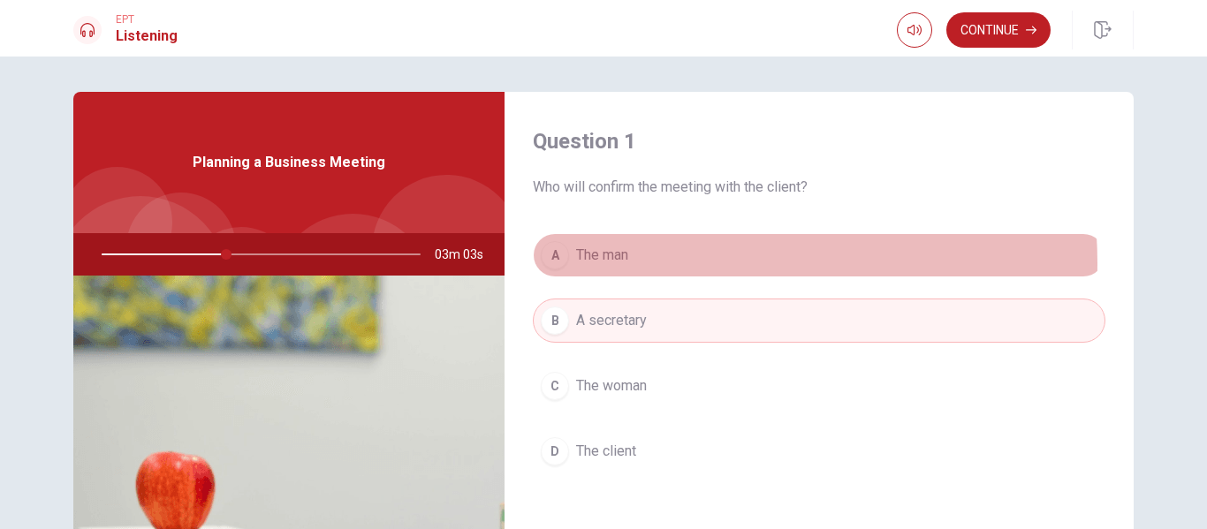
click at [659, 263] on button "A The man" at bounding box center [819, 255] width 572 height 44
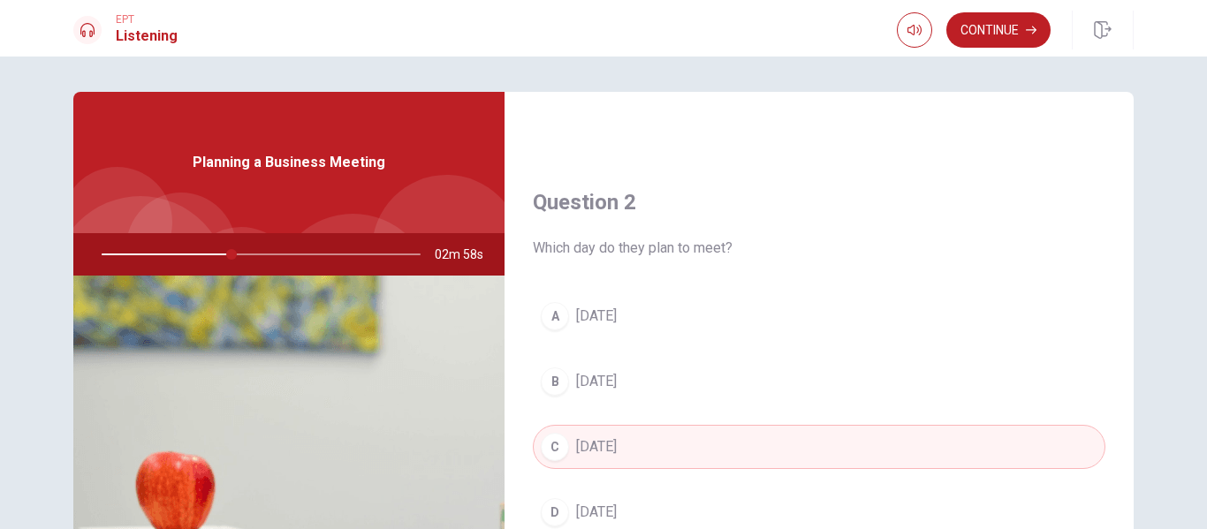
scroll to position [446, 0]
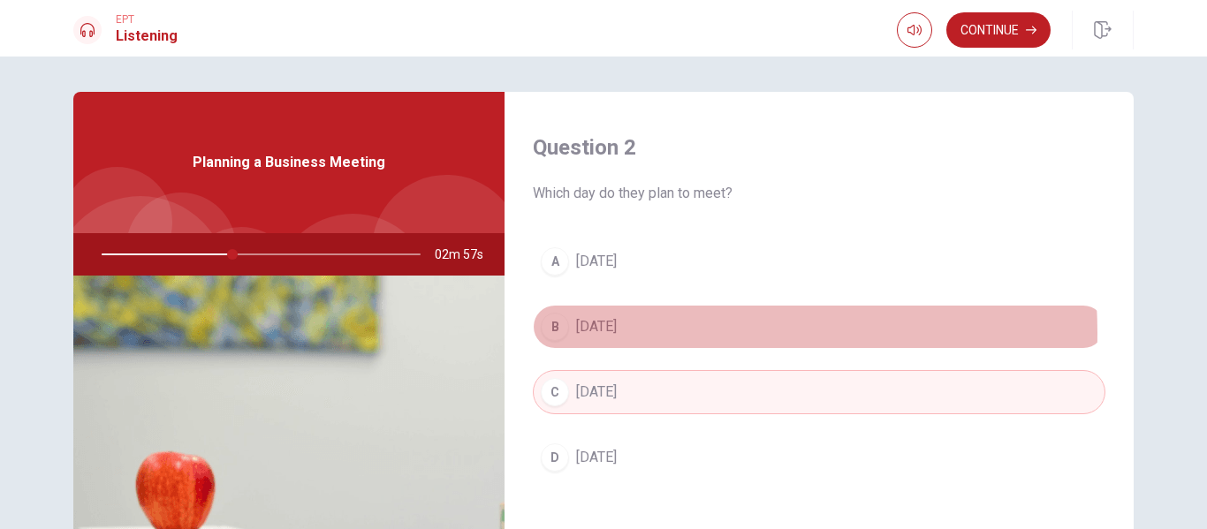
click at [629, 333] on button "B [DATE]" at bounding box center [819, 327] width 572 height 44
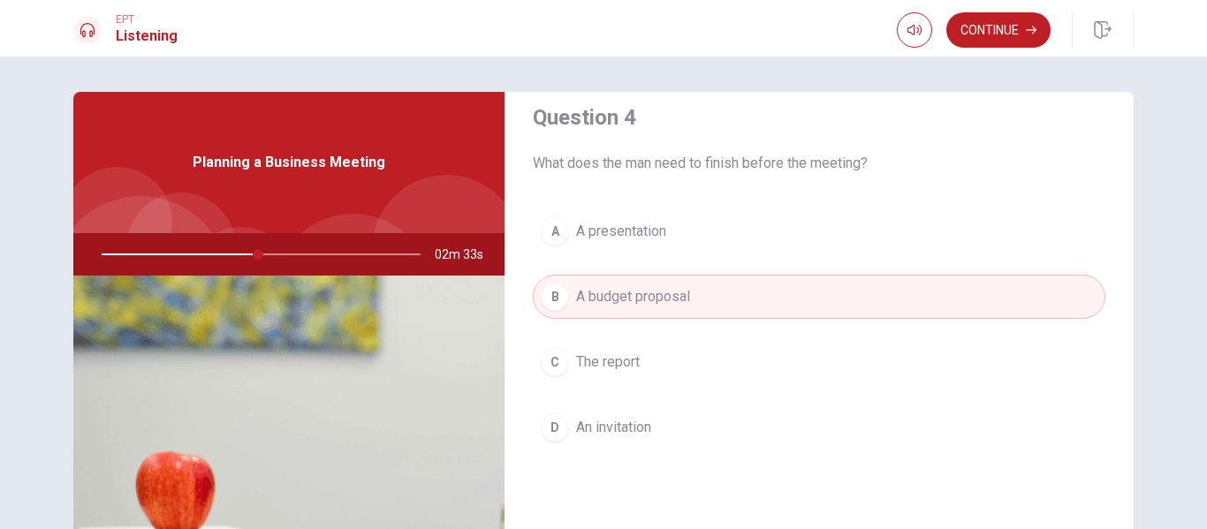
scroll to position [1375, 0]
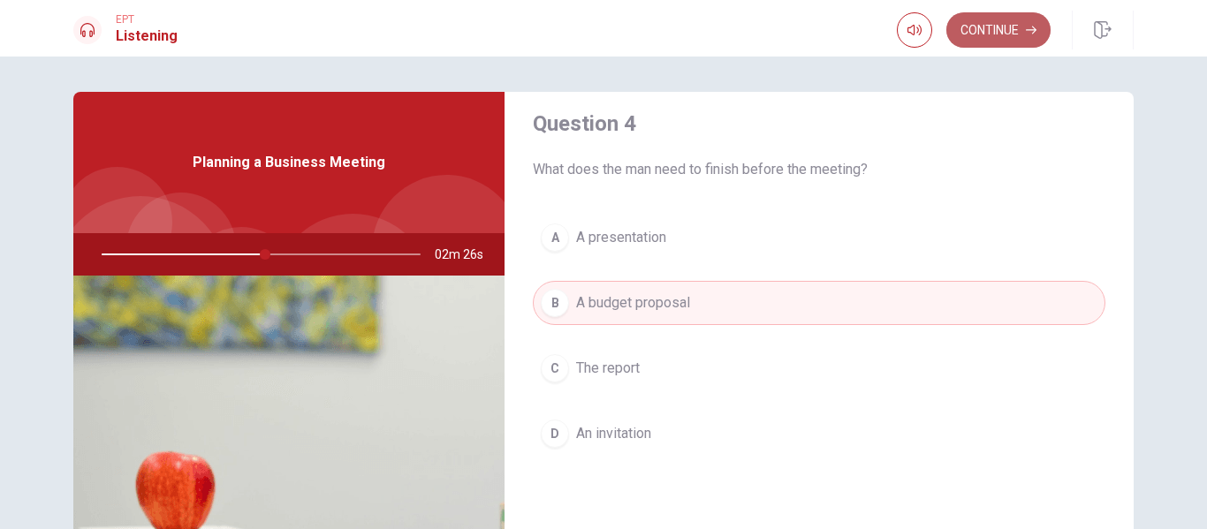
click at [991, 29] on button "Continue" at bounding box center [998, 29] width 104 height 35
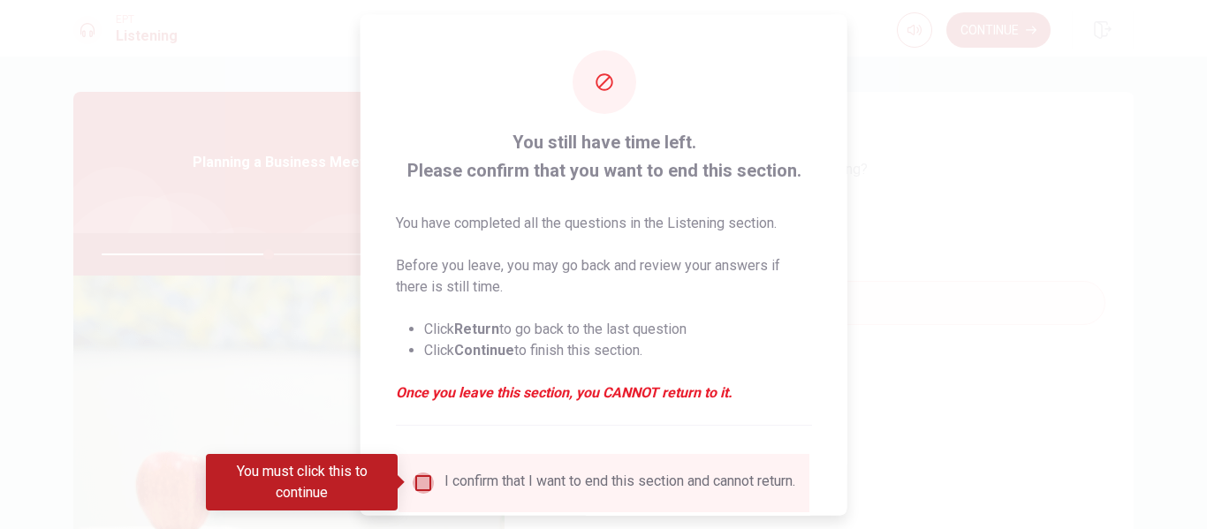
click at [421, 480] on input "You must click this to continue" at bounding box center [423, 482] width 21 height 21
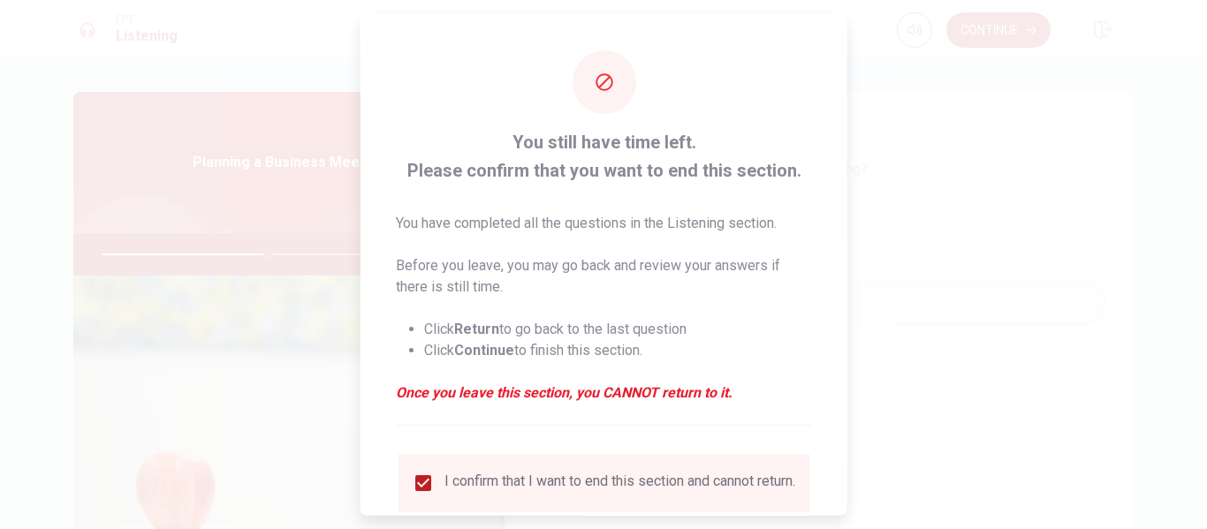
scroll to position [130, 0]
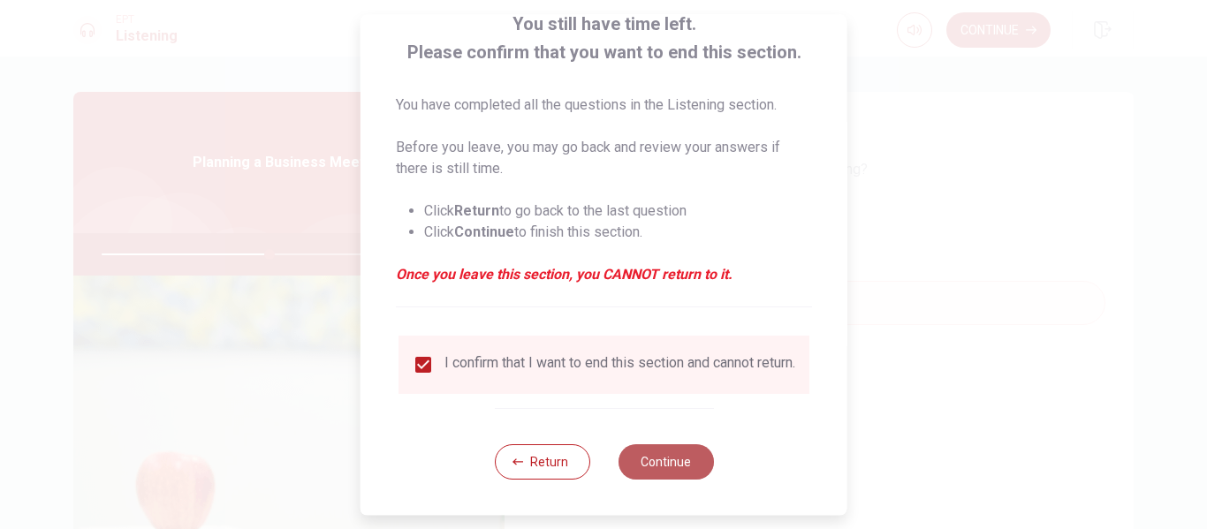
click at [667, 463] on button "Continue" at bounding box center [664, 461] width 95 height 35
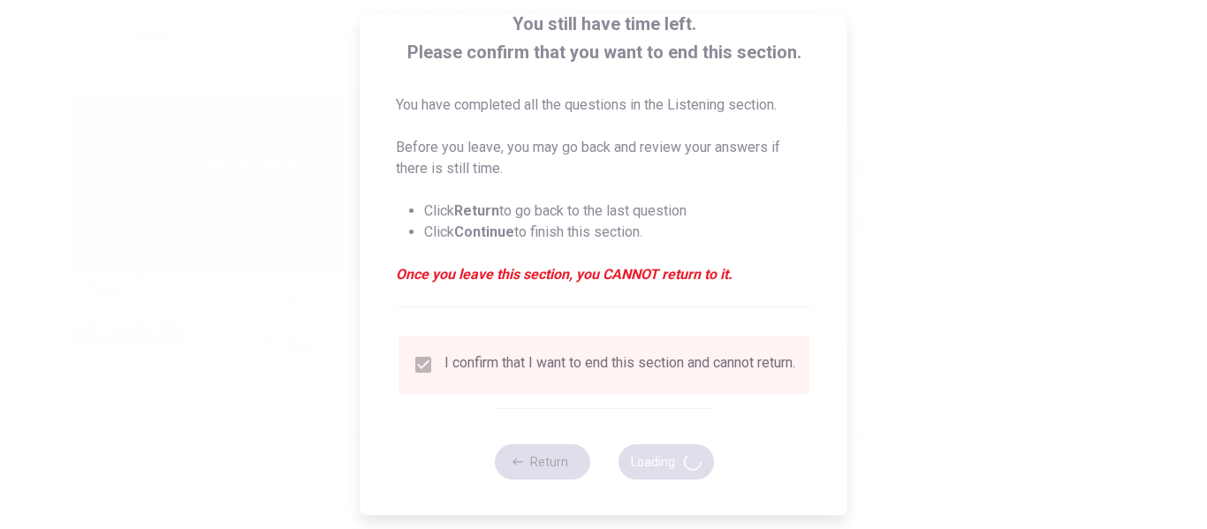
type input "53"
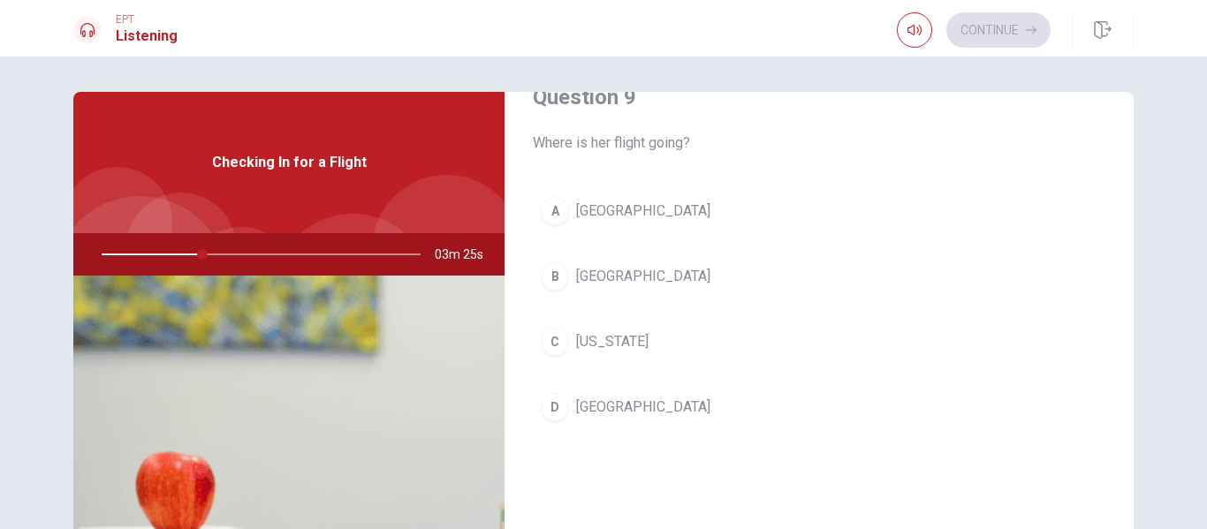
scroll to position [1401, 0]
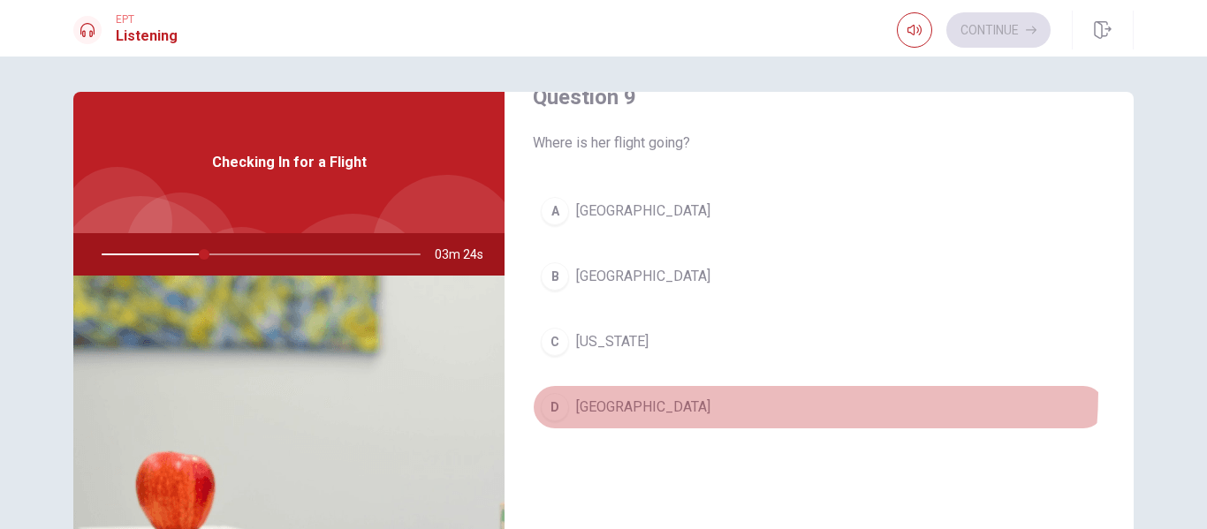
click at [676, 391] on button "D [GEOGRAPHIC_DATA]" at bounding box center [819, 407] width 572 height 44
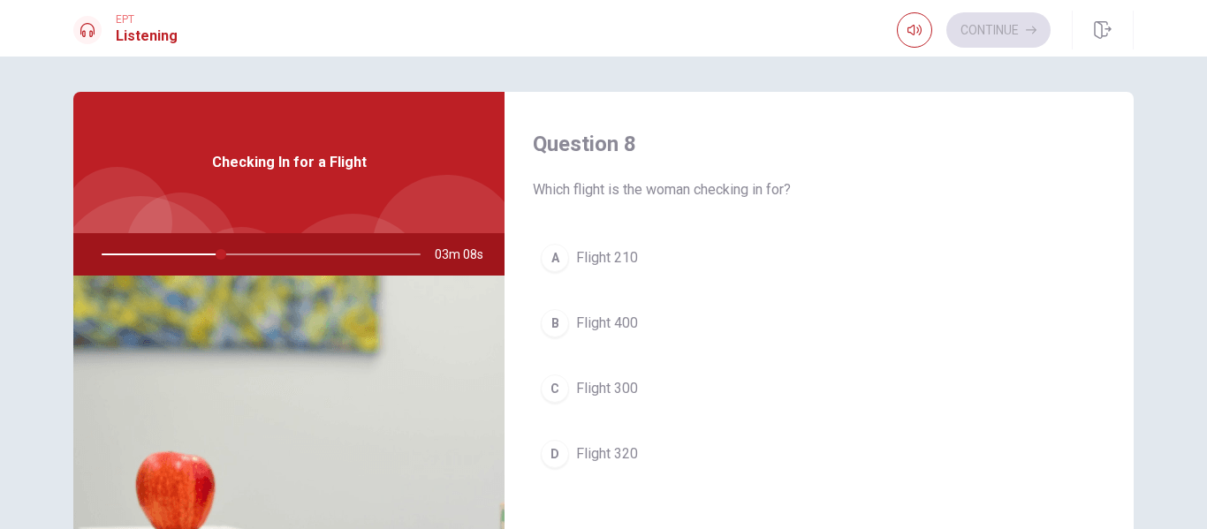
scroll to position [900, 0]
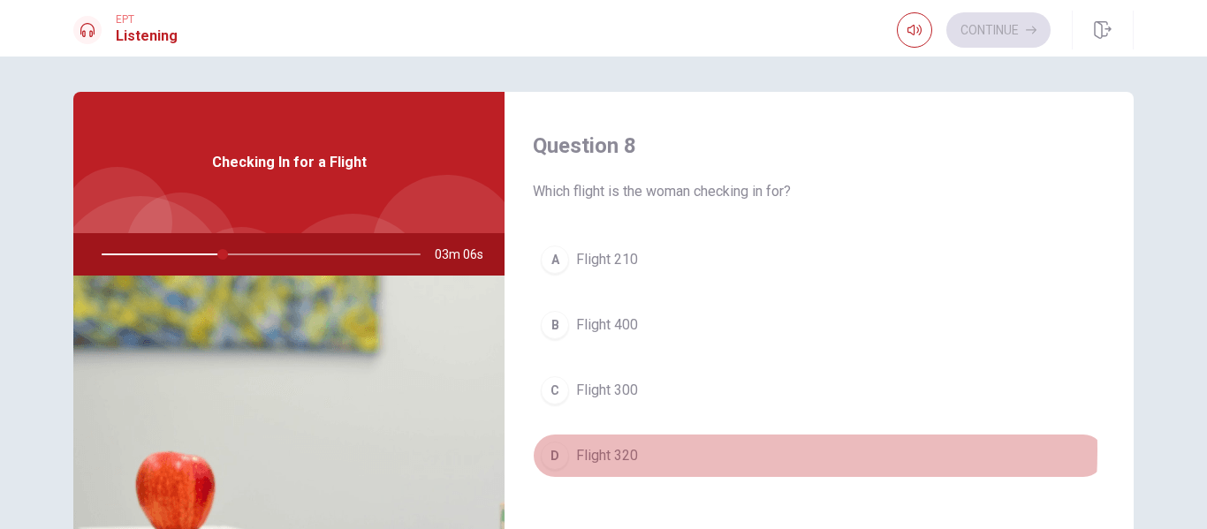
click at [609, 451] on span "Flight 320" at bounding box center [607, 455] width 62 height 21
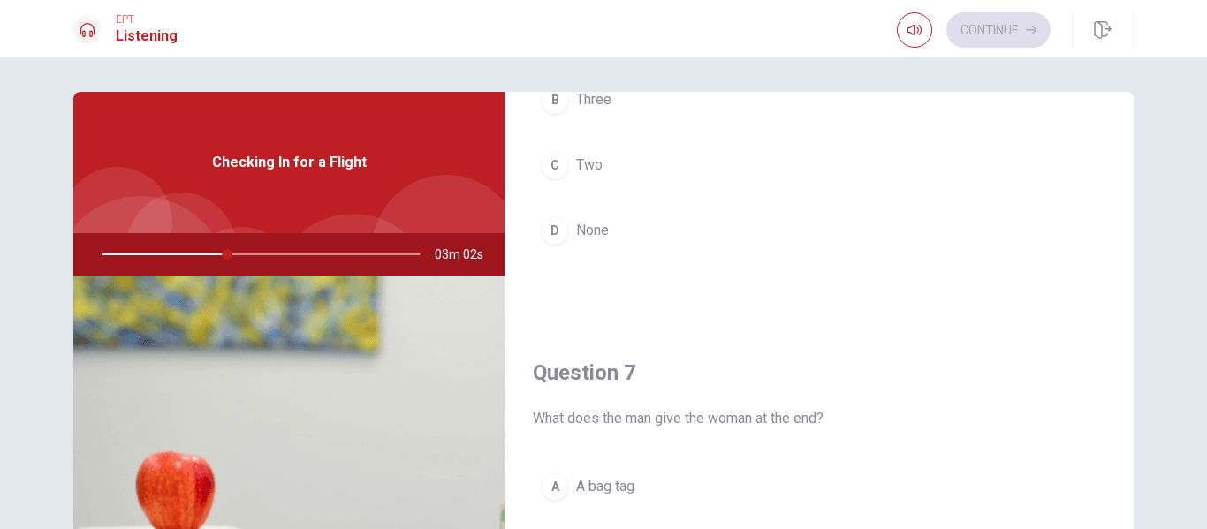
scroll to position [129, 0]
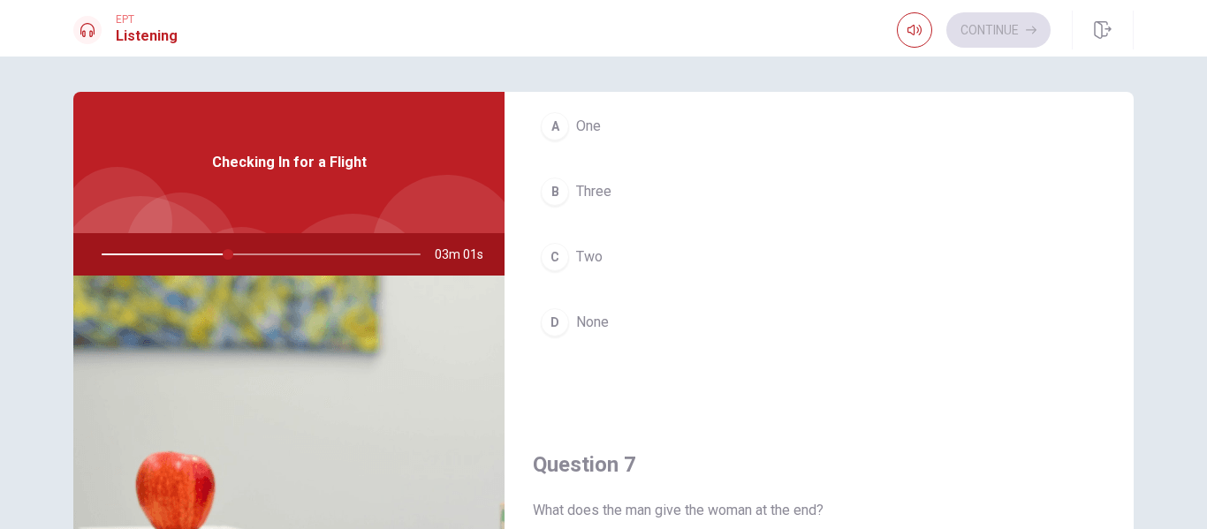
click at [651, 104] on div "Question 6 How many bags does the woman check in? A One B Three C Two D None" at bounding box center [818, 189] width 629 height 452
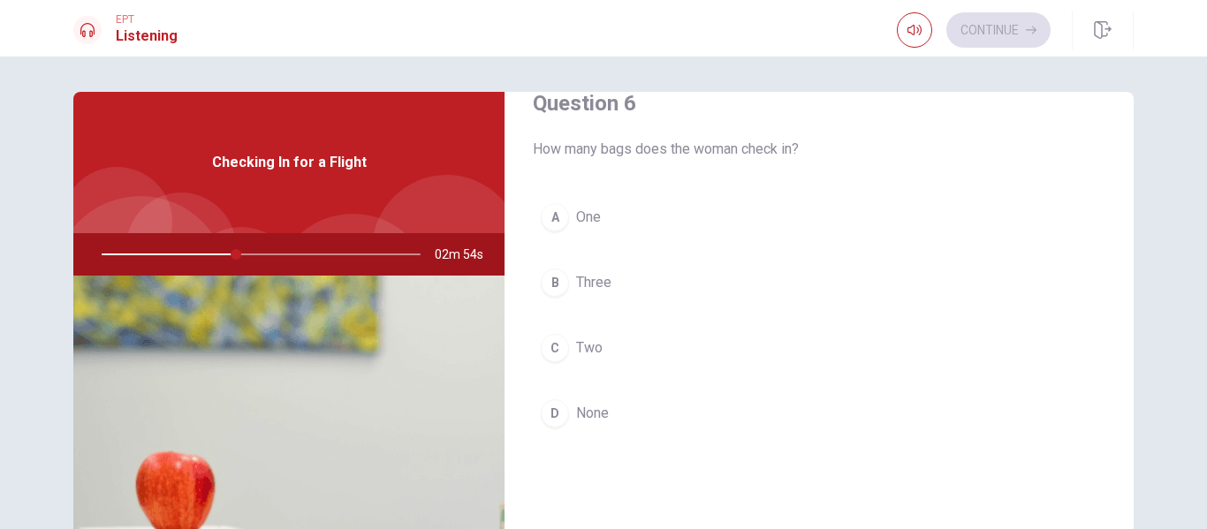
scroll to position [0, 0]
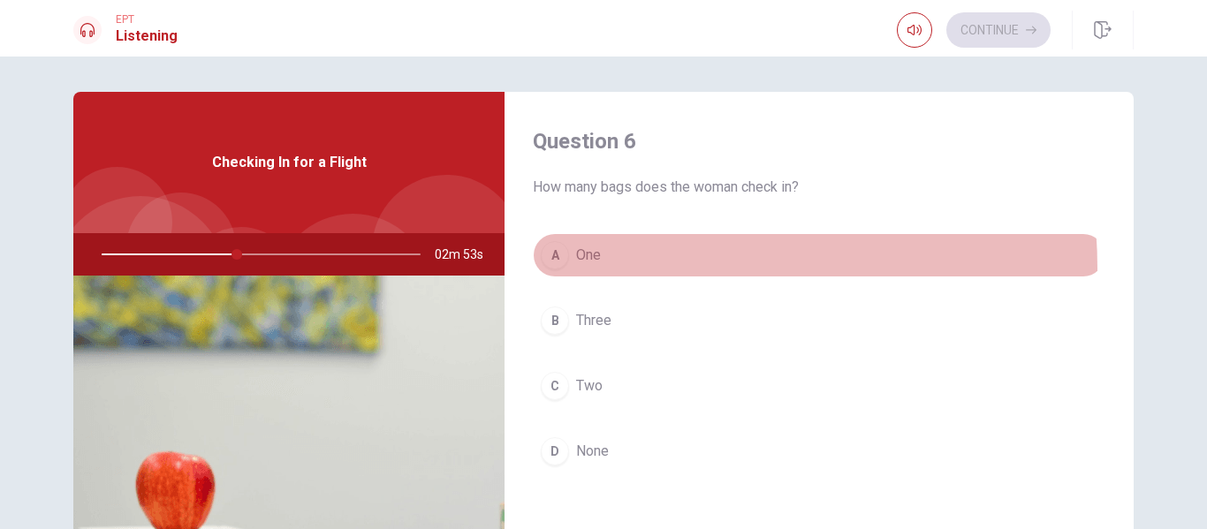
click at [617, 269] on button "A One" at bounding box center [819, 255] width 572 height 44
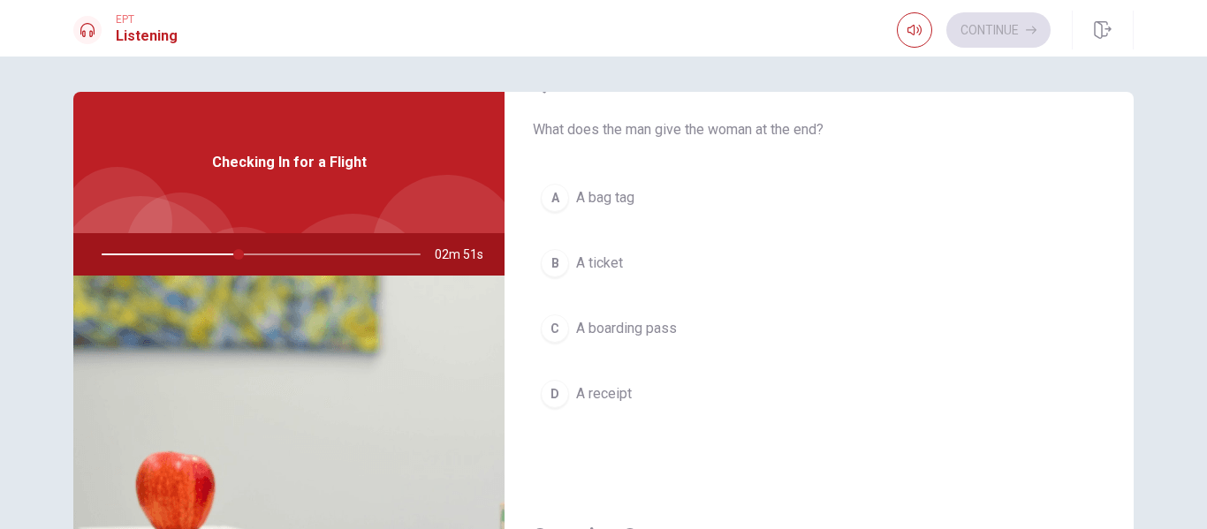
scroll to position [546, 0]
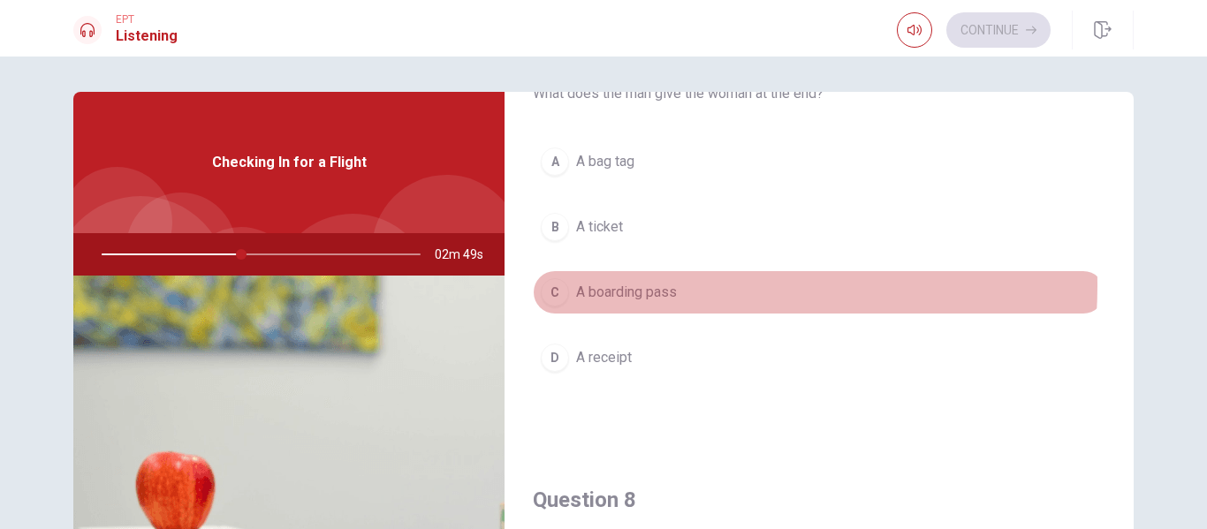
click at [621, 285] on span "A boarding pass" at bounding box center [626, 292] width 101 height 21
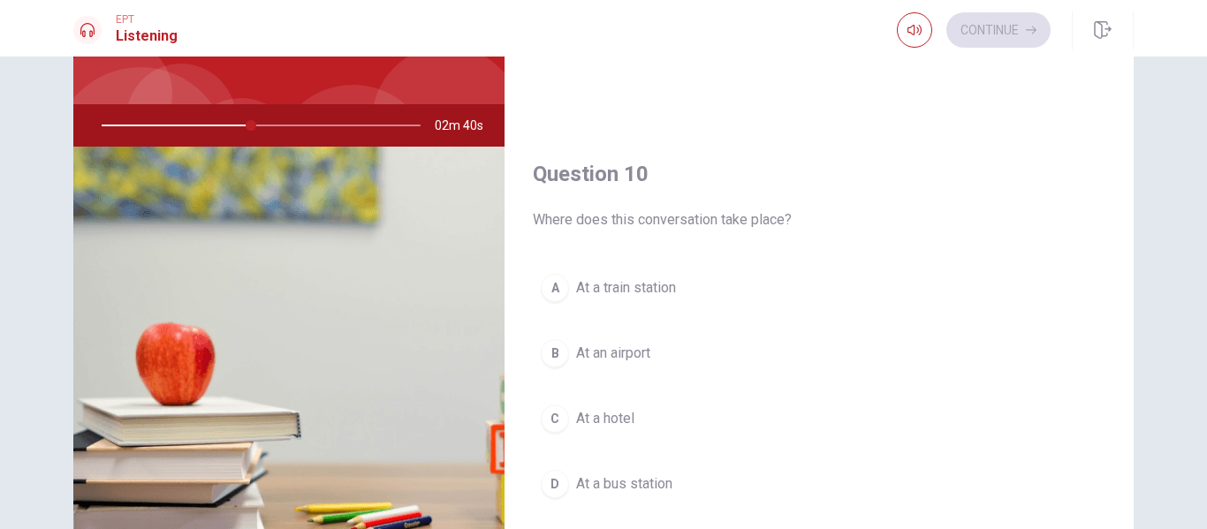
scroll to position [130, 0]
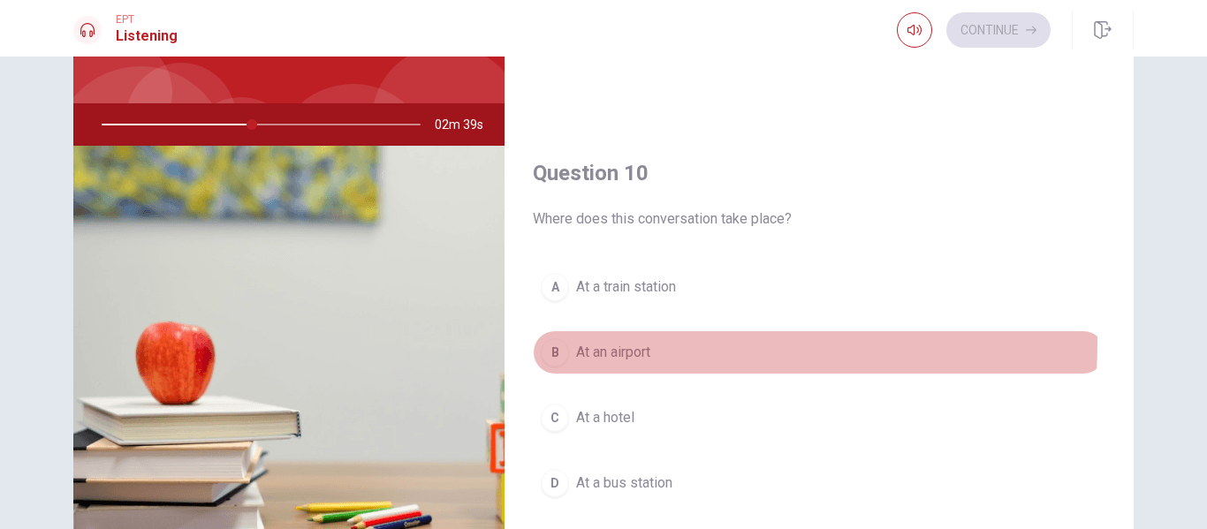
click at [625, 344] on span "At an airport" at bounding box center [613, 352] width 74 height 21
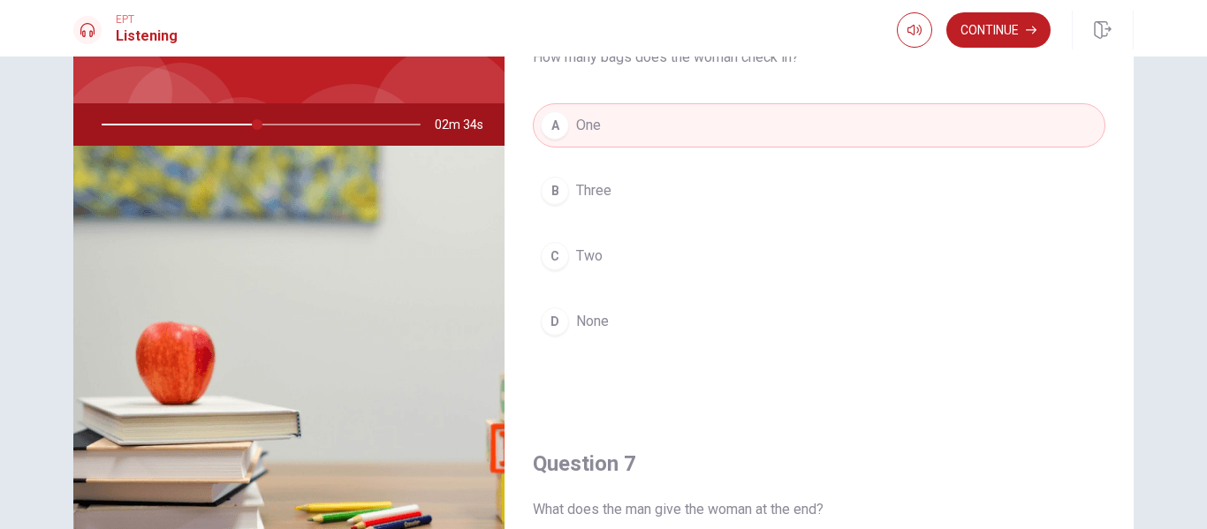
scroll to position [0, 0]
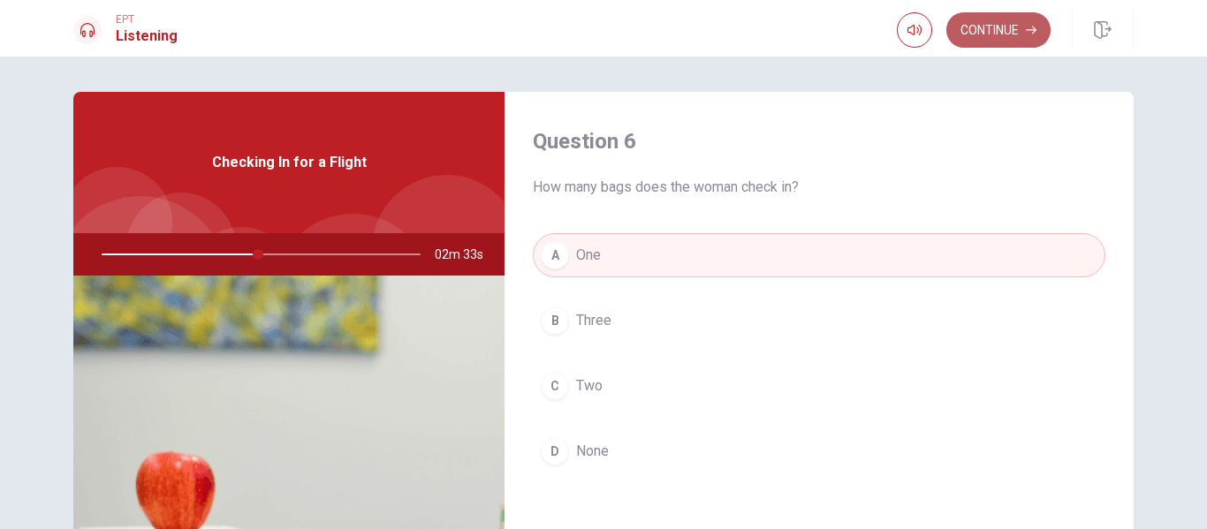
click at [977, 13] on button "Continue" at bounding box center [998, 29] width 104 height 35
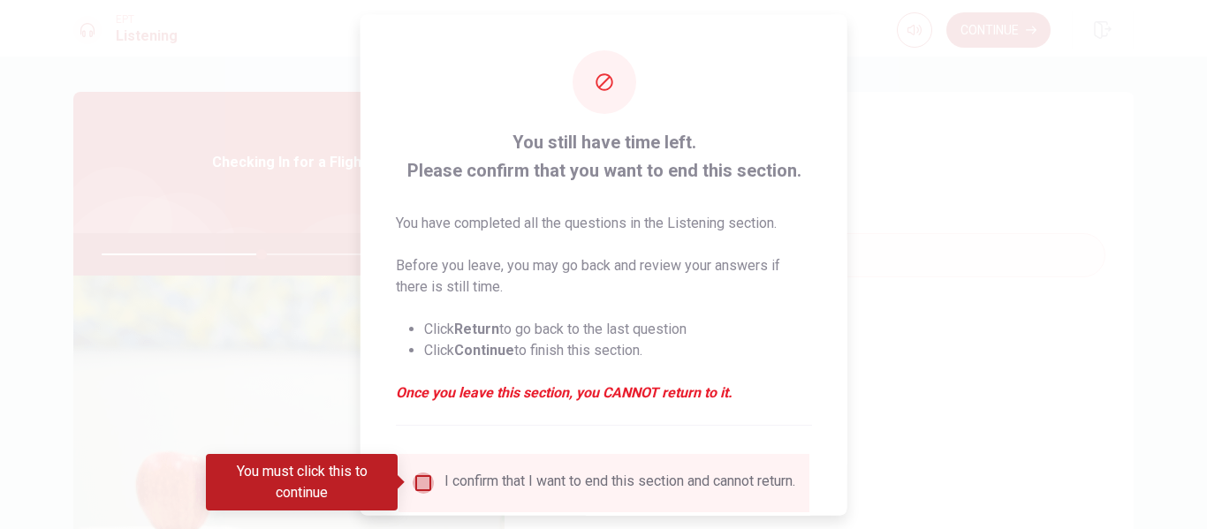
click at [419, 490] on input "You must click this to continue" at bounding box center [423, 482] width 21 height 21
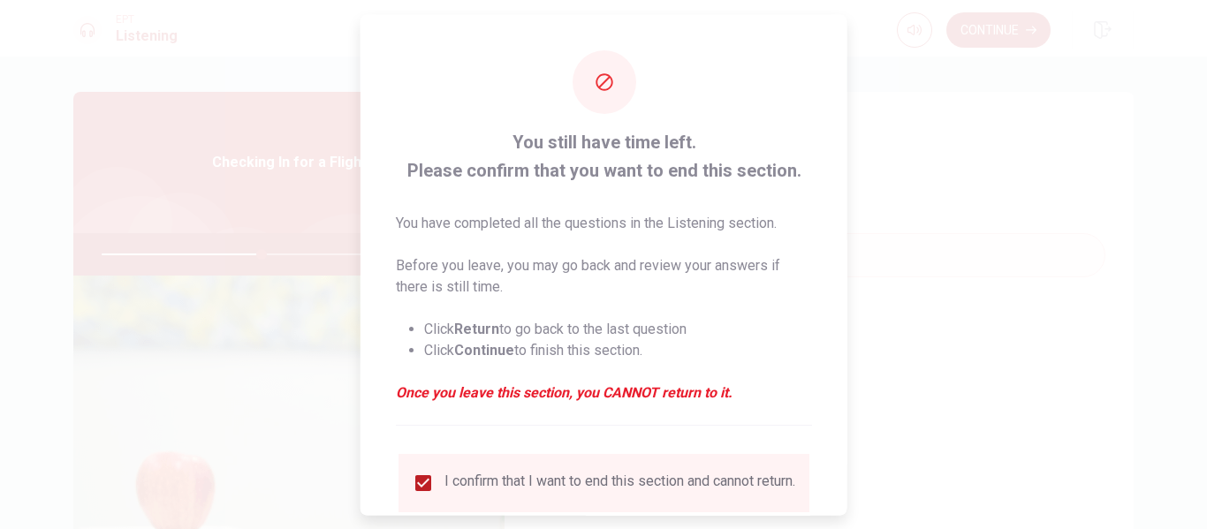
scroll to position [130, 0]
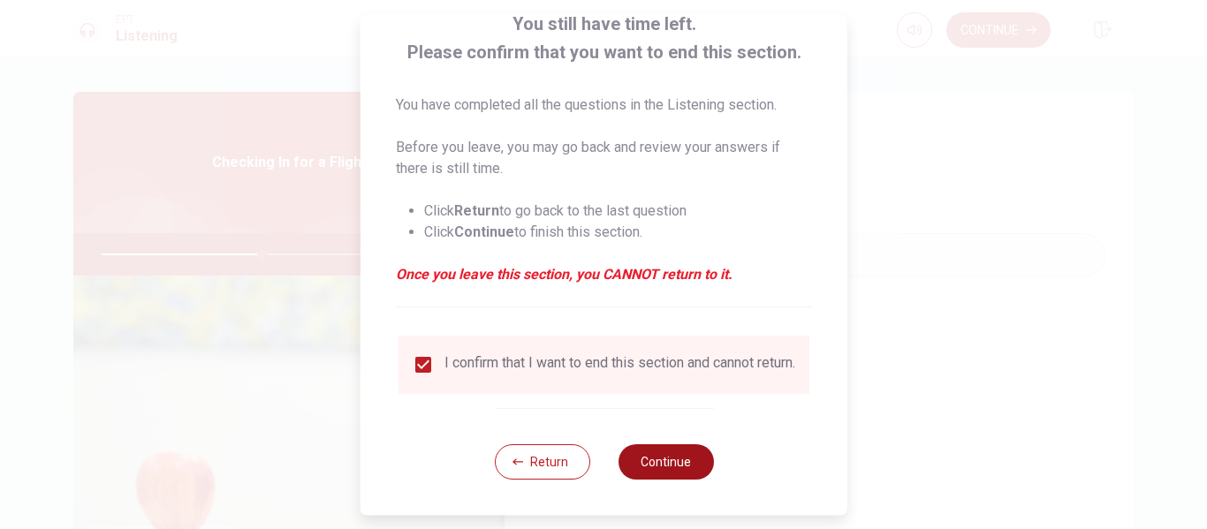
click at [656, 462] on button "Continue" at bounding box center [664, 461] width 95 height 35
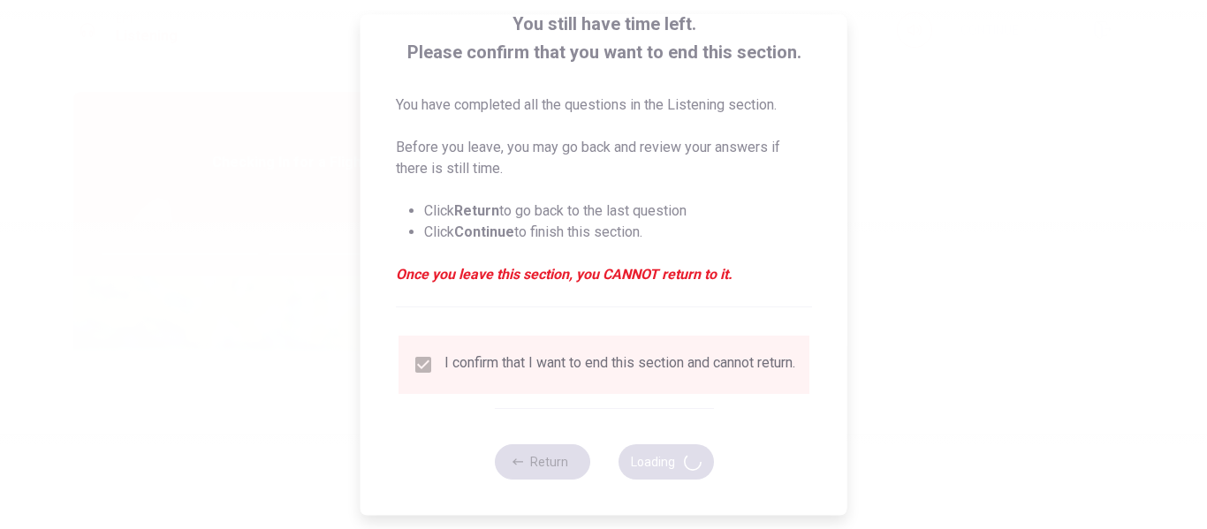
type input "51"
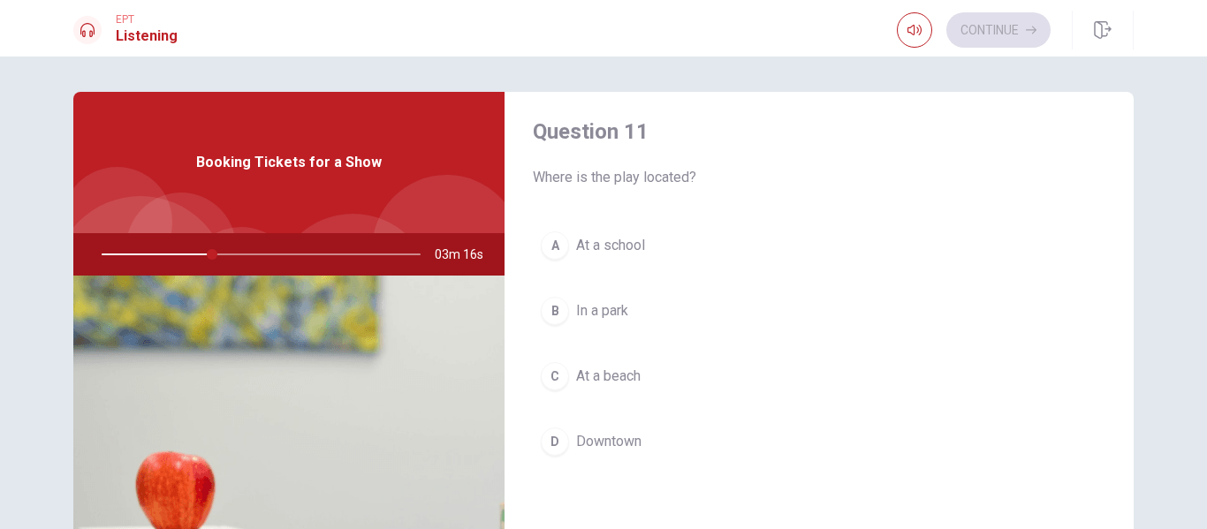
scroll to position [0, 0]
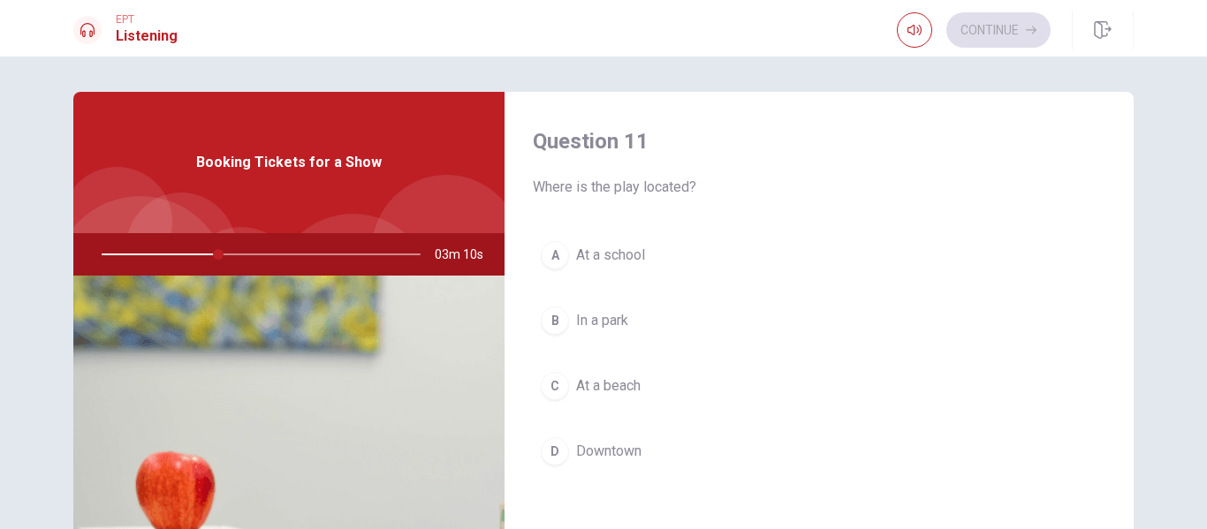
click at [631, 441] on span "Downtown" at bounding box center [608, 451] width 65 height 21
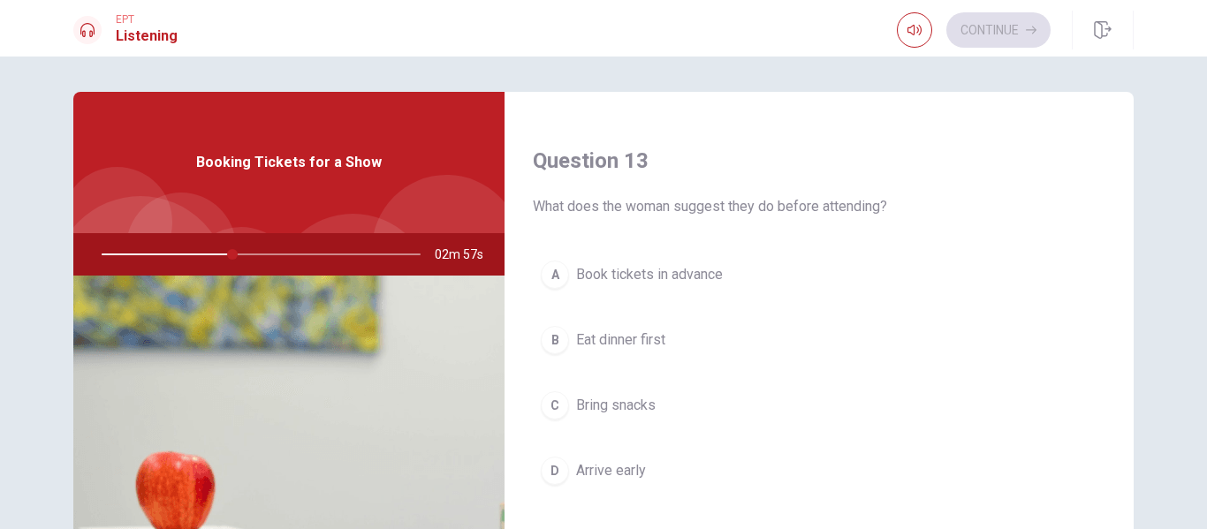
scroll to position [886, 0]
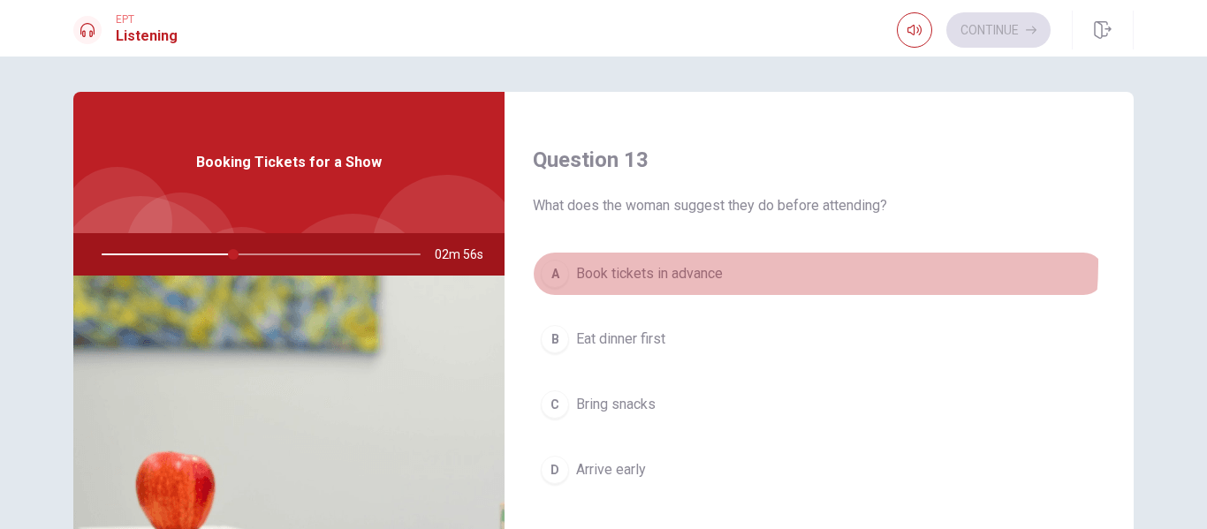
click at [753, 263] on button "A Book tickets in advance" at bounding box center [819, 274] width 572 height 44
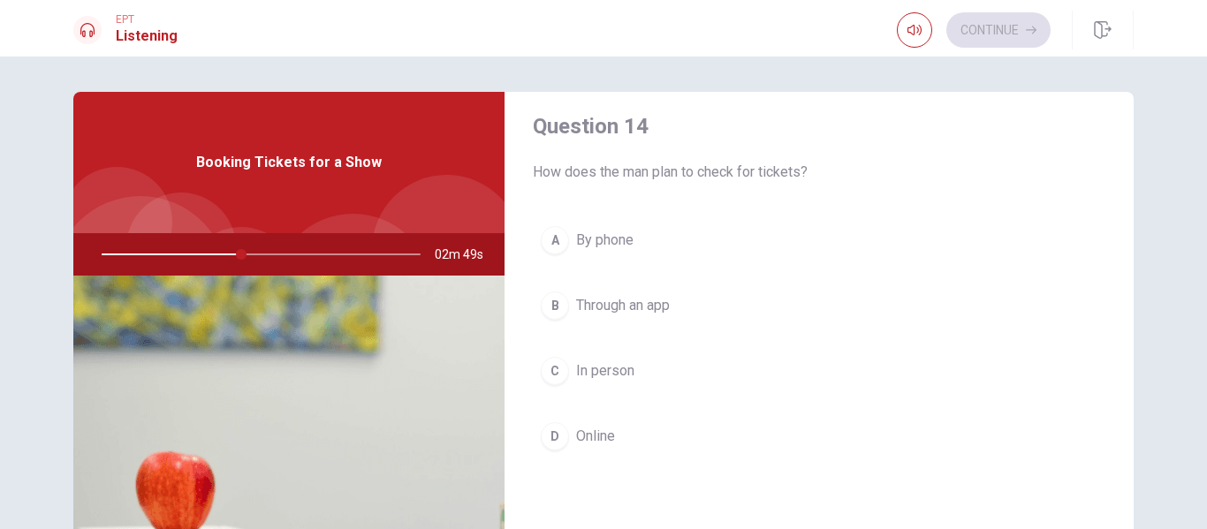
scroll to position [1399, 0]
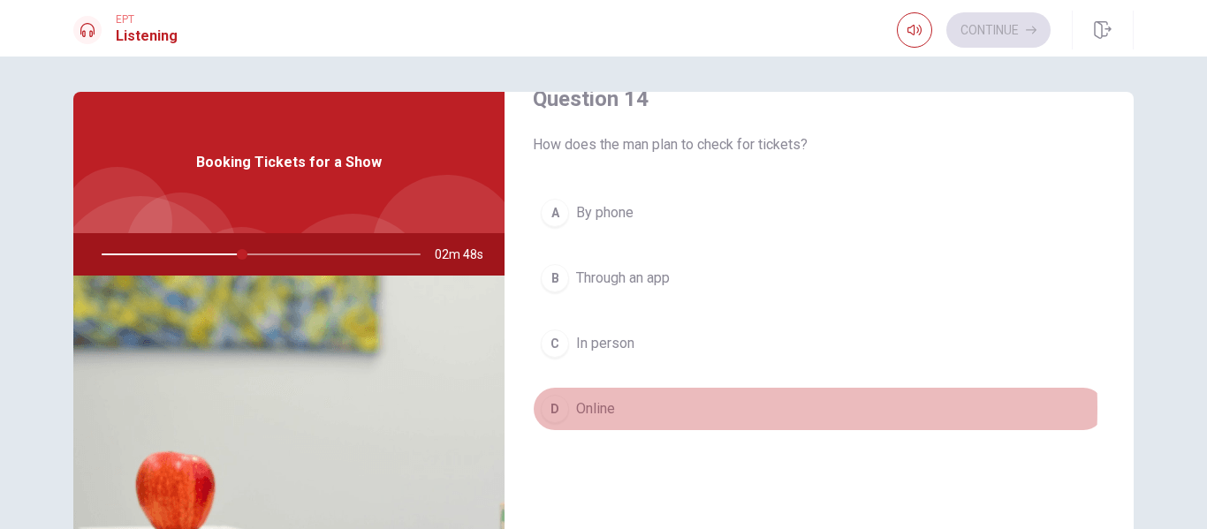
click at [636, 408] on button "D Online" at bounding box center [819, 409] width 572 height 44
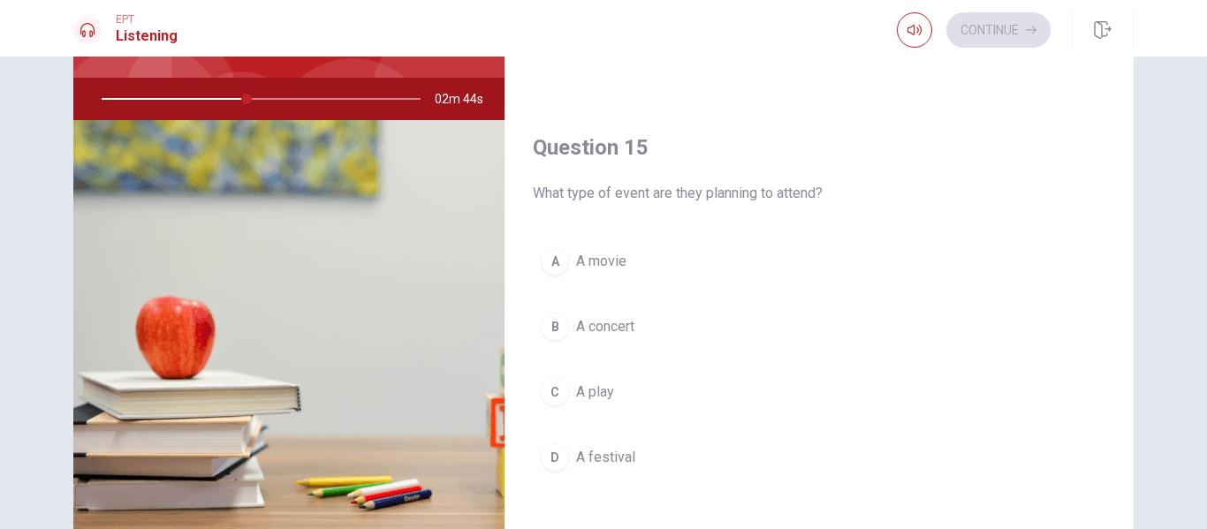
scroll to position [156, 0]
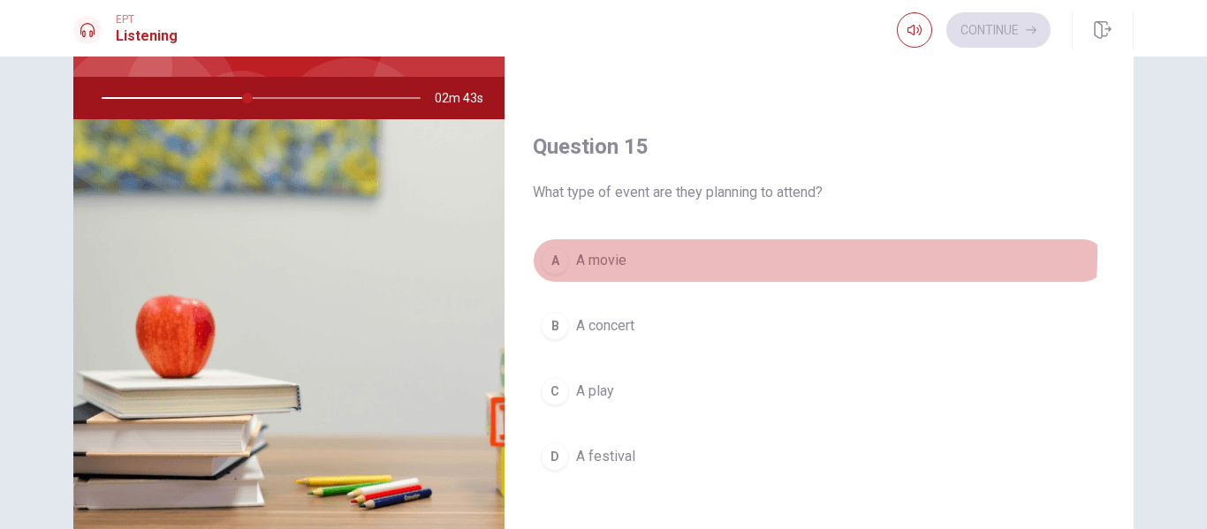
click at [698, 254] on button "A A movie" at bounding box center [819, 261] width 572 height 44
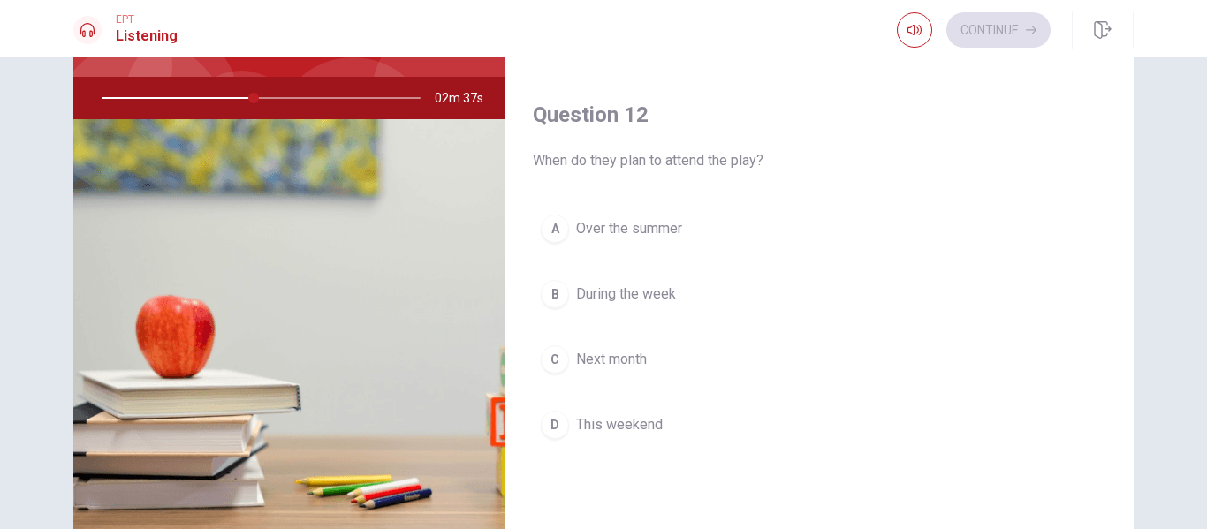
scroll to position [322, 0]
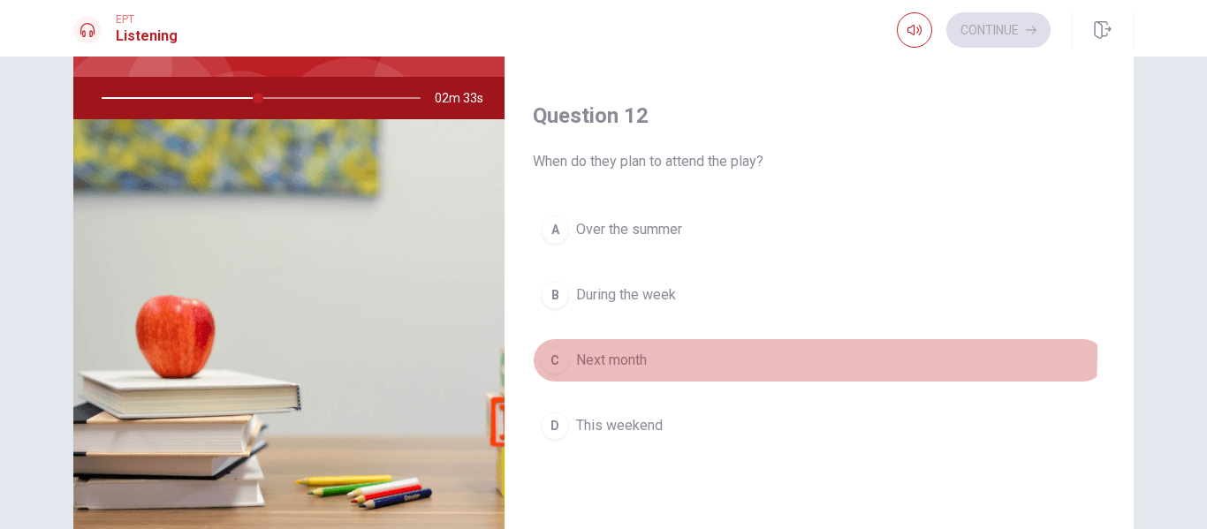
click at [675, 353] on button "C Next month" at bounding box center [819, 360] width 572 height 44
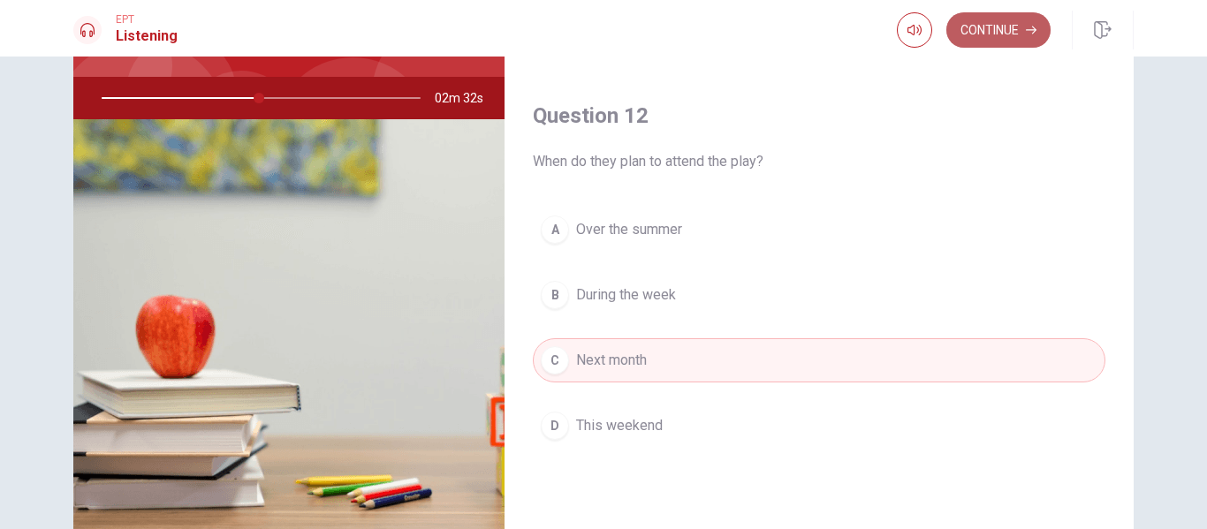
click at [1029, 34] on icon "button" at bounding box center [1031, 30] width 11 height 11
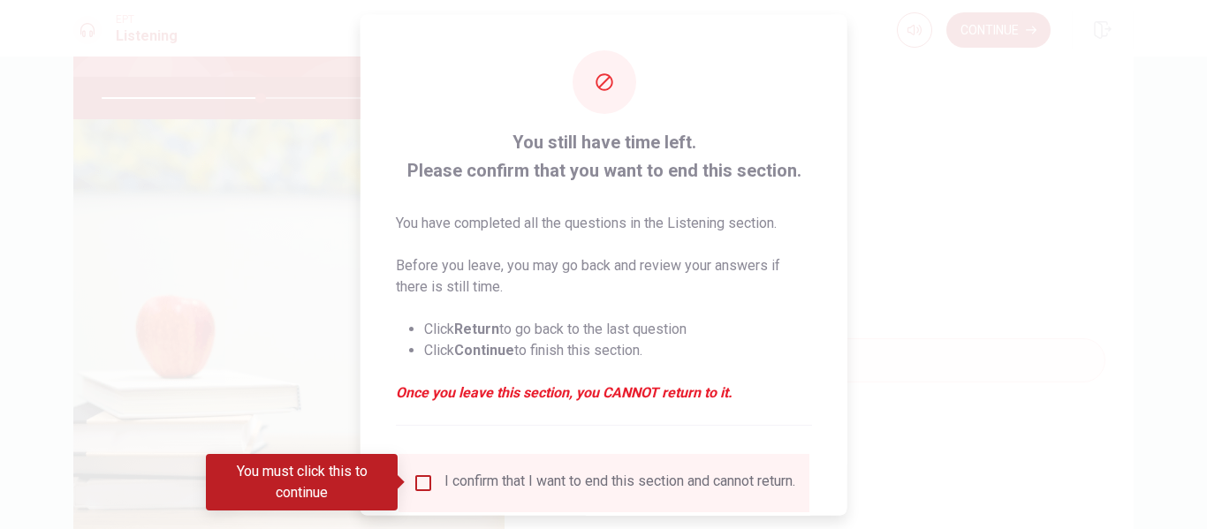
click at [423, 488] on input "You must click this to continue" at bounding box center [423, 482] width 21 height 21
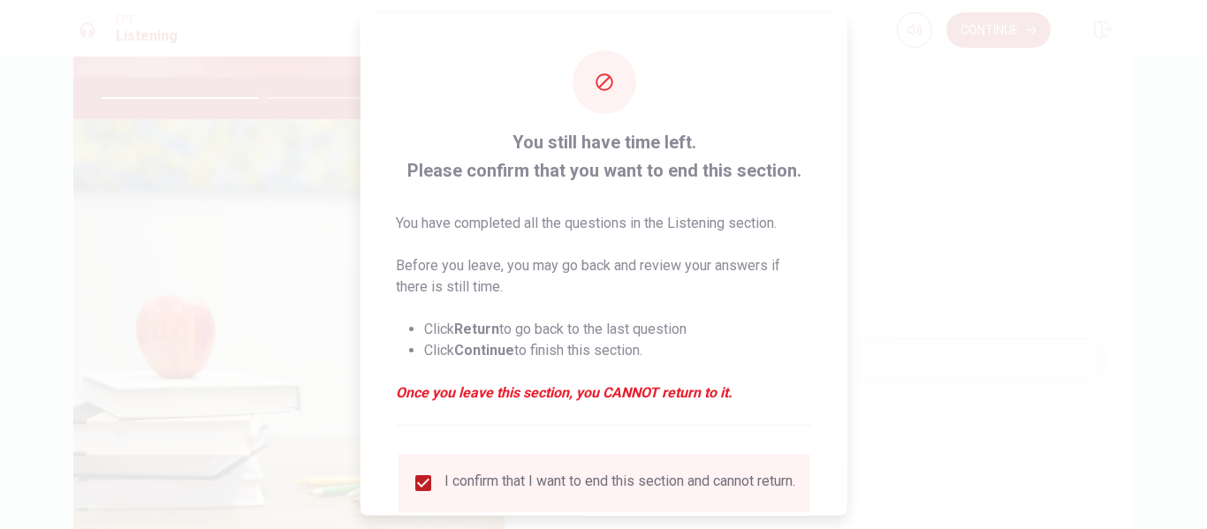
scroll to position [130, 0]
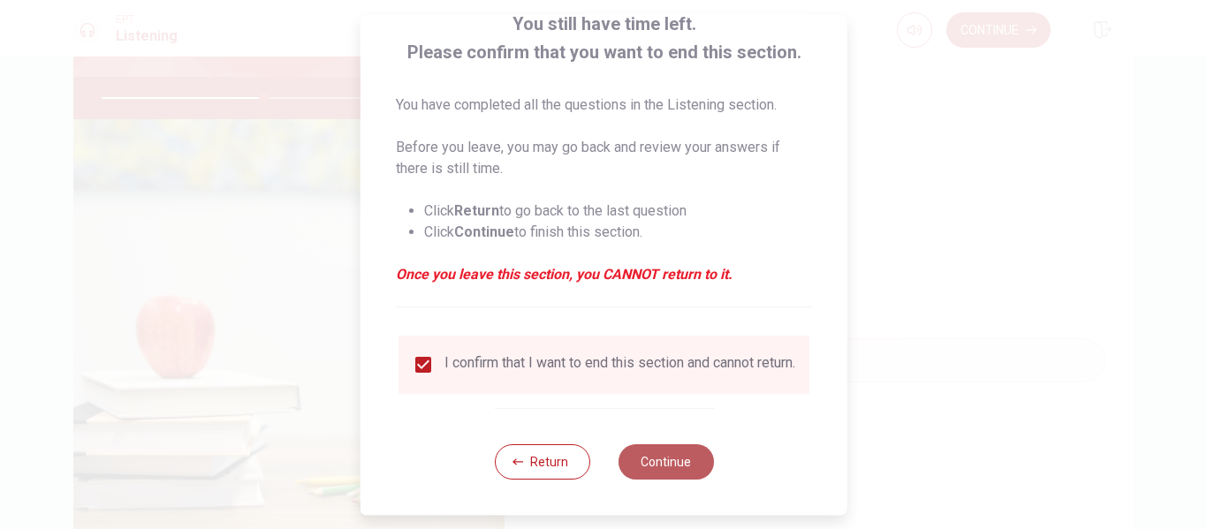
click at [666, 466] on button "Continue" at bounding box center [664, 461] width 95 height 35
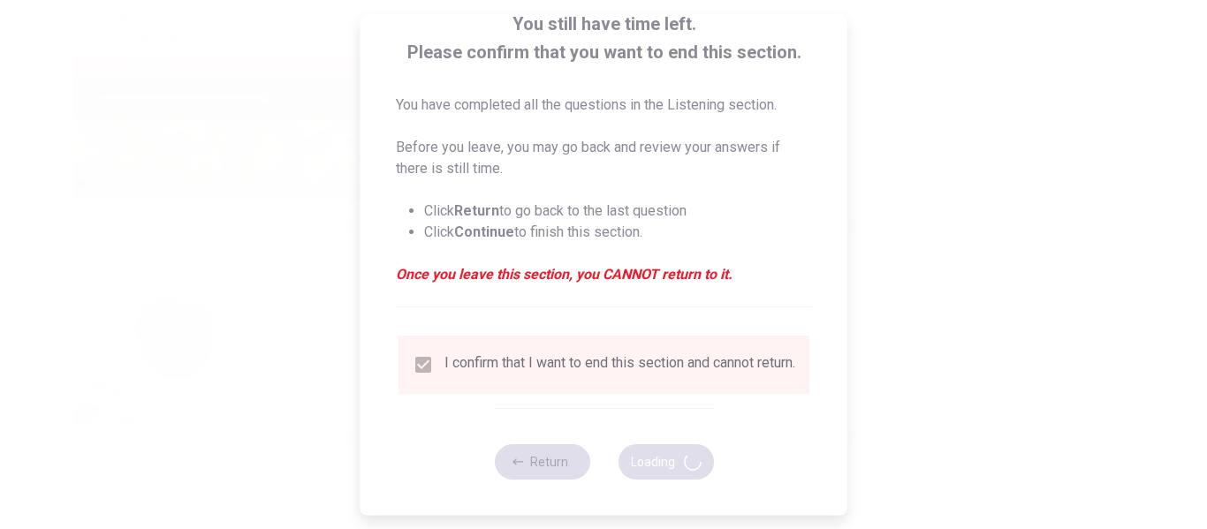
type input "52"
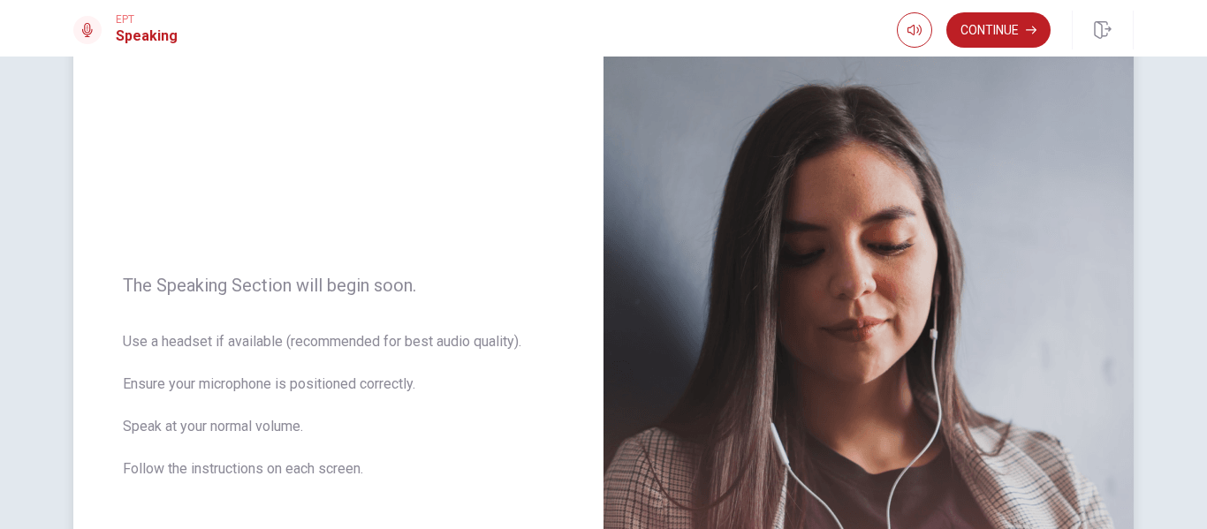
scroll to position [86, 0]
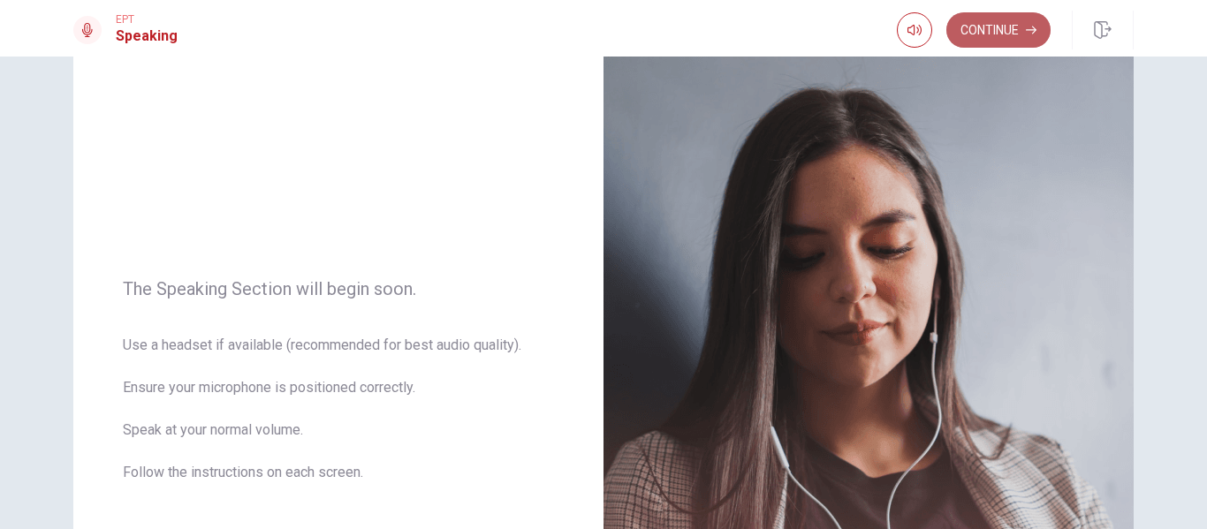
click at [998, 27] on button "Continue" at bounding box center [998, 29] width 104 height 35
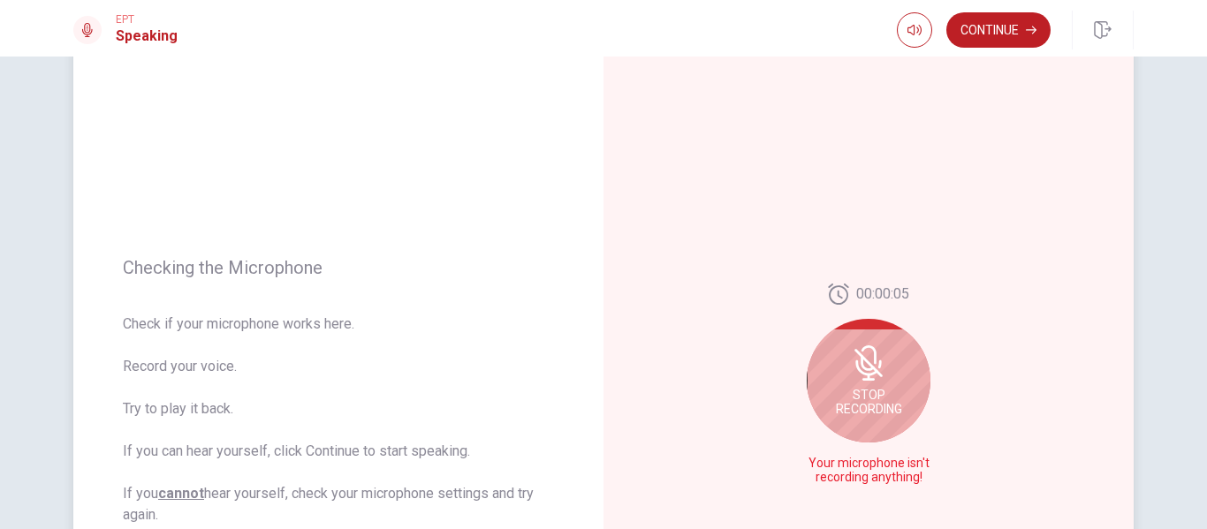
click at [881, 344] on div "Stop Recording" at bounding box center [869, 381] width 124 height 124
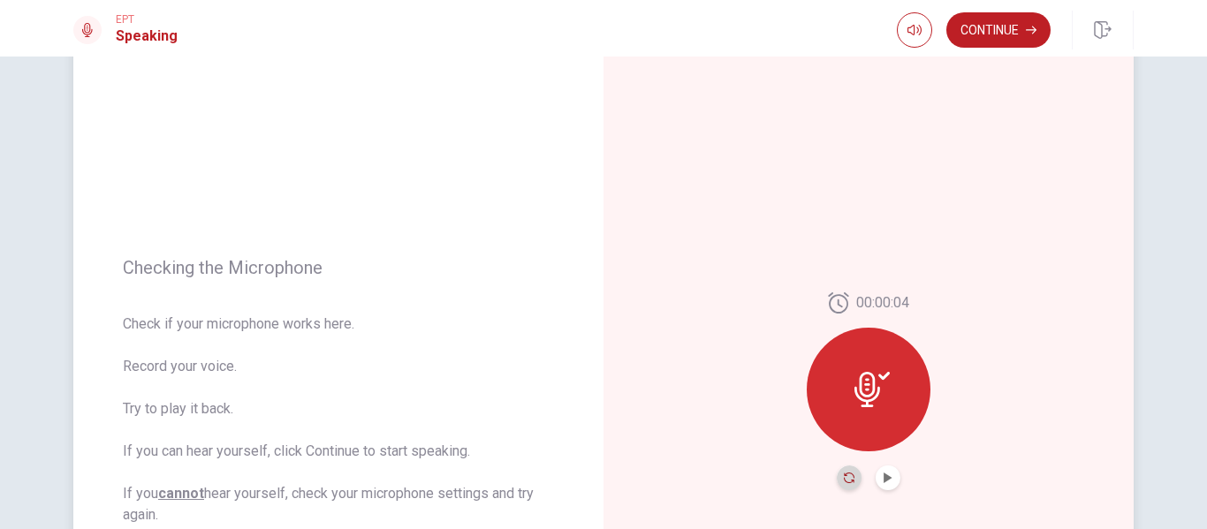
click at [844, 479] on icon "Record Again" at bounding box center [849, 478] width 11 height 11
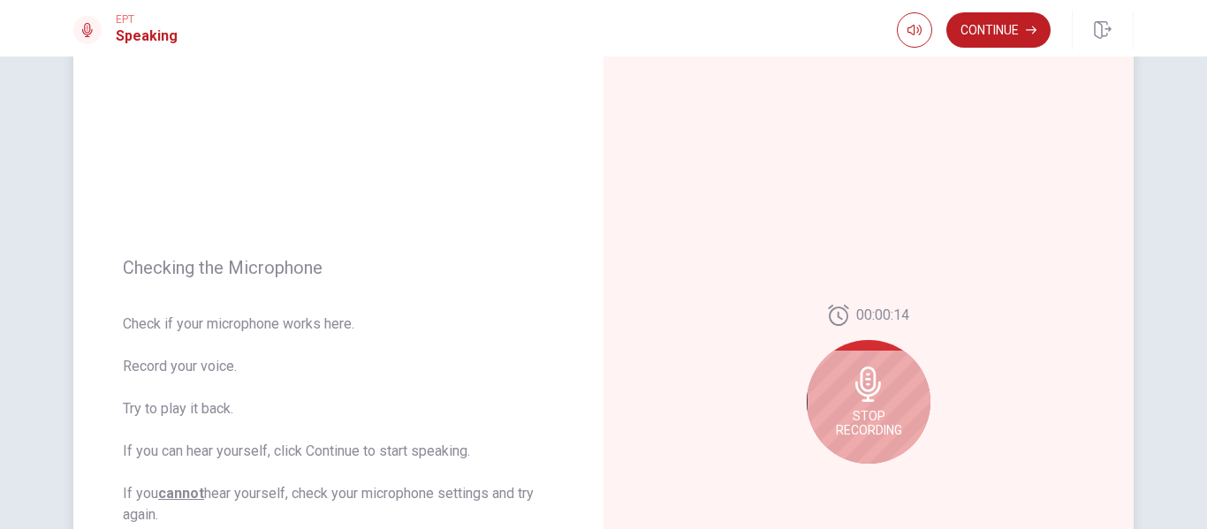
click at [904, 373] on div "Stop Recording" at bounding box center [869, 402] width 124 height 124
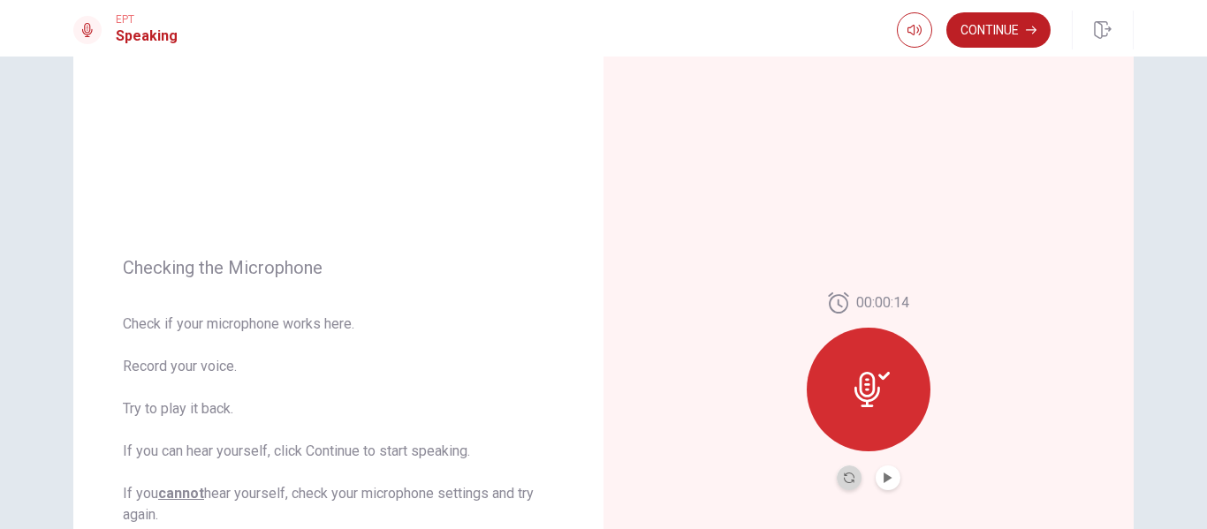
click at [837, 478] on button "Record Again" at bounding box center [849, 478] width 25 height 25
click at [889, 473] on button "Play Audio" at bounding box center [887, 478] width 25 height 25
click at [889, 473] on button "Pause Audio" at bounding box center [887, 478] width 25 height 25
click at [1009, 19] on button "Continue" at bounding box center [998, 29] width 104 height 35
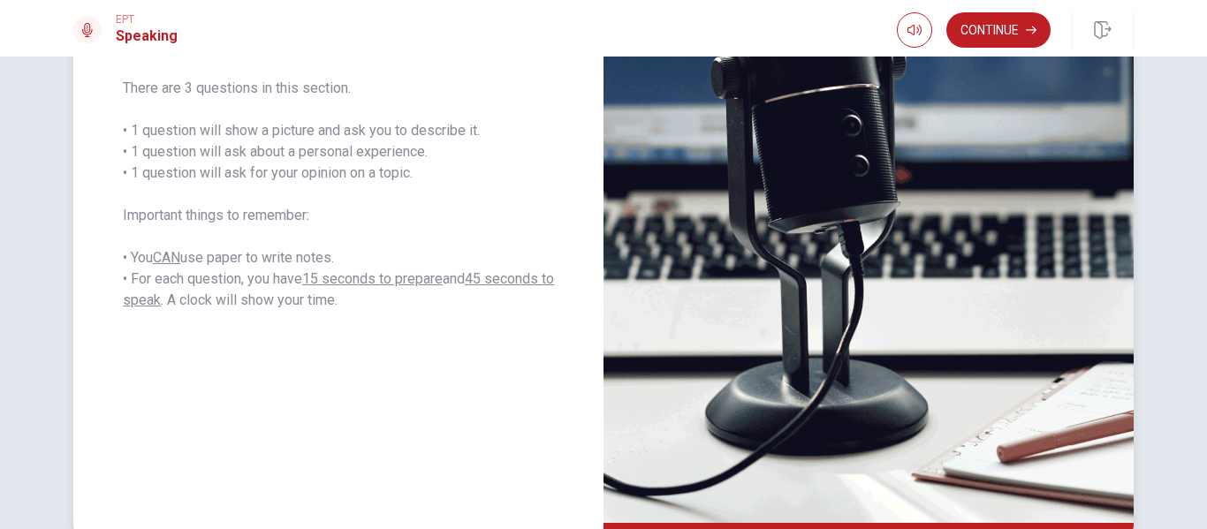
scroll to position [334, 0]
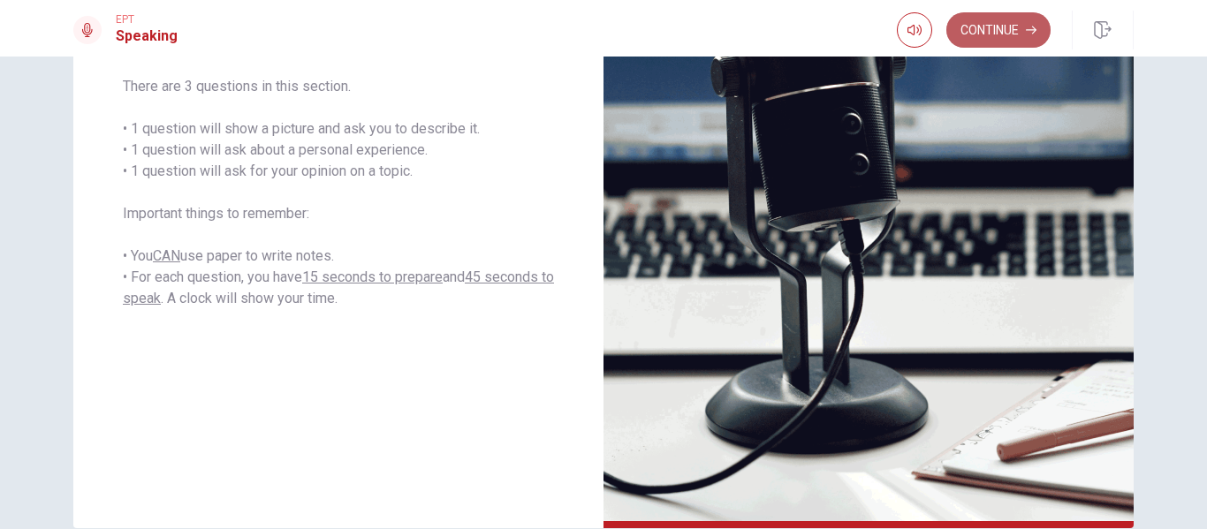
click at [994, 21] on button "Continue" at bounding box center [998, 29] width 104 height 35
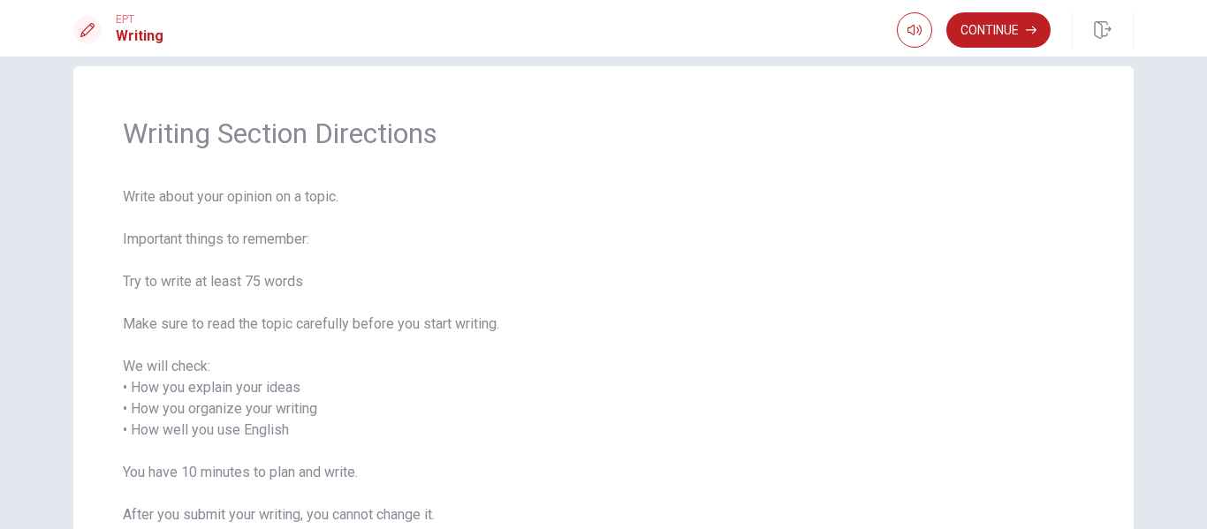
scroll to position [21, 0]
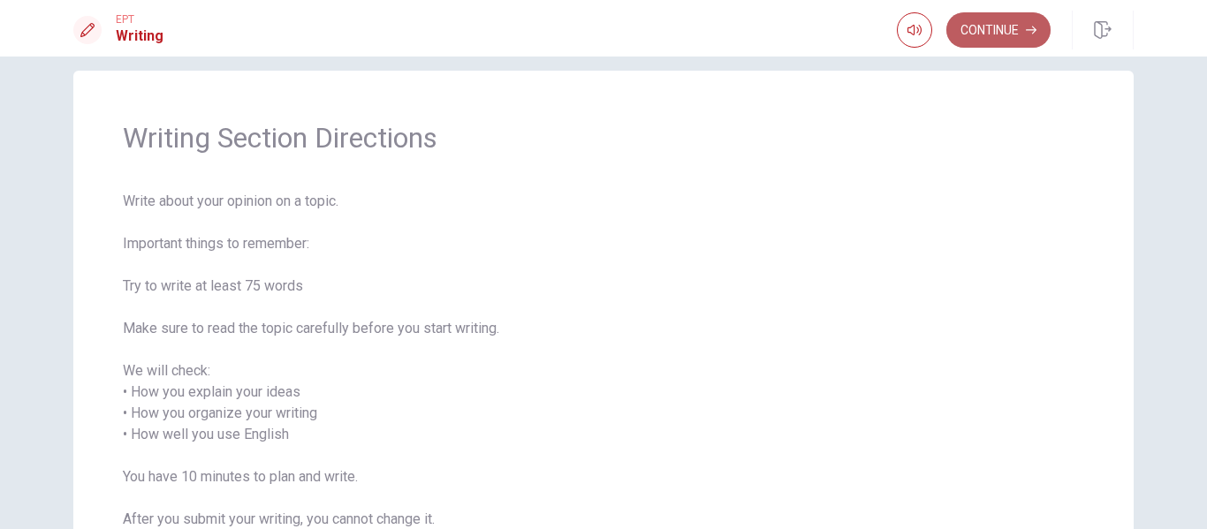
click at [958, 27] on button "Continue" at bounding box center [998, 29] width 104 height 35
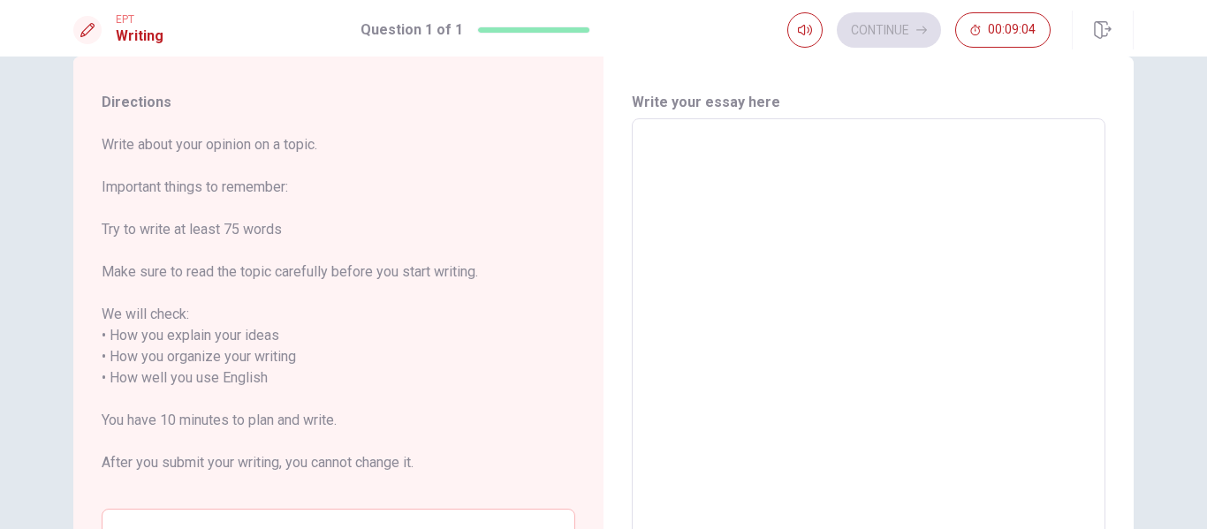
scroll to position [0, 0]
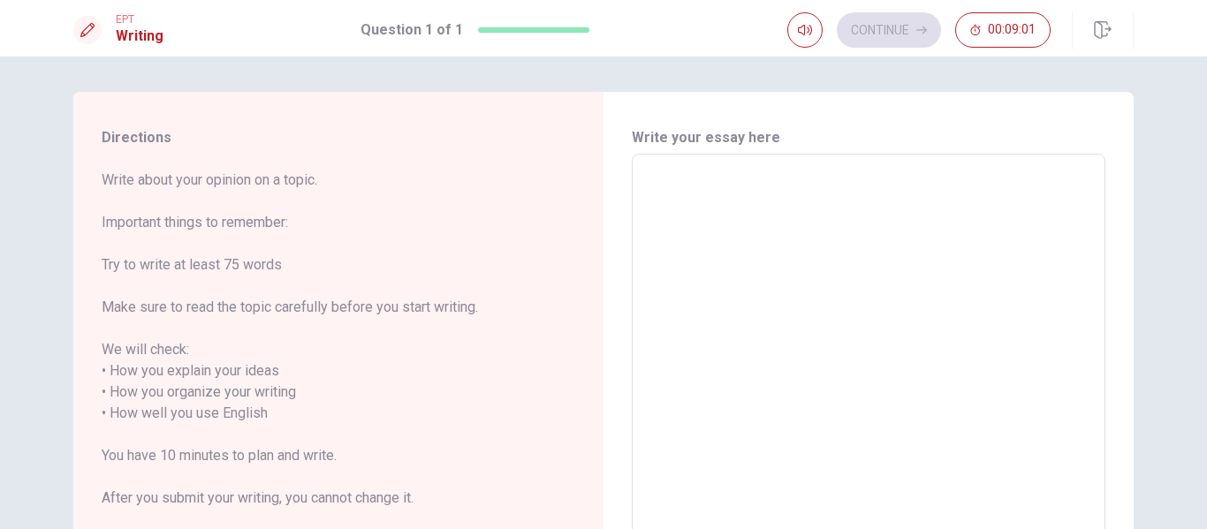
click at [837, 202] on textarea at bounding box center [868, 414] width 449 height 490
type textarea "I"
type textarea "x"
type textarea "I"
type textarea "x"
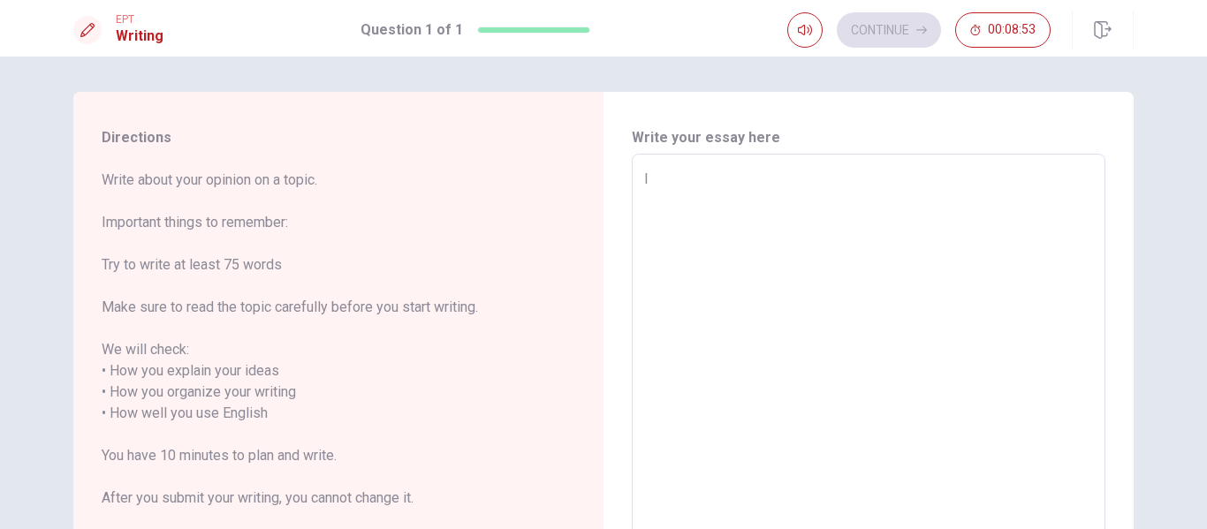
type textarea "I d"
type textarea "x"
type textarea "I dr"
type textarea "x"
type textarea "I dre"
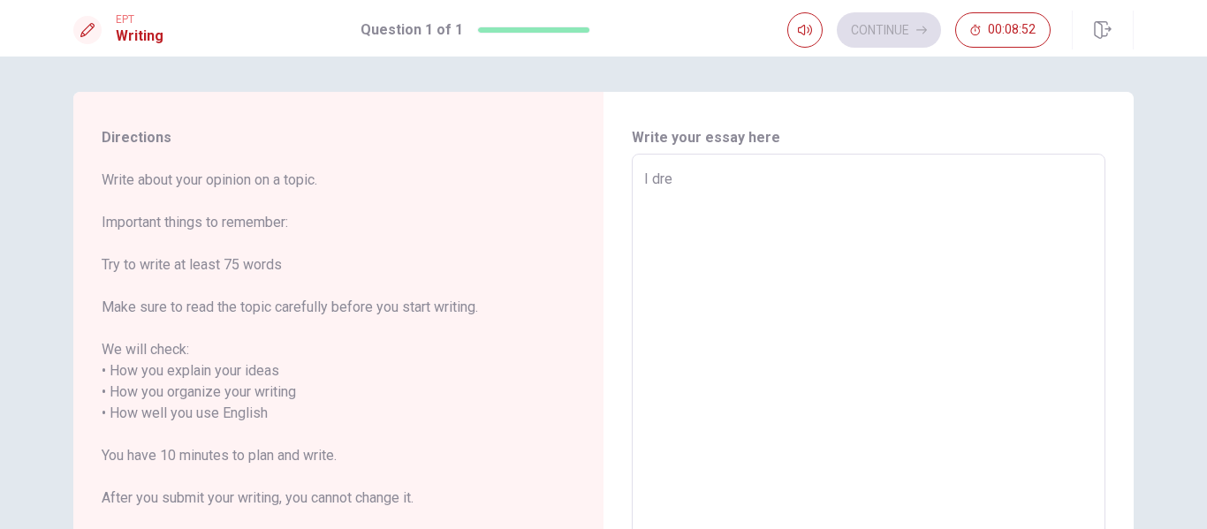
type textarea "x"
type textarea "I drea"
type textarea "x"
type textarea "I dream"
type textarea "x"
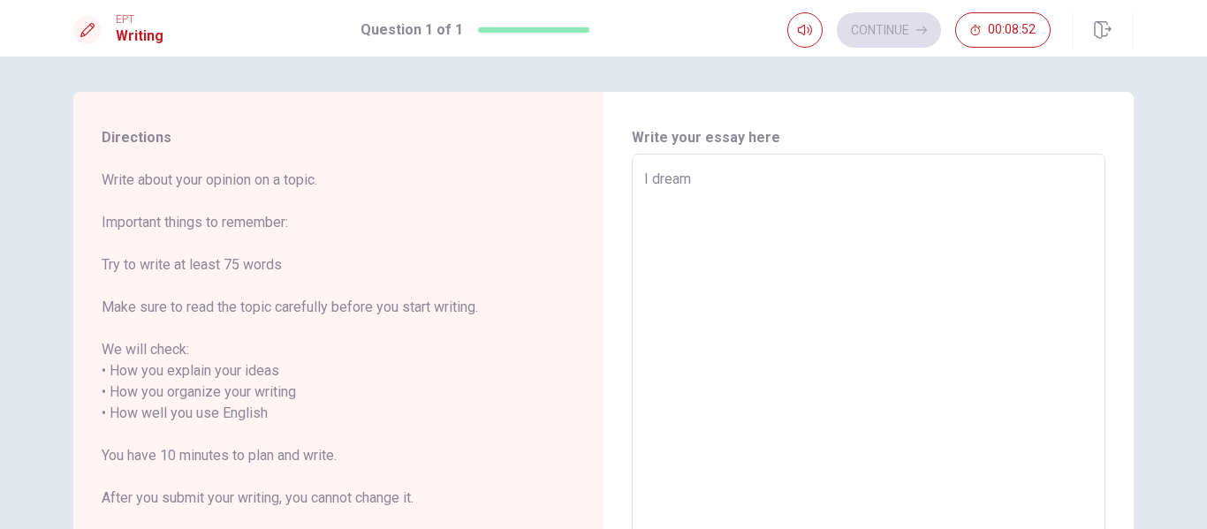
type textarea "I dream"
type textarea "x"
type textarea "I dream i"
type textarea "x"
type textarea "I dream is"
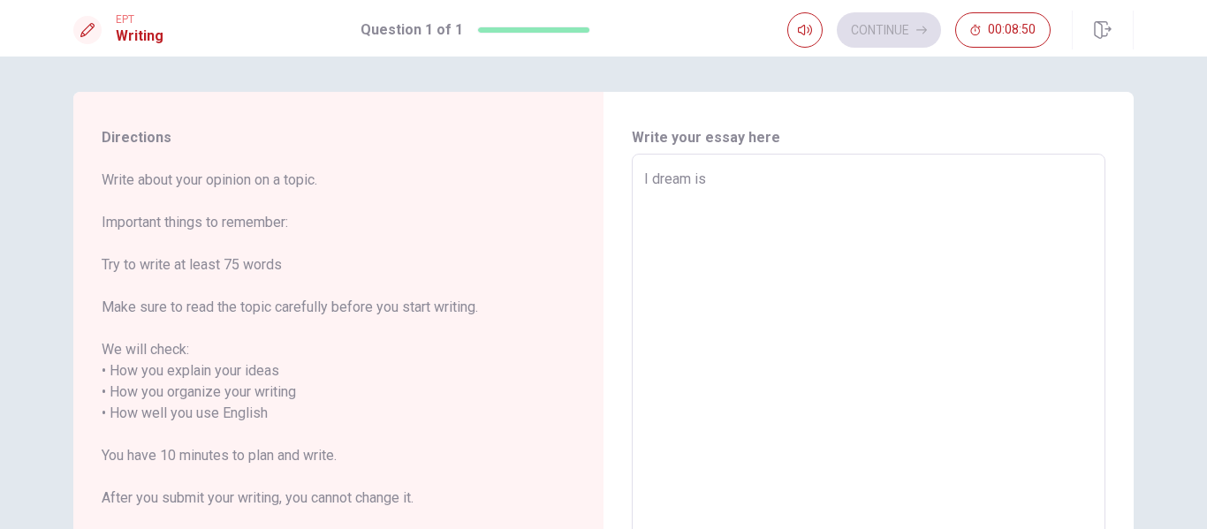
type textarea "x"
type textarea "I dream is"
type textarea "x"
type textarea "I dream is t"
type textarea "x"
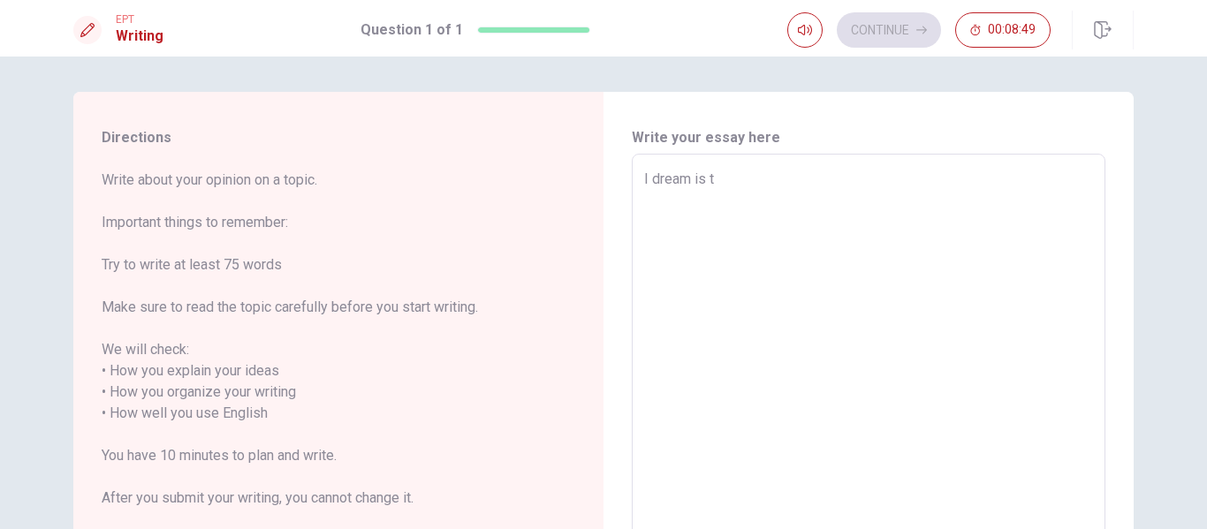
type textarea "I dream is tr"
type textarea "x"
type textarea "I dream is tra"
type textarea "x"
type textarea "I dream is trav"
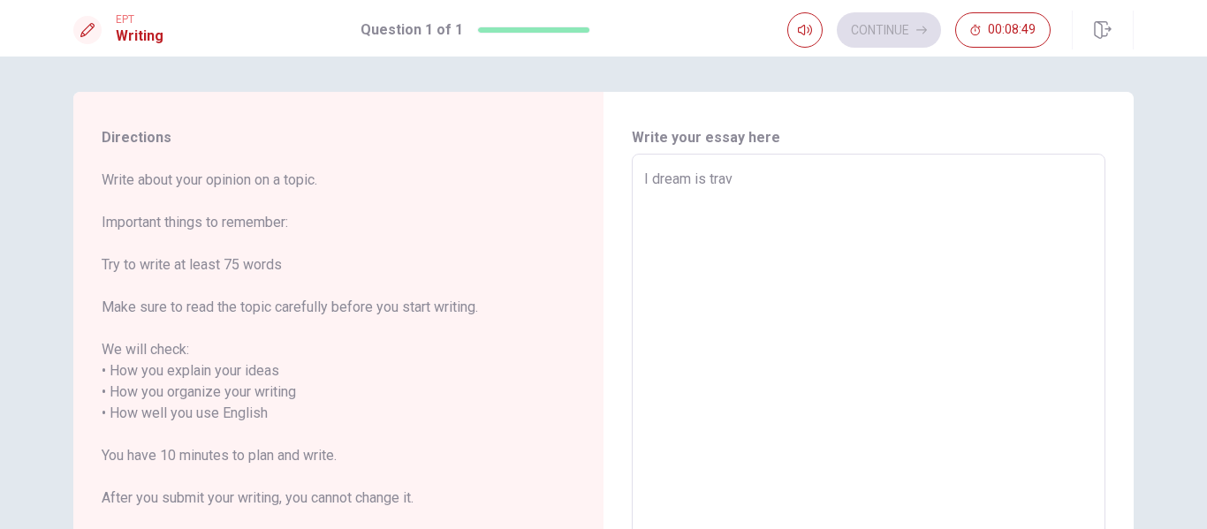
type textarea "x"
type textarea "I dream is trava"
type textarea "x"
type textarea "I dream is traval"
type textarea "x"
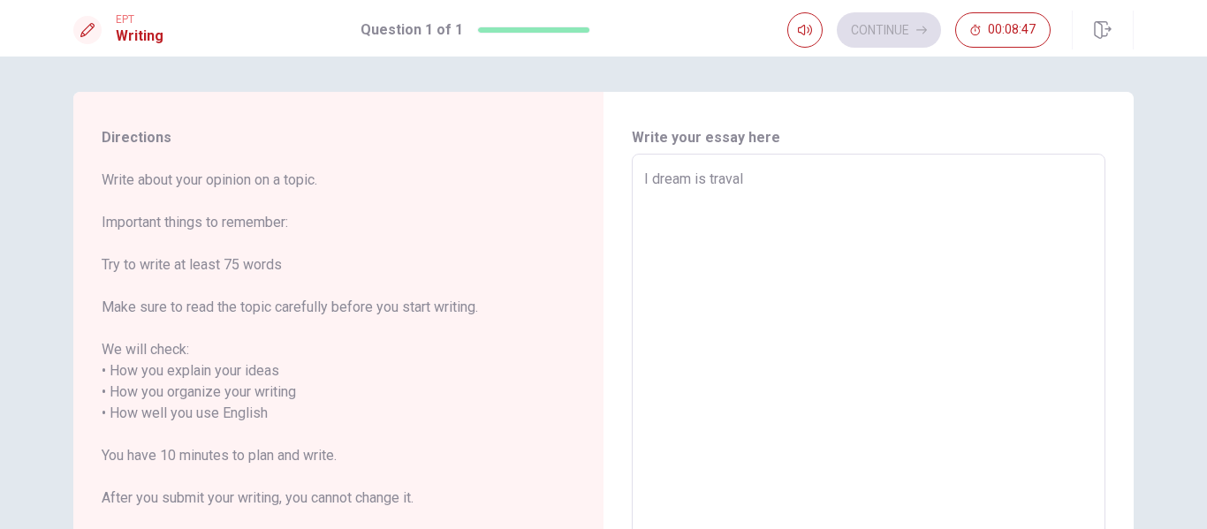
type textarea "I dream is travali"
type textarea "x"
type textarea "I dream is travalin"
type textarea "x"
type textarea "I dream is travaling"
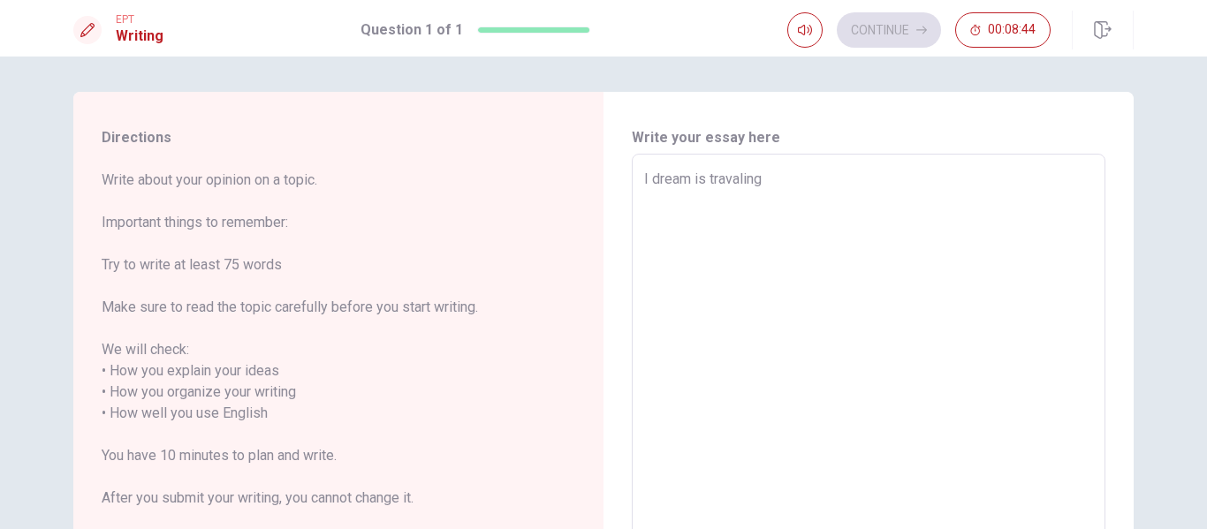
type textarea "x"
type textarea "I dream is travaling"
type textarea "x"
type textarea "I dream is travaling t"
type textarea "x"
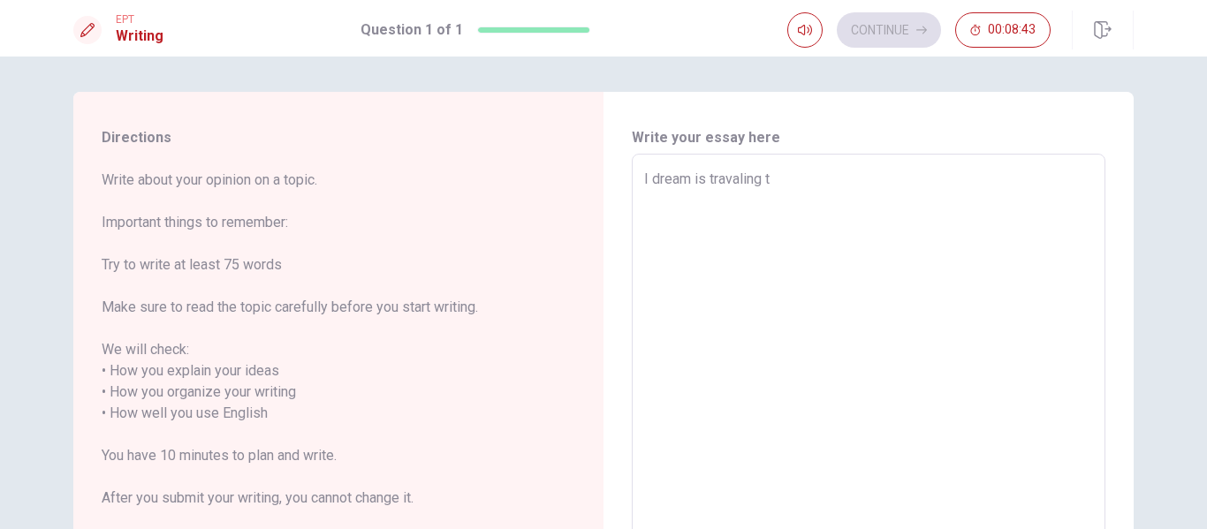
type textarea "I dream is travaling to"
type textarea "x"
type textarea "I dream is travaling to"
type textarea "x"
type textarea "I dream is travaling to I"
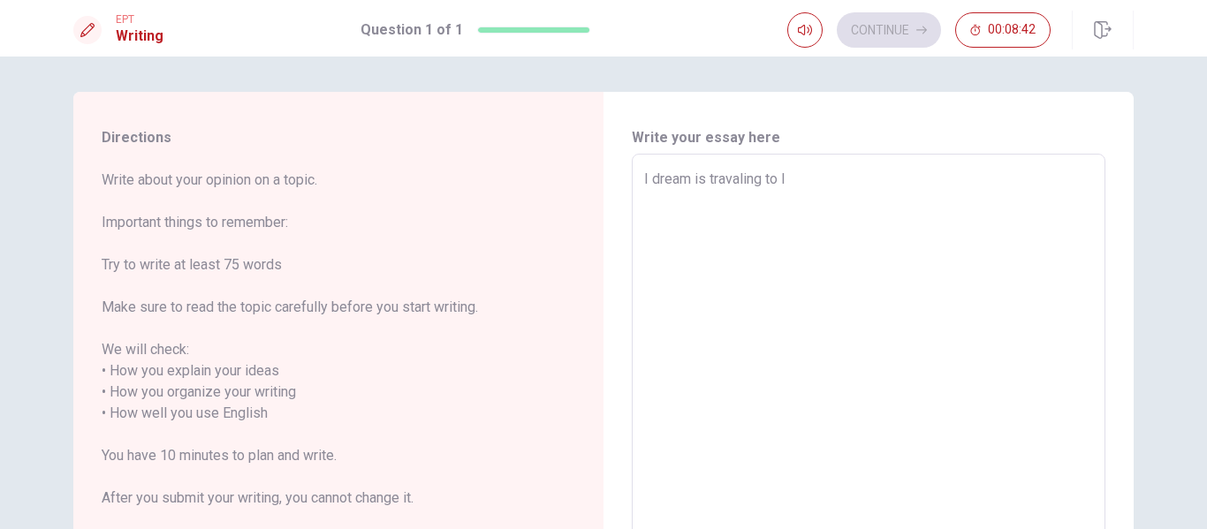
type textarea "x"
type textarea "I dream is travaling to It"
type textarea "x"
type textarea "I dream is travaling to Ita"
type textarea "x"
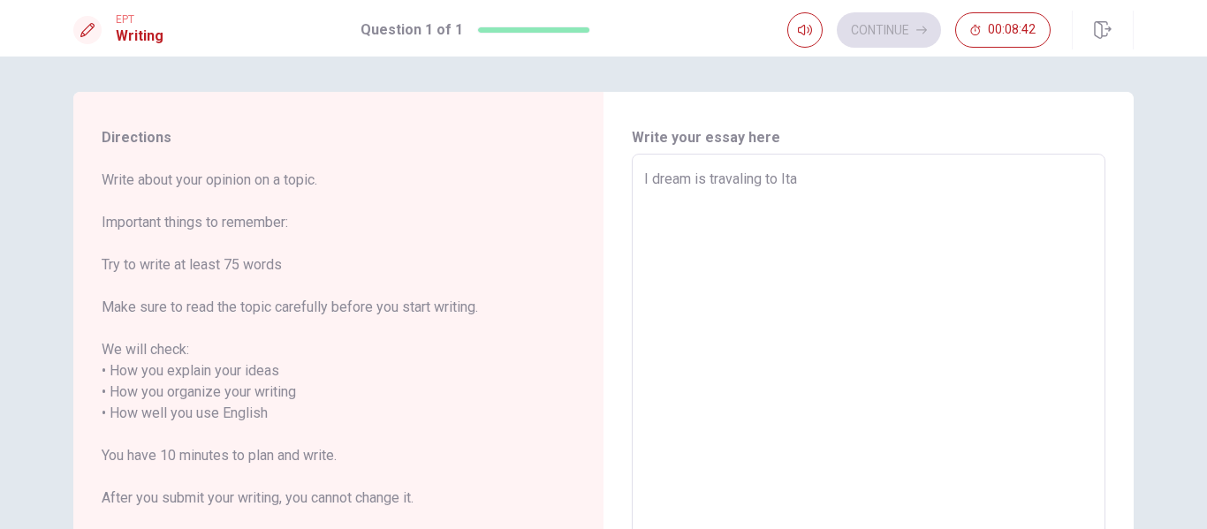
type textarea "I dream is travaling to Itak"
type textarea "x"
type textarea "I dream is travaling to Itaky"
type textarea "x"
type textarea "I dream is travaling to Itaky"
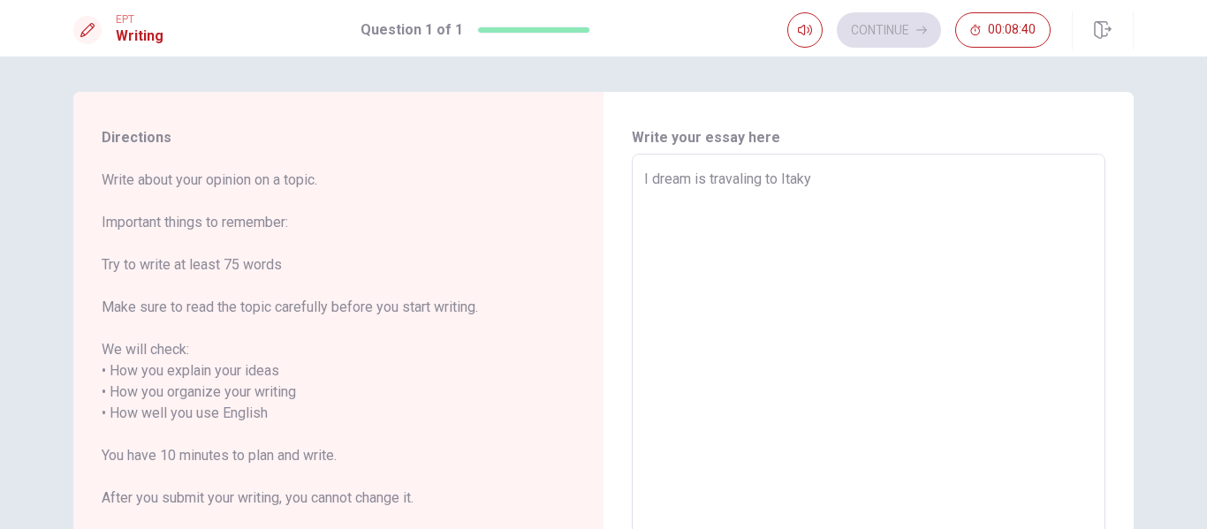
type textarea "x"
type textarea "I dream is travaling to Itaky"
type textarea "x"
type textarea "I dream is travaling to Itak"
type textarea "x"
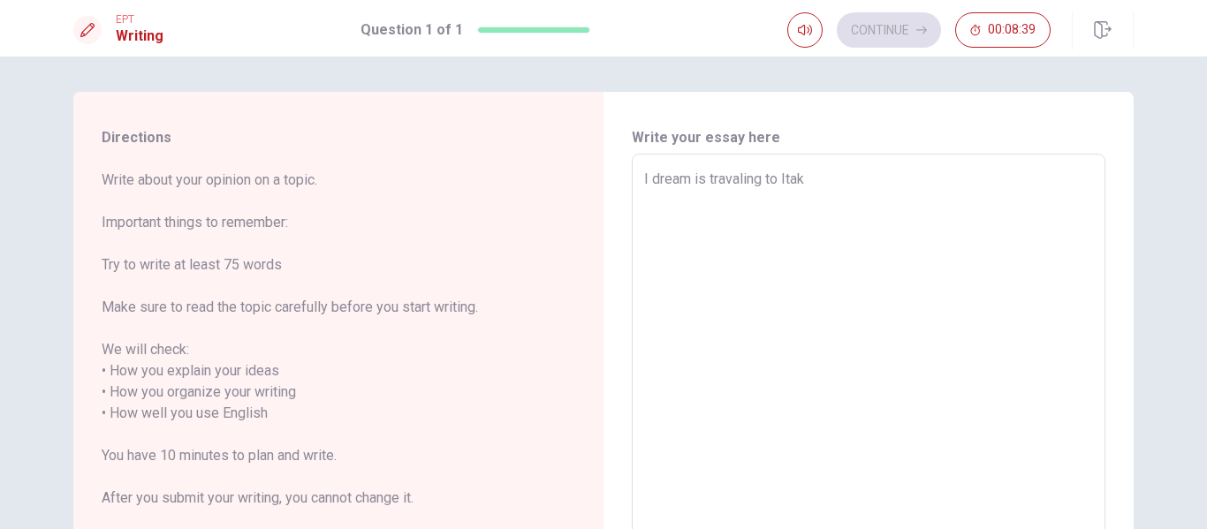
type textarea "I dream is travaling to Ita"
type textarea "x"
type textarea "I dream is travaling to Ital"
type textarea "x"
type textarea "I dream is travaling to [GEOGRAPHIC_DATA]"
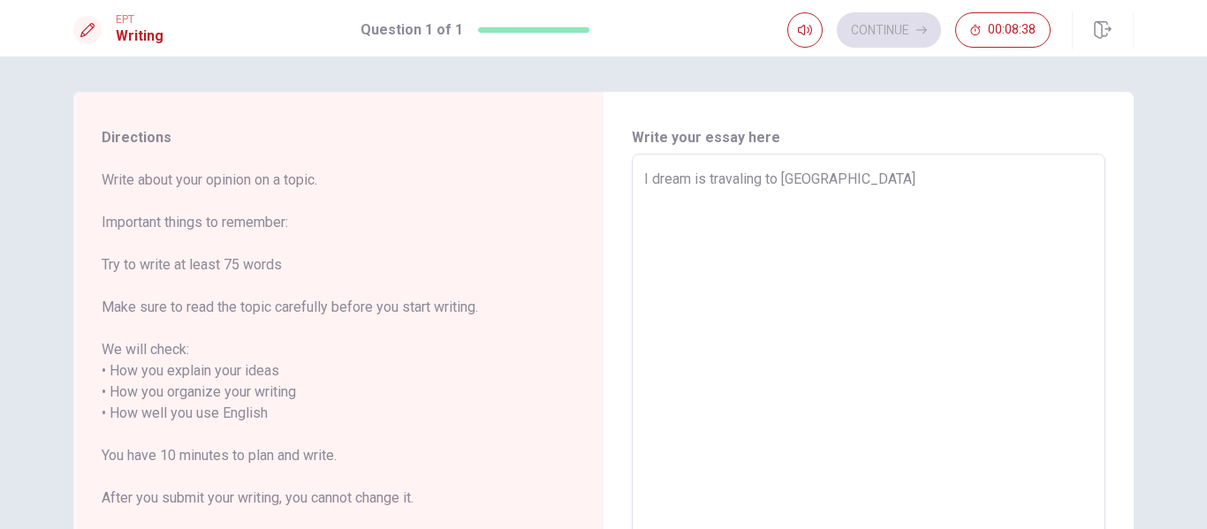
type textarea "x"
type textarea "I dream is travaling to [GEOGRAPHIC_DATA],"
type textarea "x"
type textarea "I dream is travaling to [GEOGRAPHIC_DATA],"
type textarea "x"
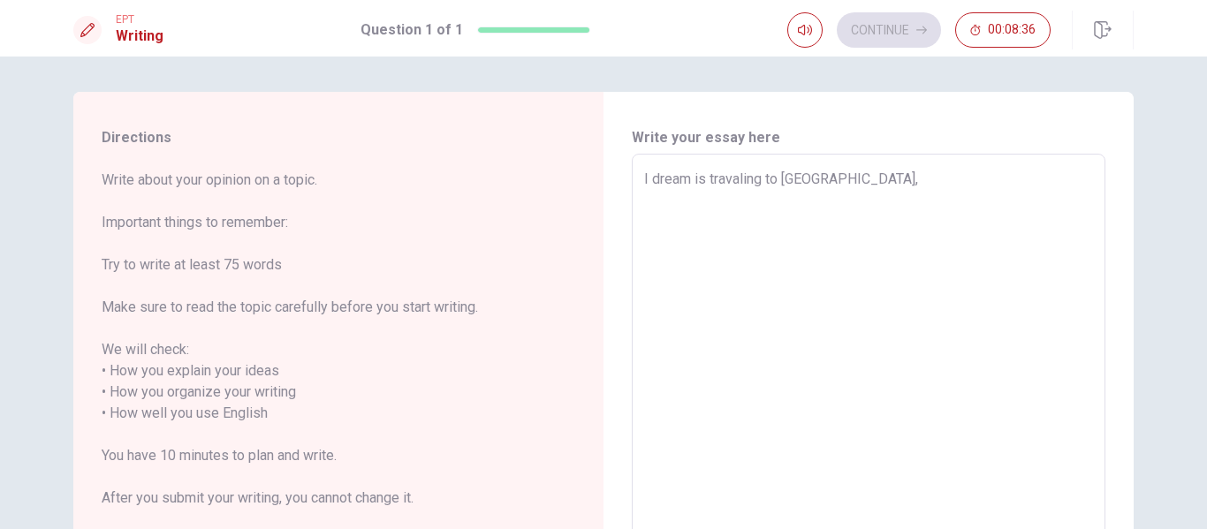
type textarea "I dream is travaling to [GEOGRAPHIC_DATA], i"
type textarea "x"
type textarea "I dream is travaling to [GEOGRAPHIC_DATA], i"
type textarea "x"
type textarea "I dream is travaling to [GEOGRAPHIC_DATA], i w"
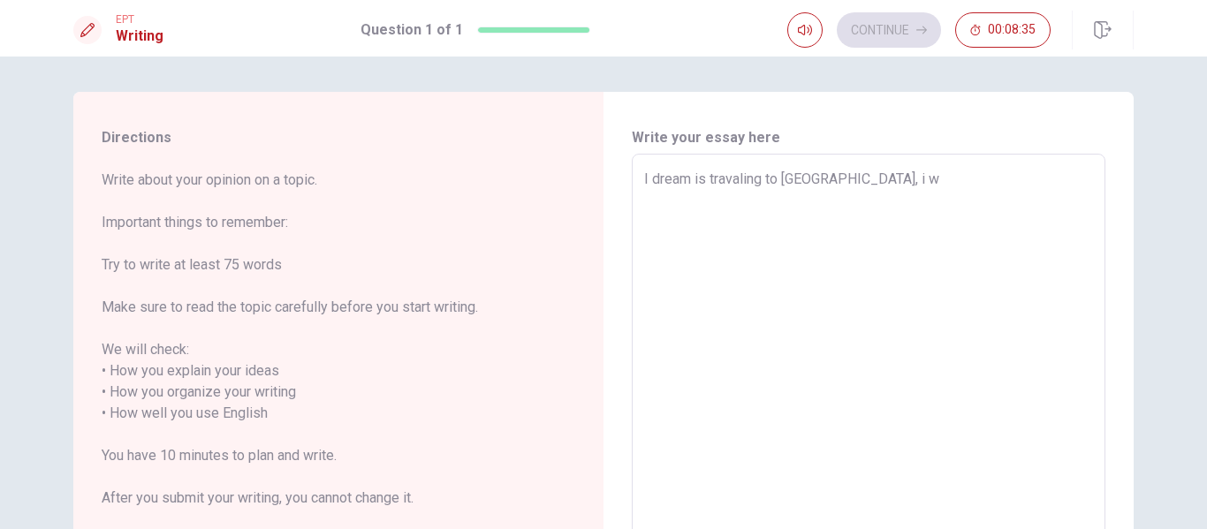
type textarea "x"
type textarea "I dream is travaling to [GEOGRAPHIC_DATA], i [GEOGRAPHIC_DATA]"
type textarea "x"
type textarea "I dream is travaling to [GEOGRAPHIC_DATA], i wan"
type textarea "x"
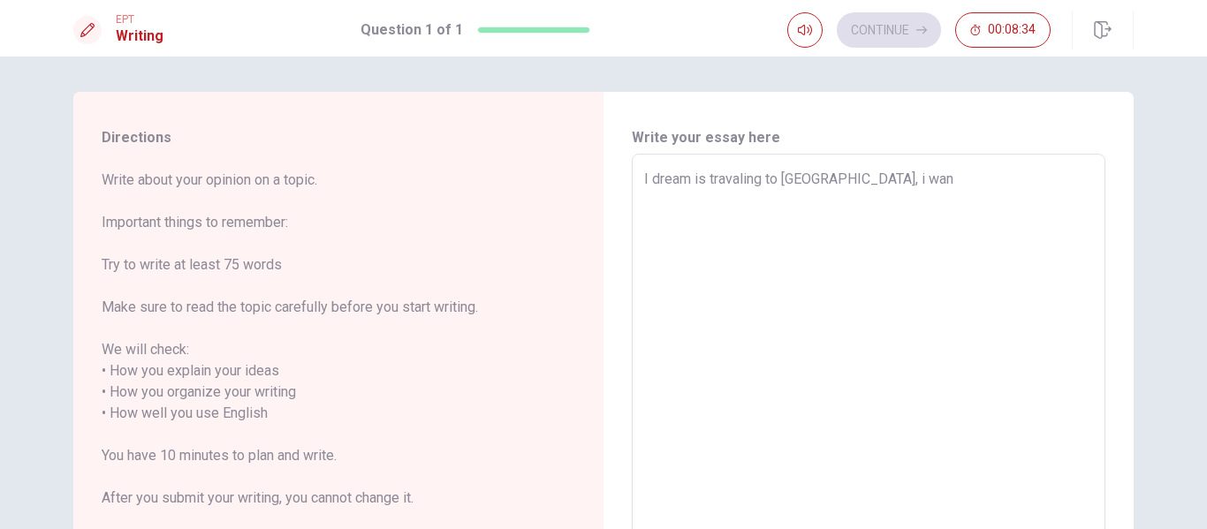
type textarea "I dream is travaling to [GEOGRAPHIC_DATA], i want"
type textarea "x"
type textarea "I dream is travaling to [GEOGRAPHIC_DATA], i want"
type textarea "x"
type textarea "I dream is travaling to [GEOGRAPHIC_DATA], i want v"
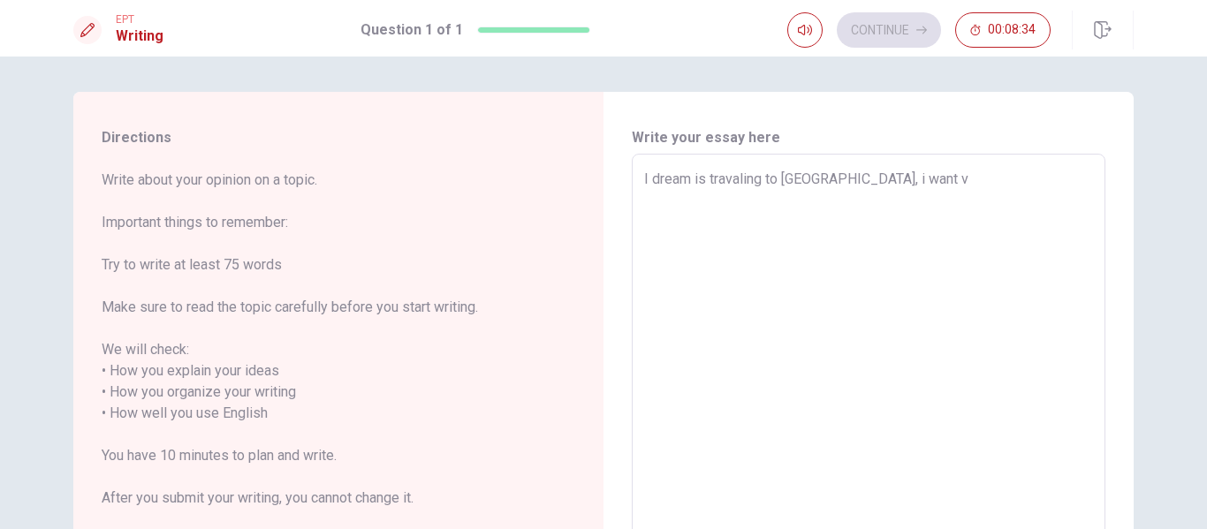
type textarea "x"
type textarea "I dream is travaling to [GEOGRAPHIC_DATA], i want vi"
type textarea "x"
type textarea "I dream is travaling to [GEOGRAPHIC_DATA], i want vis"
type textarea "x"
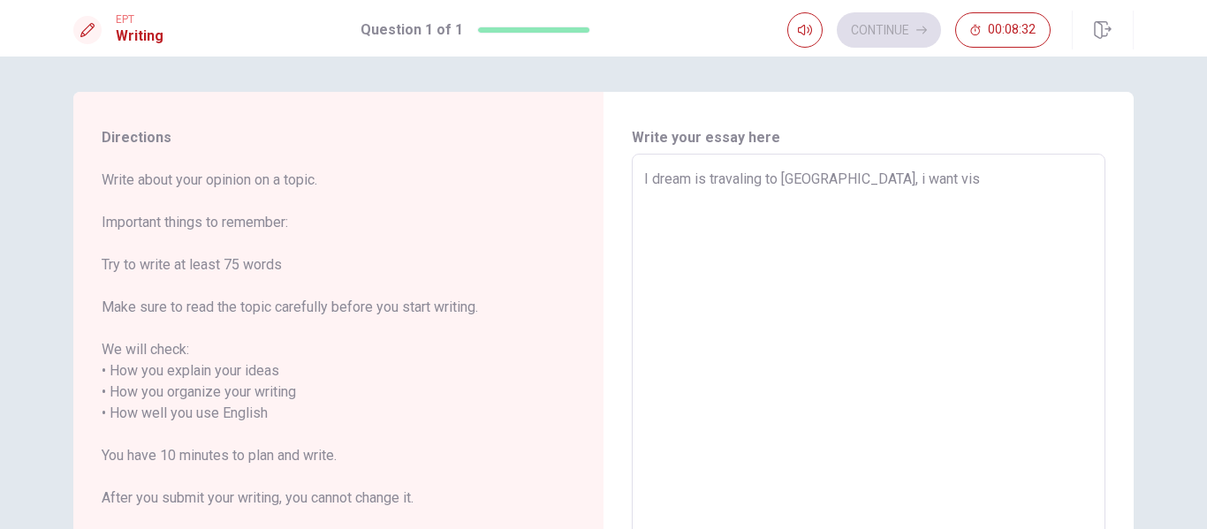
type textarea "I dream is travaling to [GEOGRAPHIC_DATA], i want visi"
type textarea "x"
type textarea "I dream is travaling to [GEOGRAPHIC_DATA], i want visit"
type textarea "x"
type textarea "I dream is travaling to [GEOGRAPHIC_DATA], i want visit"
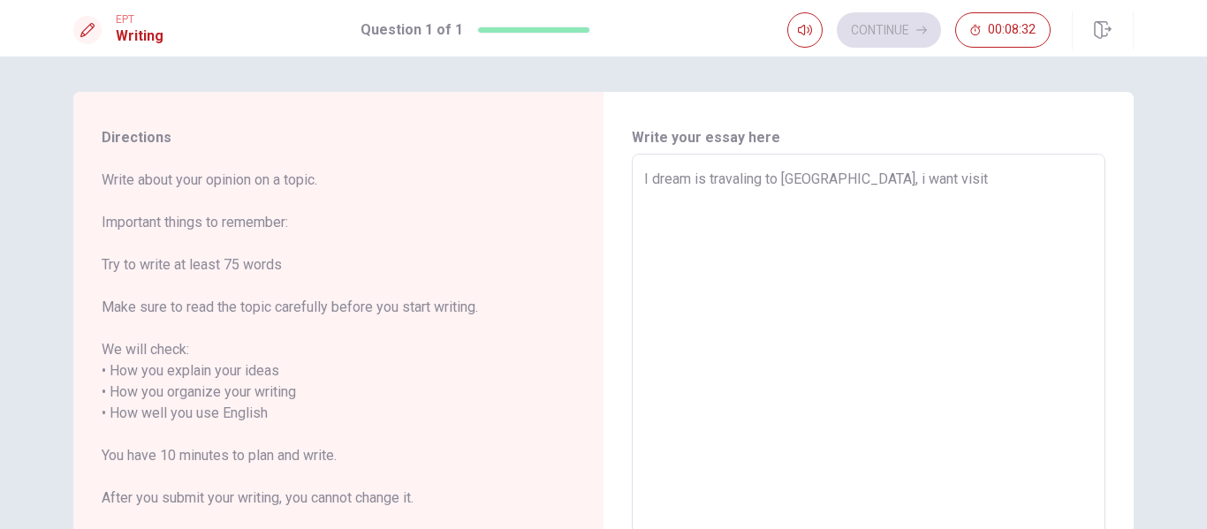
type textarea "x"
type textarea "I dream is travaling to [GEOGRAPHIC_DATA], i want visit r"
type textarea "x"
type textarea "I dream is travaling to [GEOGRAPHIC_DATA], i want visit"
type textarea "x"
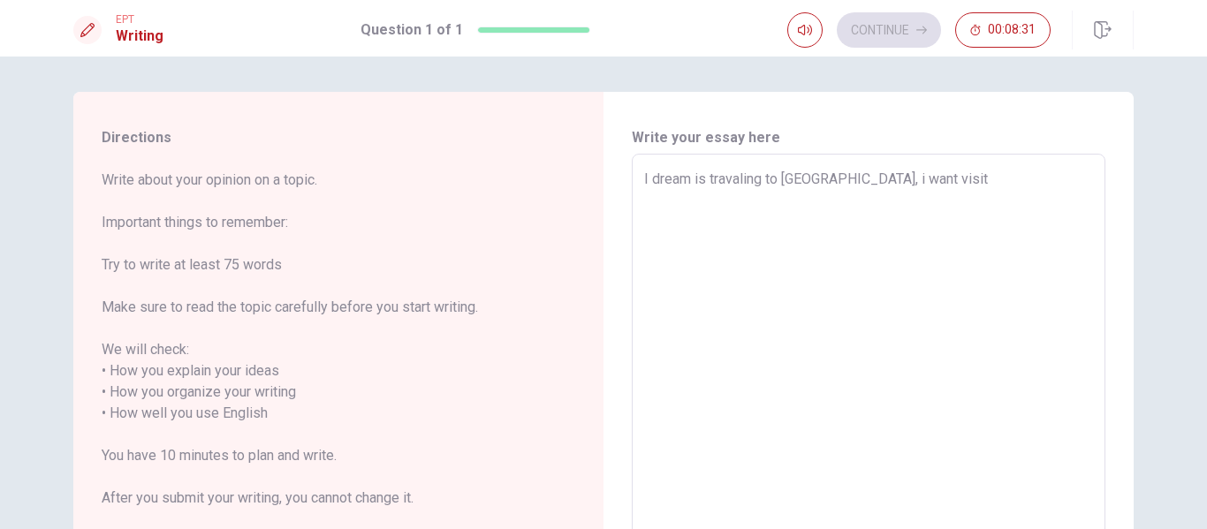
type textarea "I dream is travaling to [GEOGRAPHIC_DATA], i want visit R"
type textarea "x"
type textarea "I dream is travaling to [GEOGRAPHIC_DATA], i want visit [GEOGRAPHIC_DATA]"
type textarea "x"
type textarea "I dream is travaling to [GEOGRAPHIC_DATA], i want visit [GEOGRAPHIC_DATA]"
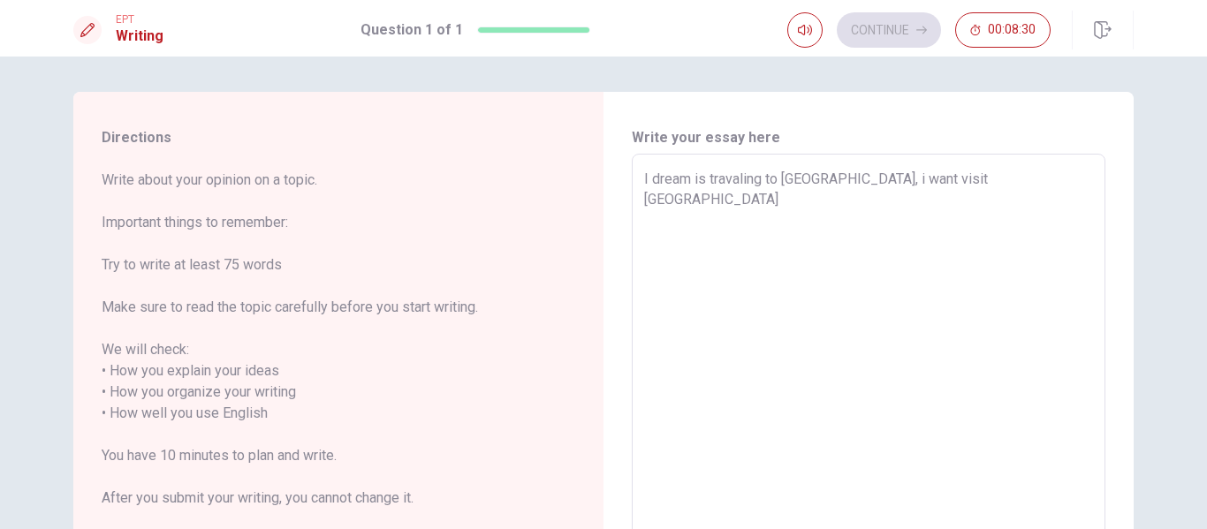
type textarea "x"
type textarea "I dream is travaling to [GEOGRAPHIC_DATA], i want visit [GEOGRAPHIC_DATA]"
type textarea "x"
type textarea "I dream is travaling to [GEOGRAPHIC_DATA], i want visit [GEOGRAPHIC_DATA]"
type textarea "x"
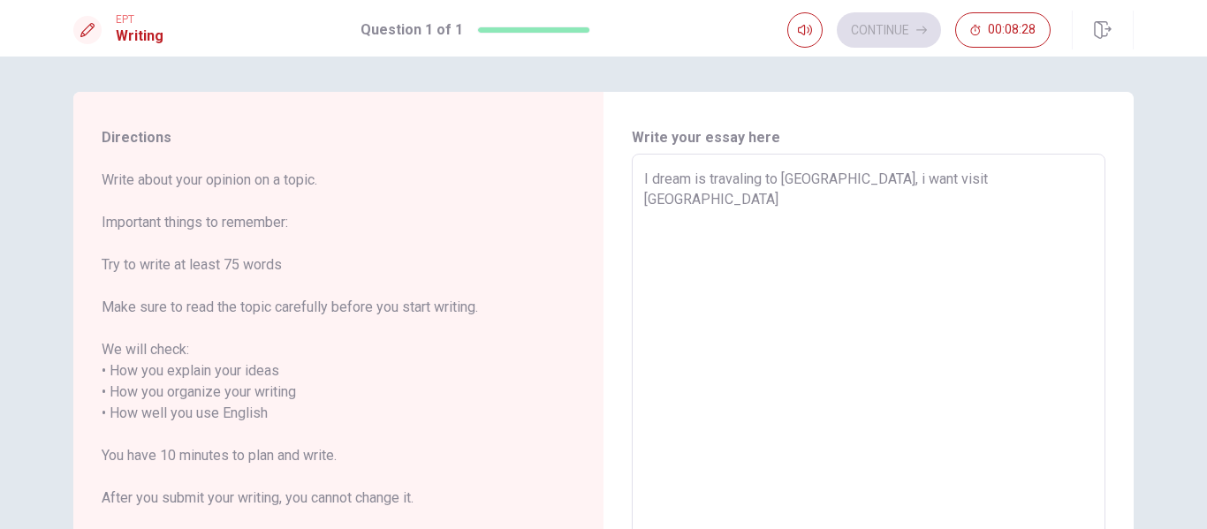
type textarea "I dream is travaling to [GEOGRAPHIC_DATA], i want visit [GEOGRAPHIC_DATA]"
type textarea "x"
type textarea "I dream is travaling to [GEOGRAPHIC_DATA], i want visit [GEOGRAPHIC_DATA],"
type textarea "x"
type textarea "I dream is travaling to [GEOGRAPHIC_DATA], i want visit [GEOGRAPHIC_DATA],"
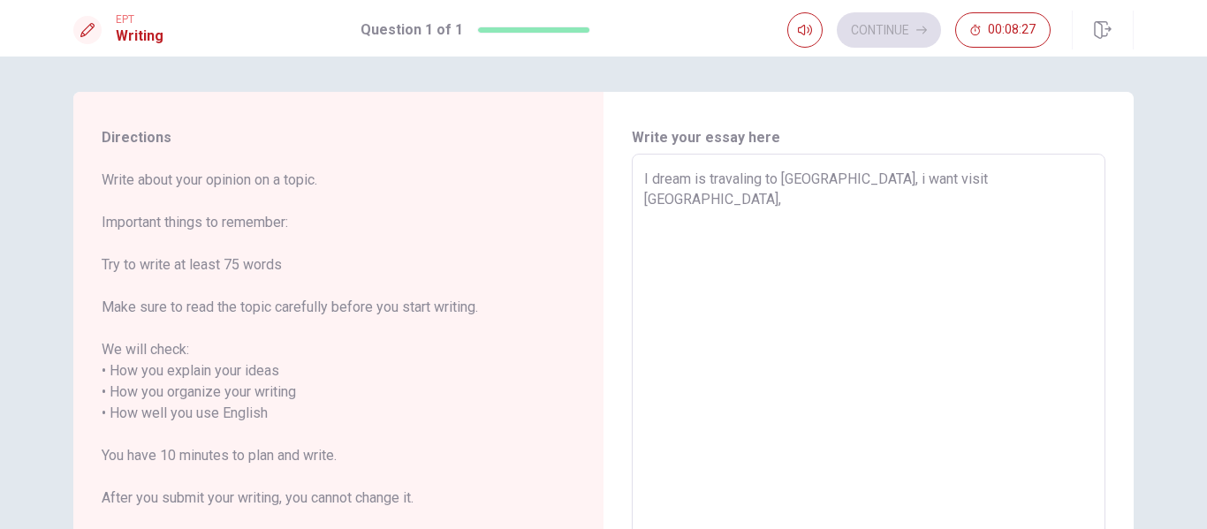
type textarea "x"
type textarea "I dream is travaling to [GEOGRAPHIC_DATA], i want visit [GEOGRAPHIC_DATA], v"
type textarea "x"
type textarea "I dream is travaling to [GEOGRAPHIC_DATA], i want visit [GEOGRAPHIC_DATA],"
type textarea "x"
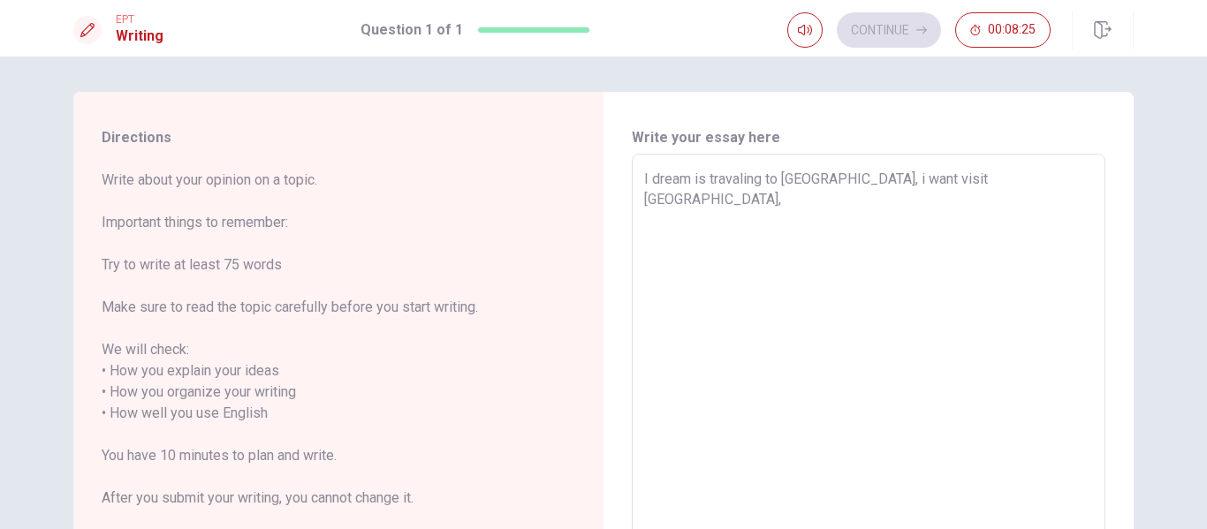
type textarea "I dream is travaling to [GEOGRAPHIC_DATA], i want visit [GEOGRAPHIC_DATA], V"
type textarea "x"
type textarea "I dream is travaling to [GEOGRAPHIC_DATA], i want visit [GEOGRAPHIC_DATA], Ve"
type textarea "x"
type textarea "I dream is travaling to [GEOGRAPHIC_DATA], i want visit [GEOGRAPHIC_DATA], [GEO…"
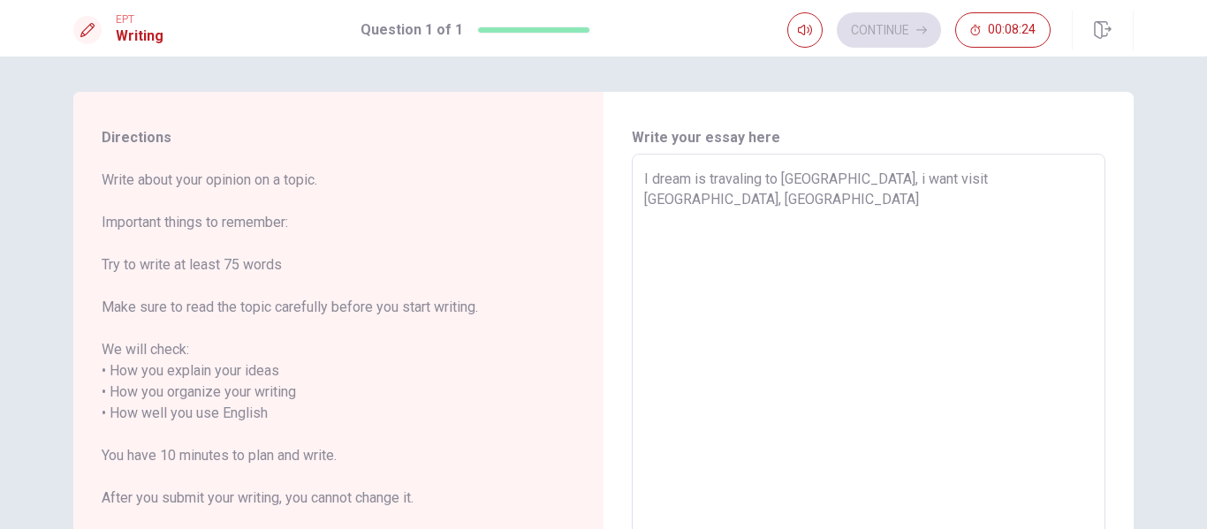
type textarea "x"
type textarea "I dream is travaling to [GEOGRAPHIC_DATA], i want visit [GEOGRAPHIC_DATA], [GEO…"
type textarea "x"
type textarea "I dream is travaling to [GEOGRAPHIC_DATA], i want visit [GEOGRAPHIC_DATA], [GEO…"
type textarea "x"
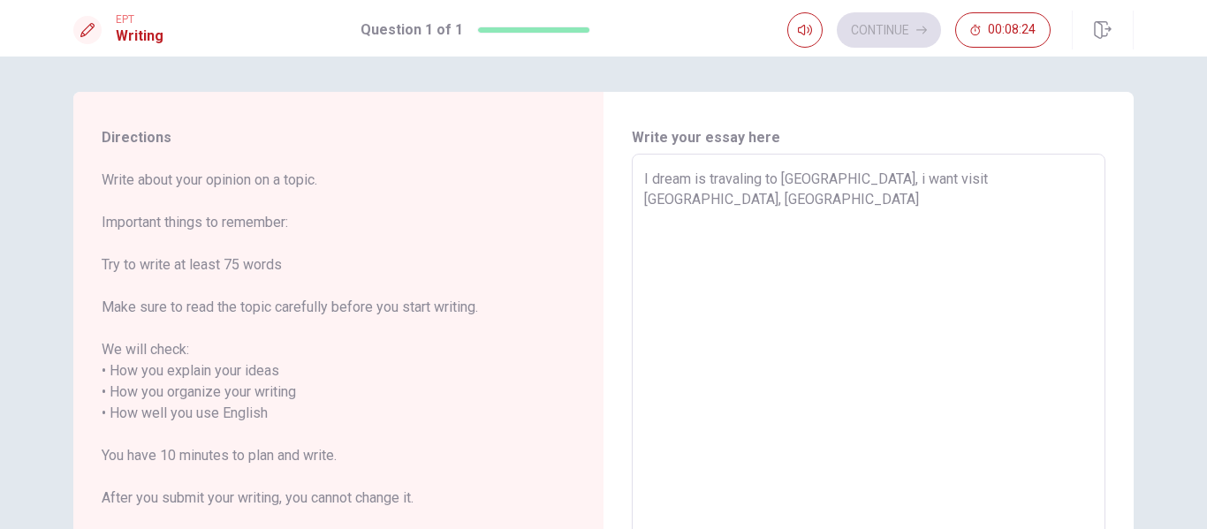
type textarea "I dream is travaling to [GEOGRAPHIC_DATA], i want visit [GEOGRAPHIC_DATA], [GEO…"
type textarea "x"
type textarea "I dream is travaling to [GEOGRAPHIC_DATA], i want visit [GEOGRAPHIC_DATA], [GEO…"
type textarea "x"
type textarea "I dream is travaling to [GEOGRAPHIC_DATA], i want visit [GEOGRAPHIC_DATA], [GEO…"
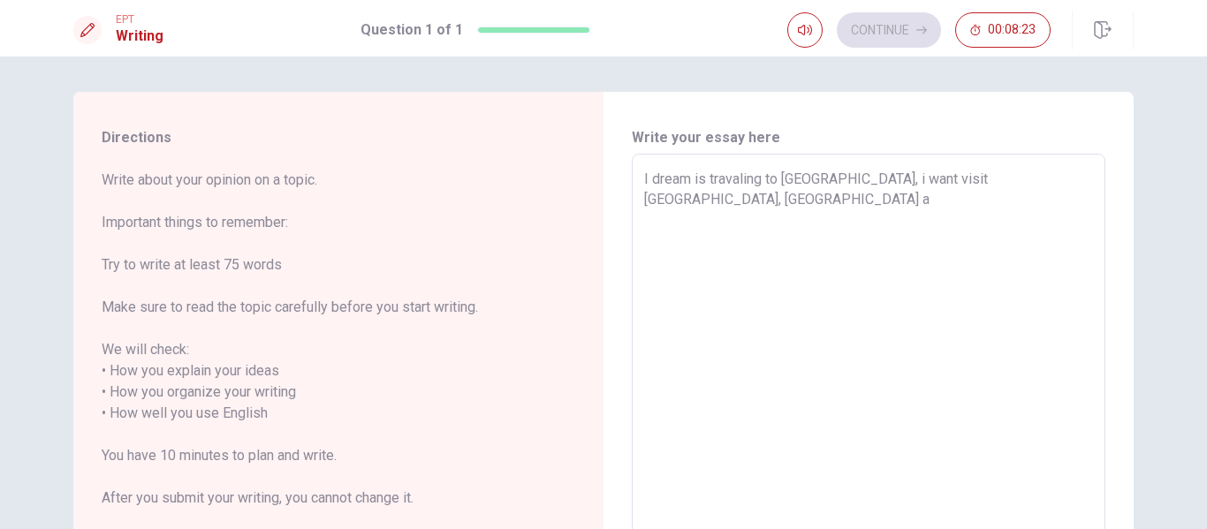
type textarea "x"
type textarea "I dream is travaling to [GEOGRAPHIC_DATA], i want visit [GEOGRAPHIC_DATA], [GEO…"
type textarea "x"
type textarea "I dream is travaling to [GEOGRAPHIC_DATA], i want visit [GEOGRAPHIC_DATA], [GEO…"
type textarea "x"
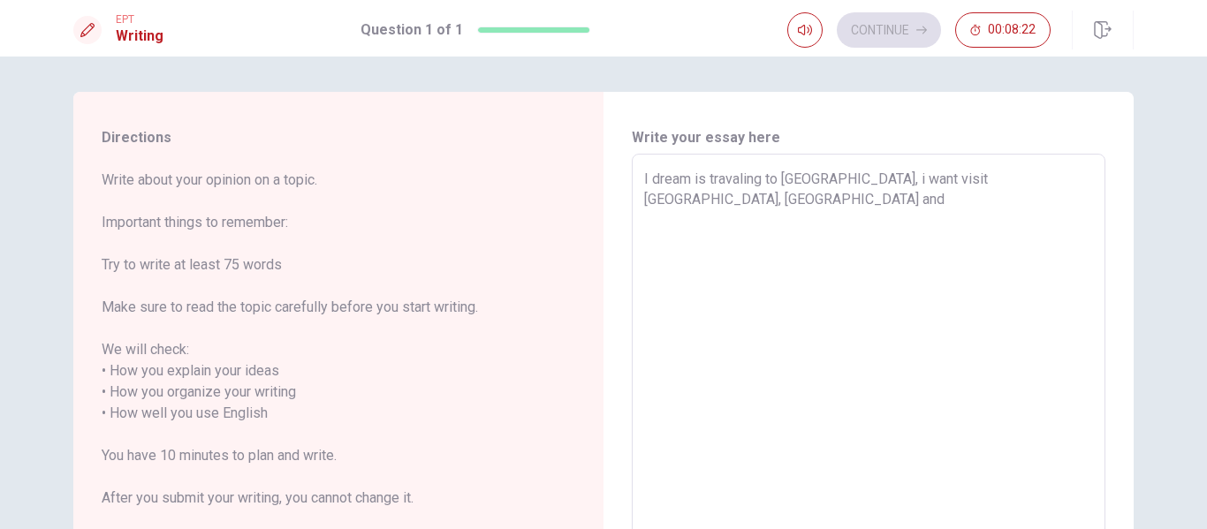
type textarea "I dream is travaling to [GEOGRAPHIC_DATA], i want visit [GEOGRAPHIC_DATA], [GEO…"
type textarea "x"
type textarea "I dream is travaling to [GEOGRAPHIC_DATA], i want visit [GEOGRAPHIC_DATA], [GEO…"
type textarea "x"
type textarea "I dream is travaling to [GEOGRAPHIC_DATA], i want visit [GEOGRAPHIC_DATA], [GEO…"
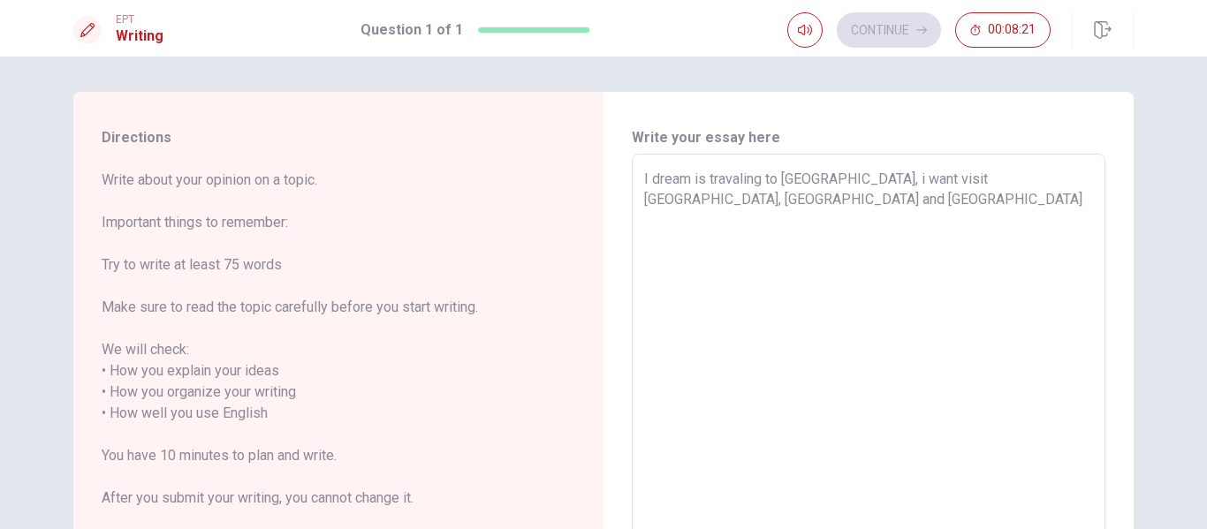
type textarea "x"
type textarea "I dream is travaling to [GEOGRAPHIC_DATA], i want visit [GEOGRAPHIC_DATA], [GEO…"
type textarea "x"
type textarea "I dream is travaling to [GEOGRAPHIC_DATA], i want visit [GEOGRAPHIC_DATA], [GEO…"
type textarea "x"
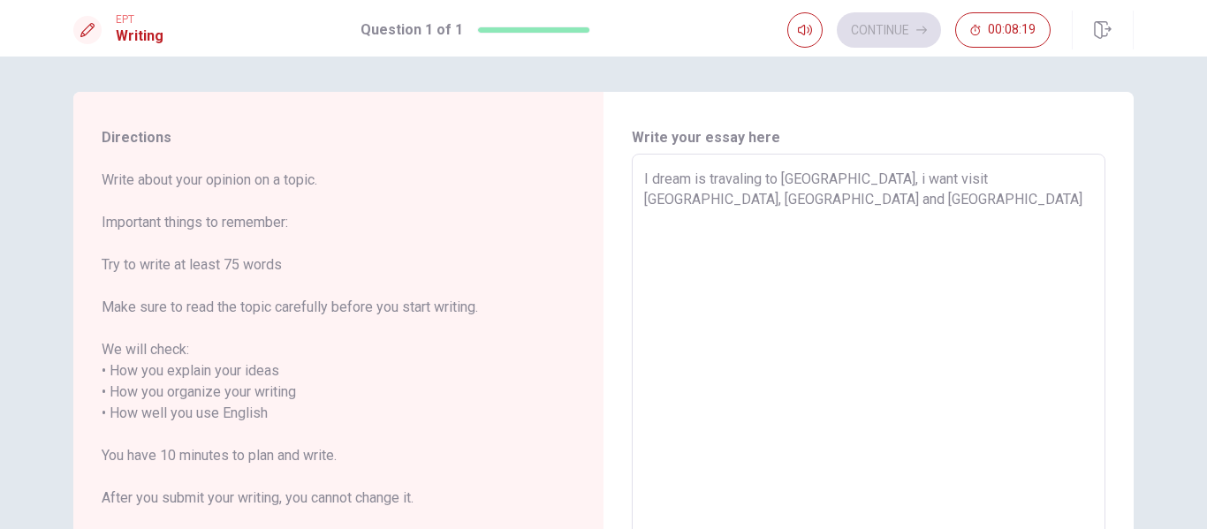
type textarea "I dream is travaling to [GEOGRAPHIC_DATA], i want visit [GEOGRAPHIC_DATA], [GEO…"
type textarea "x"
type textarea "I dream is travaling to [GEOGRAPHIC_DATA], i want visit [GEOGRAPHIC_DATA], [GEO…"
type textarea "x"
type textarea "I dream is travaling to [GEOGRAPHIC_DATA], i want visit [GEOGRAPHIC_DATA], [GEO…"
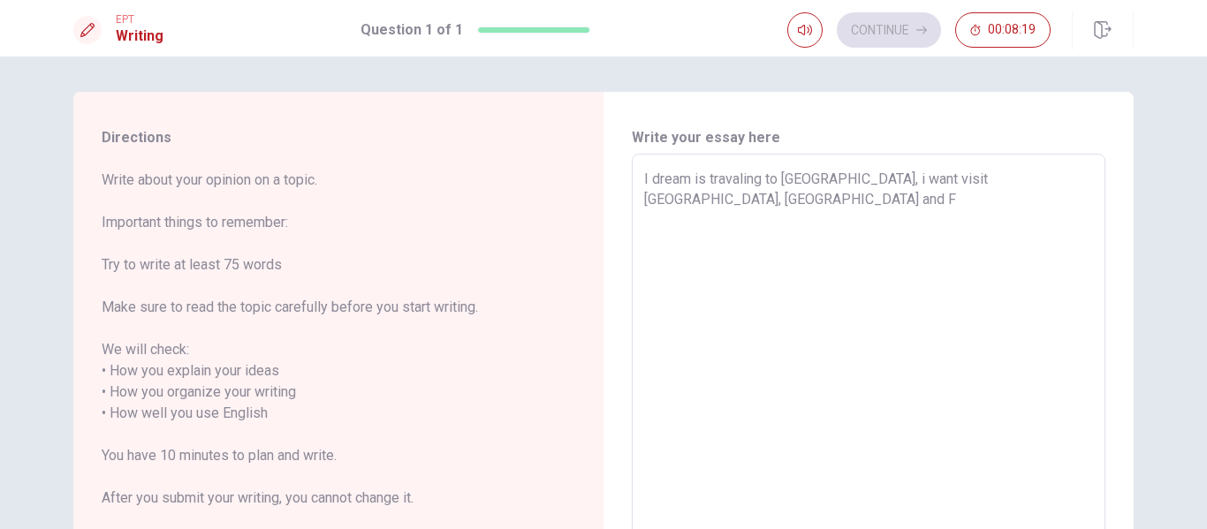
type textarea "x"
type textarea "I dream is travaling to [GEOGRAPHIC_DATA], i want visit [GEOGRAPHIC_DATA], [GEO…"
type textarea "x"
type textarea "I dream is travaling to [GEOGRAPHIC_DATA], i want visit [GEOGRAPHIC_DATA], [GEO…"
type textarea "x"
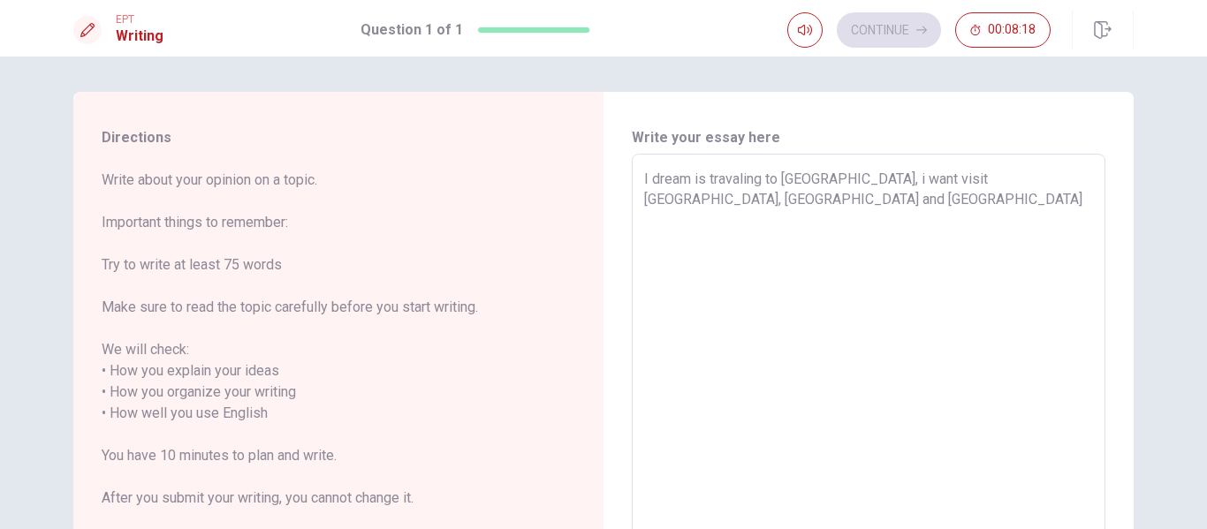
type textarea "I dream is travaling to [GEOGRAPHIC_DATA], i want visit [GEOGRAPHIC_DATA], [GEO…"
type textarea "x"
type textarea "I dream is travaling to [GEOGRAPHIC_DATA], i want visit [GEOGRAPHIC_DATA], [GEO…"
type textarea "x"
type textarea "I dream is travaling to [GEOGRAPHIC_DATA], i want visit [GEOGRAPHIC_DATA], [GEO…"
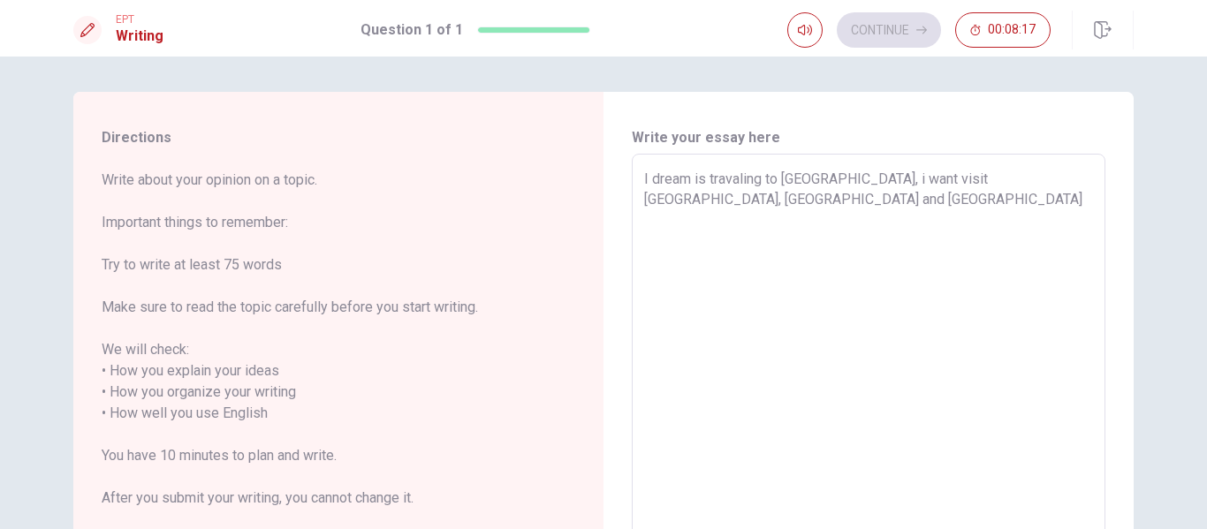
type textarea "x"
type textarea "I dream is travaling to [GEOGRAPHIC_DATA], i want visit [GEOGRAPHIC_DATA], [GEO…"
type textarea "x"
type textarea "I dream is travaling to [GEOGRAPHIC_DATA], i want visit [GEOGRAPHIC_DATA], [GEO…"
type textarea "x"
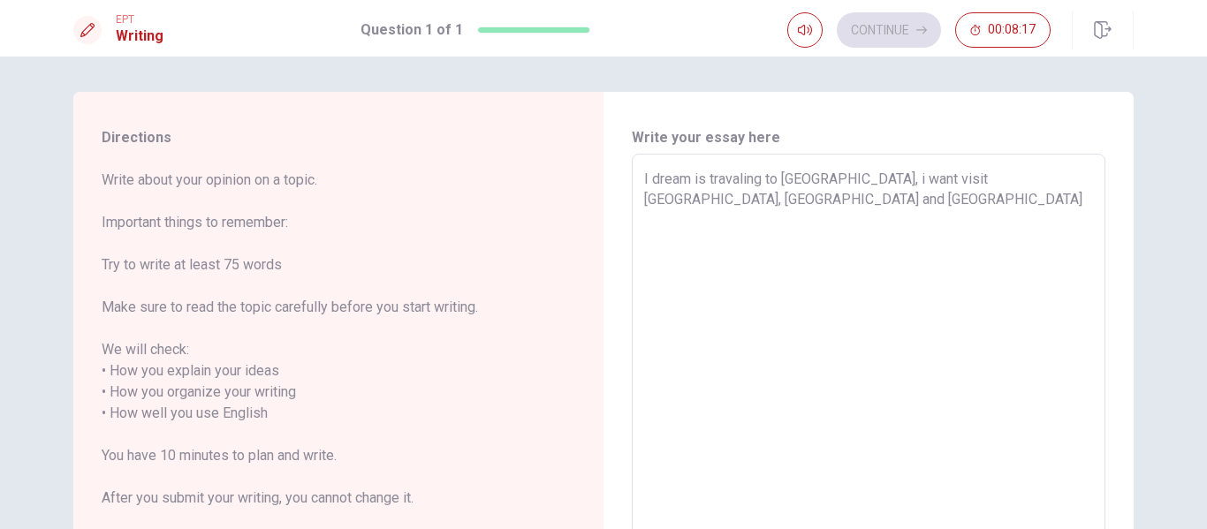
type textarea "I dream is travaling to [GEOGRAPHIC_DATA], i want visit [GEOGRAPHIC_DATA], [GEO…"
type textarea "x"
type textarea "I dream is travaling to [GEOGRAPHIC_DATA], i want visit [GEOGRAPHIC_DATA], [GEO…"
type textarea "x"
type textarea "I dream is travaling to [GEOGRAPHIC_DATA], i want visit [GEOGRAPHIC_DATA], [GEO…"
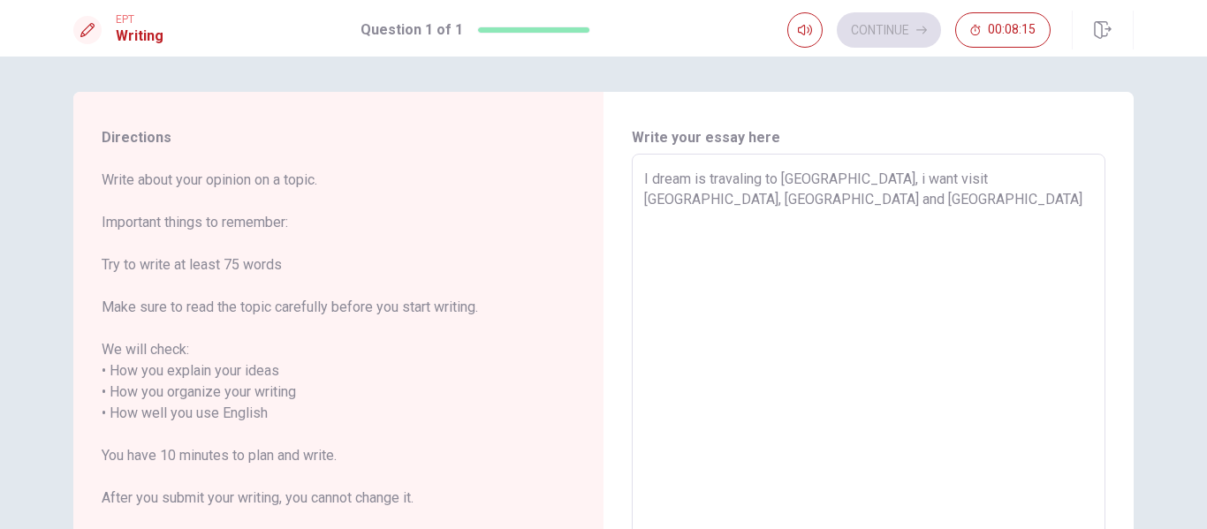
type textarea "x"
type textarea "I dream is travaling to [GEOGRAPHIC_DATA], i want visit [GEOGRAPHIC_DATA], [GEO…"
type textarea "x"
type textarea "I dream is travaling to [GEOGRAPHIC_DATA], i want visit [GEOGRAPHIC_DATA], [GEO…"
type textarea "x"
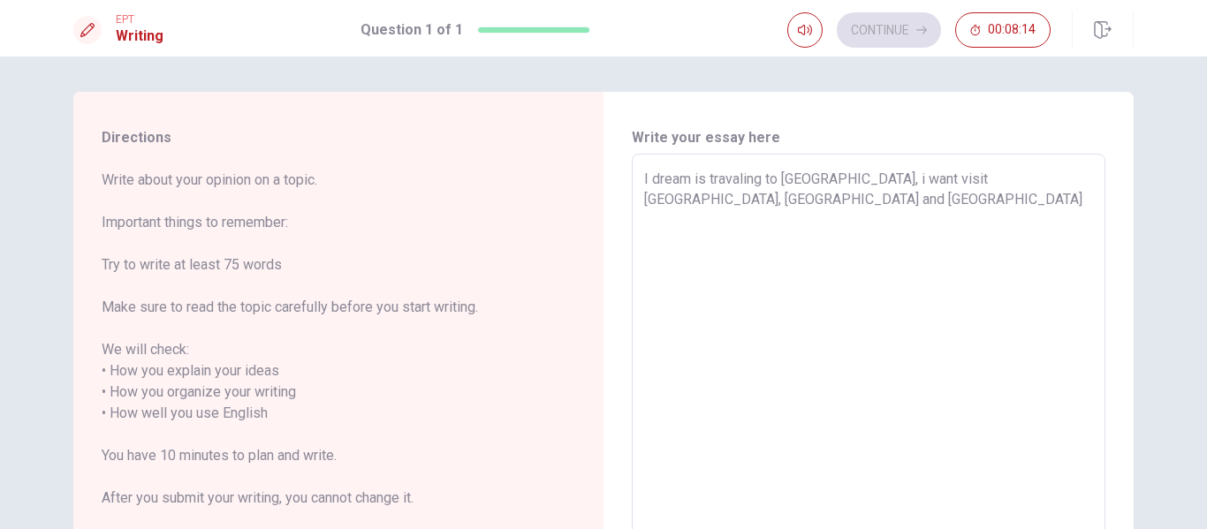
type textarea "I dream is travaling to [GEOGRAPHIC_DATA], i want visit [GEOGRAPHIC_DATA], [GEO…"
type textarea "x"
type textarea "I dream is travaling to [GEOGRAPHIC_DATA], i want visit [GEOGRAPHIC_DATA], [GEO…"
type textarea "x"
type textarea "I dream is travaling to [GEOGRAPHIC_DATA], i want visit [GEOGRAPHIC_DATA], [GEO…"
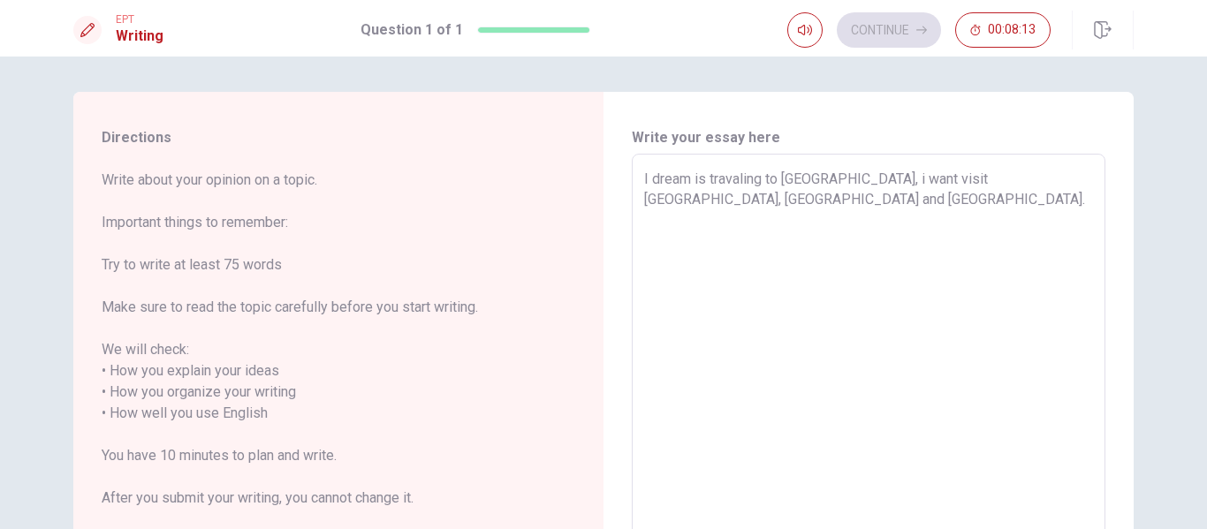
type textarea "x"
type textarea "I dream is travaling to [GEOGRAPHIC_DATA], i want visit [GEOGRAPHIC_DATA], [GEO…"
type textarea "x"
type textarea "I dream is travaling to [GEOGRAPHIC_DATA], i want visit [GEOGRAPHIC_DATA], [GEO…"
type textarea "x"
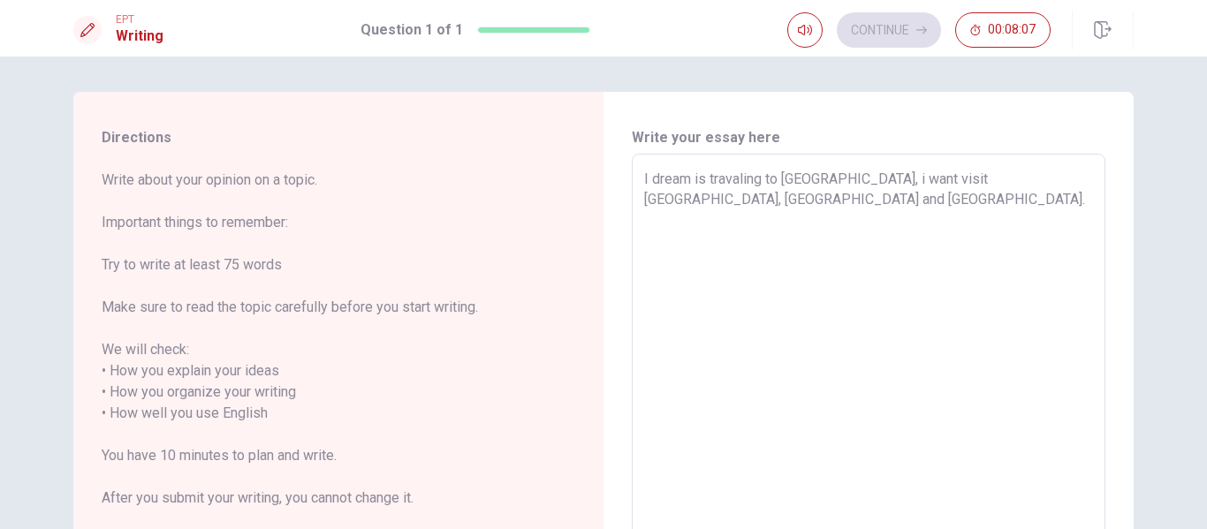
type textarea "I dream is travaling to [GEOGRAPHIC_DATA], i want visit [GEOGRAPHIC_DATA], [GEO…"
type textarea "x"
type textarea "I dream is travaling to [GEOGRAPHIC_DATA], i want visit [GEOGRAPHIC_DATA], [GEO…"
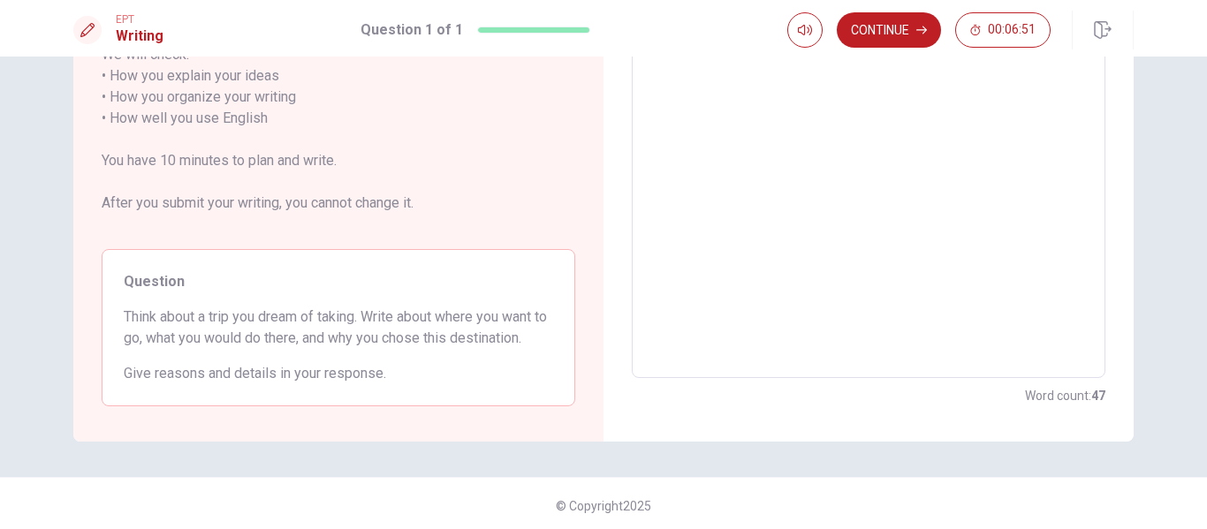
scroll to position [231, 0]
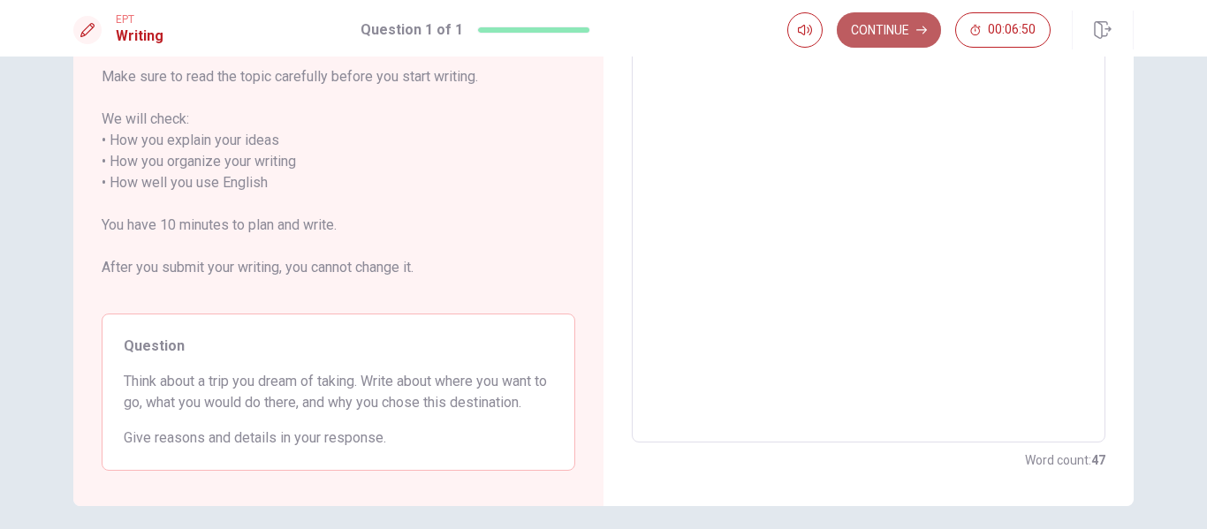
click at [887, 20] on button "Continue" at bounding box center [889, 29] width 104 height 35
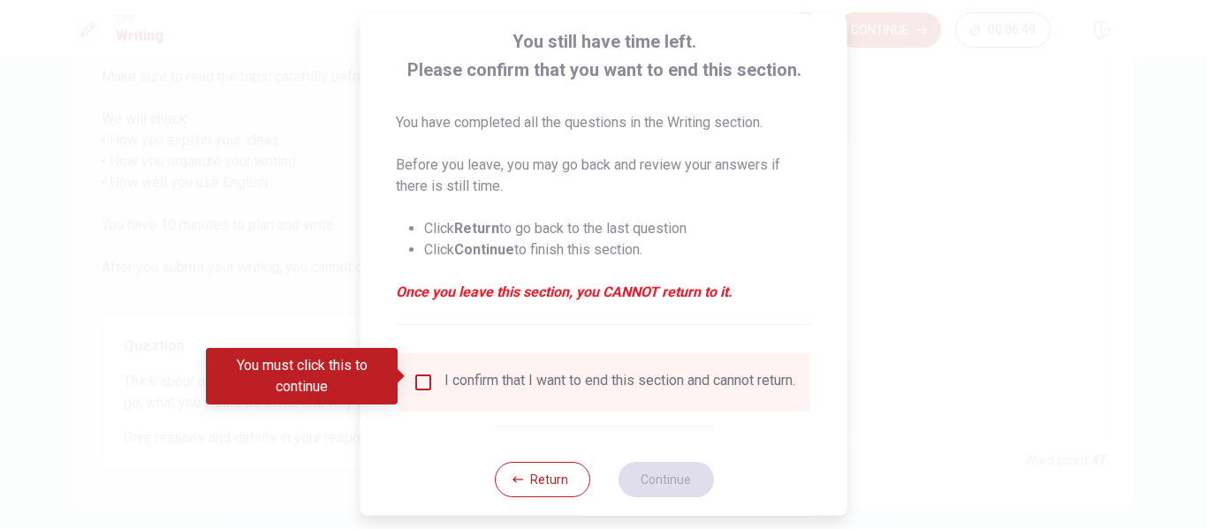
scroll to position [111, 0]
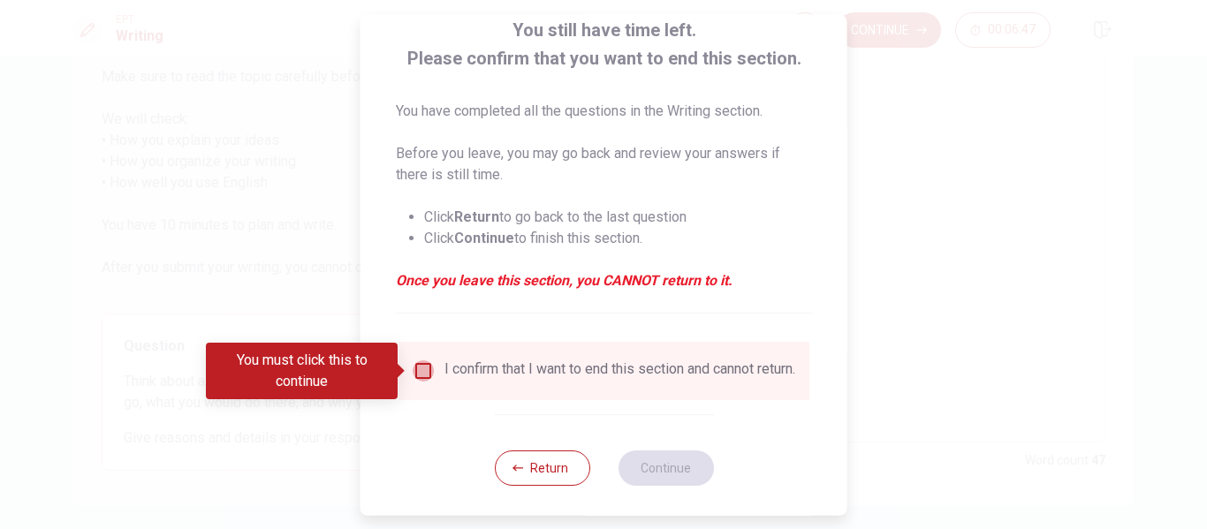
click at [413, 375] on input "You must click this to continue" at bounding box center [423, 370] width 21 height 21
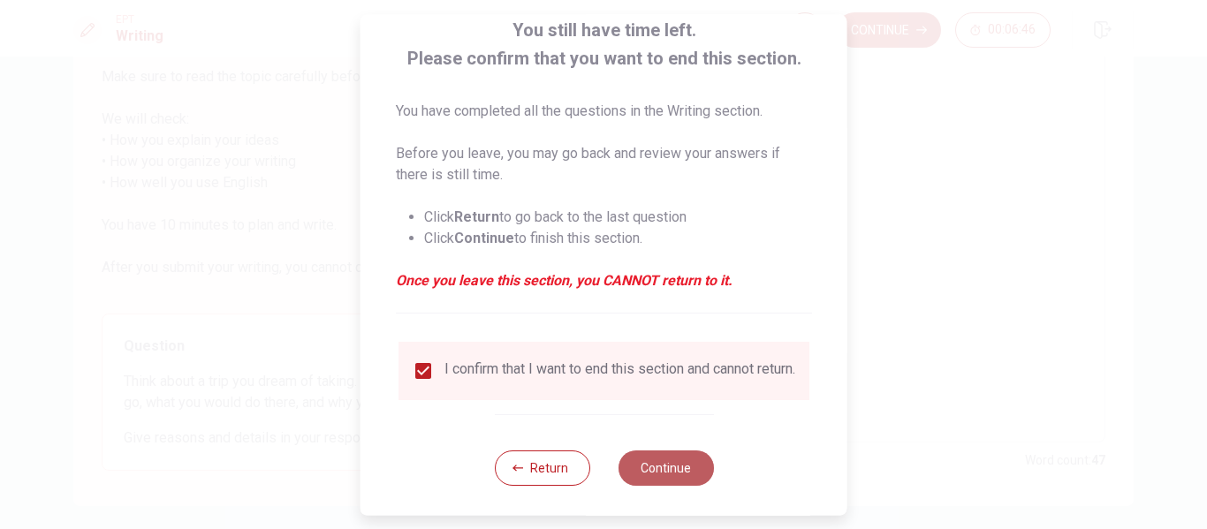
click at [663, 470] on button "Continue" at bounding box center [664, 468] width 95 height 35
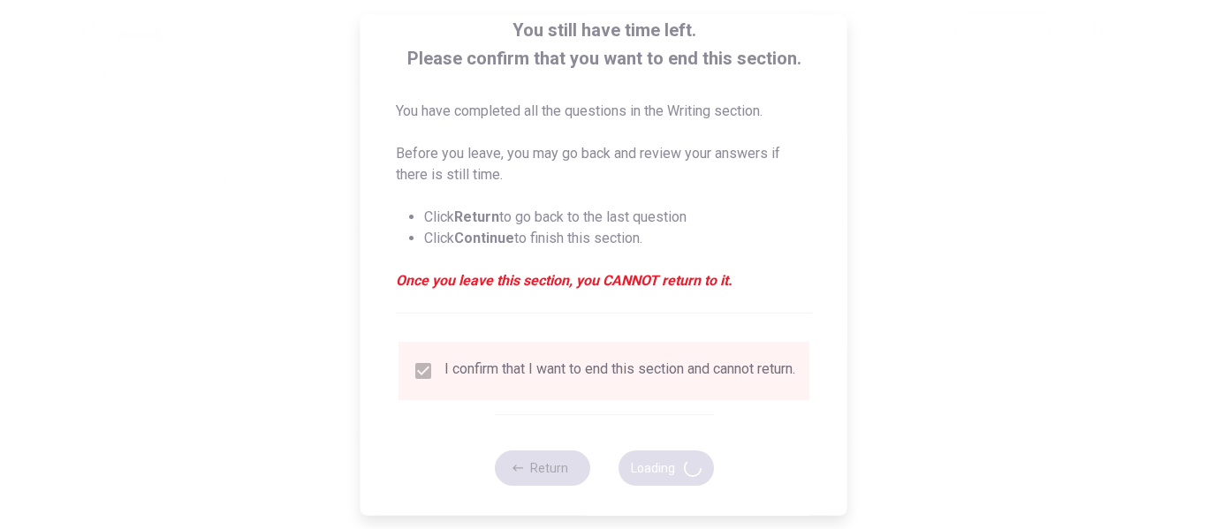
scroll to position [0, 0]
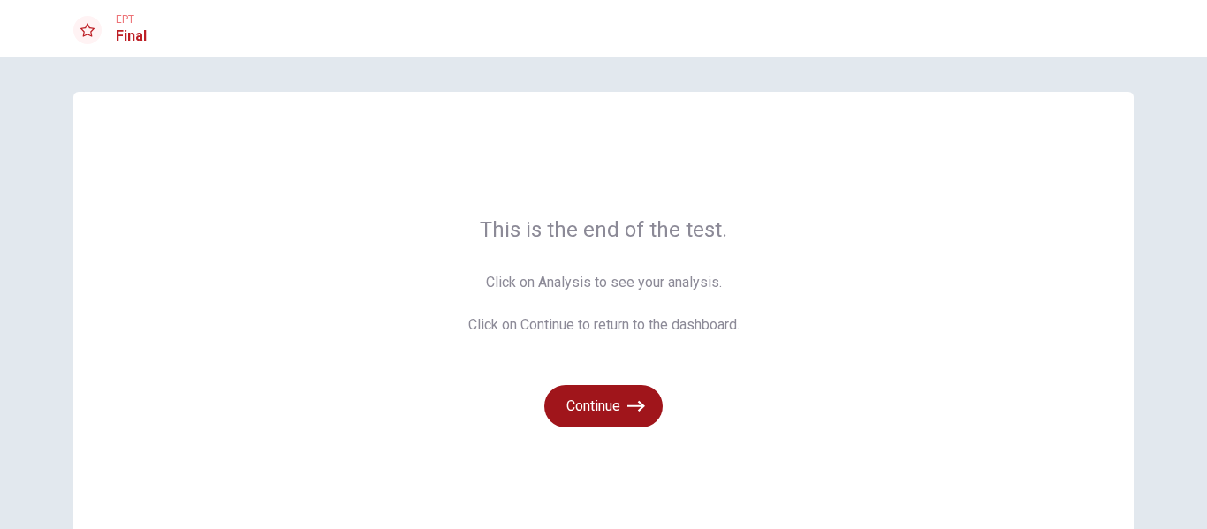
click at [617, 425] on button "Continue" at bounding box center [603, 406] width 118 height 42
